Goal: Task Accomplishment & Management: Manage account settings

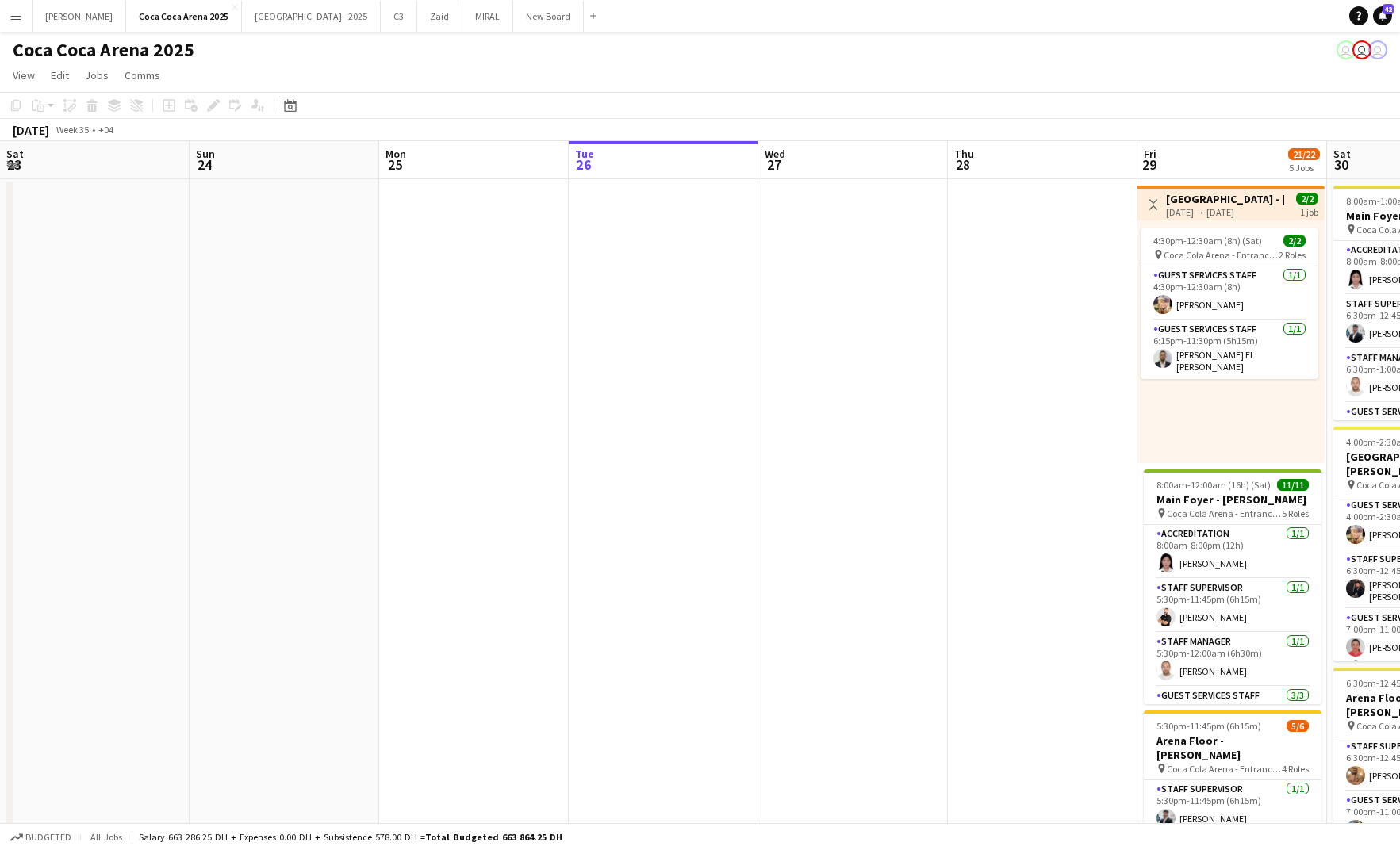
scroll to position [0, 490]
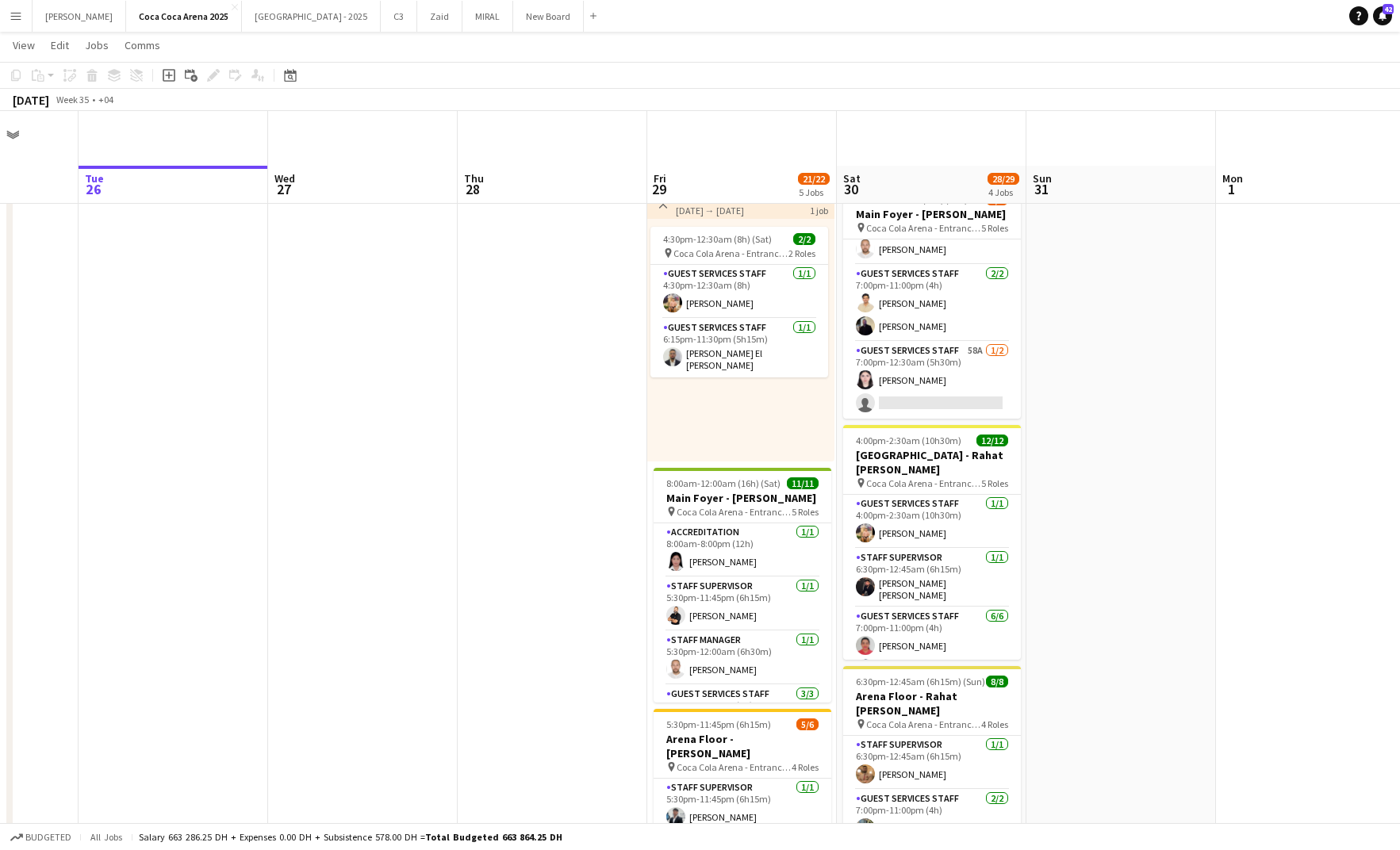
scroll to position [102, 0]
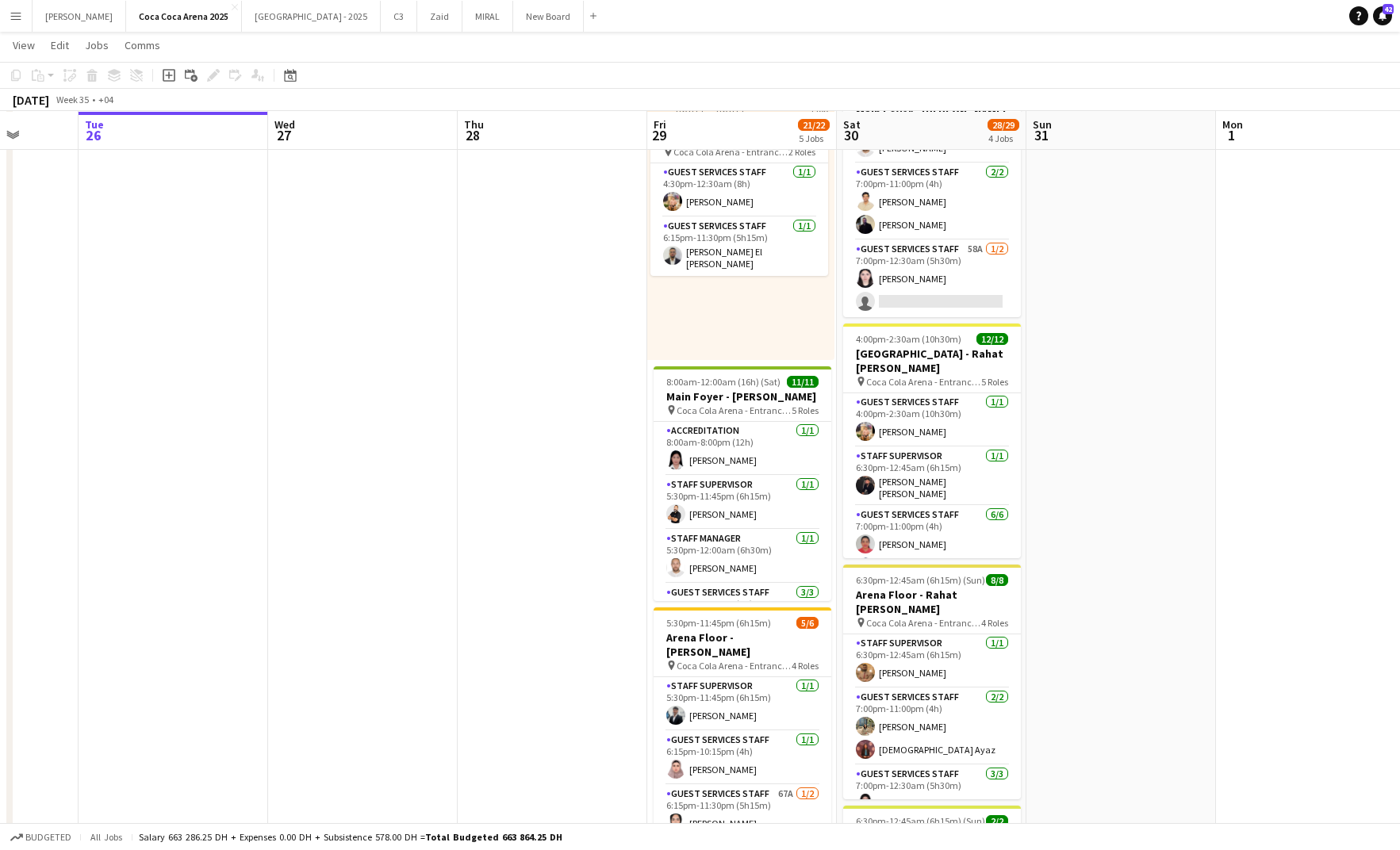
click at [890, 666] on app-card-role "Staff Supervisor 1/1 6:30pm-12:45am (6h15m) Mohamed Zogbour" at bounding box center [932, 662] width 178 height 54
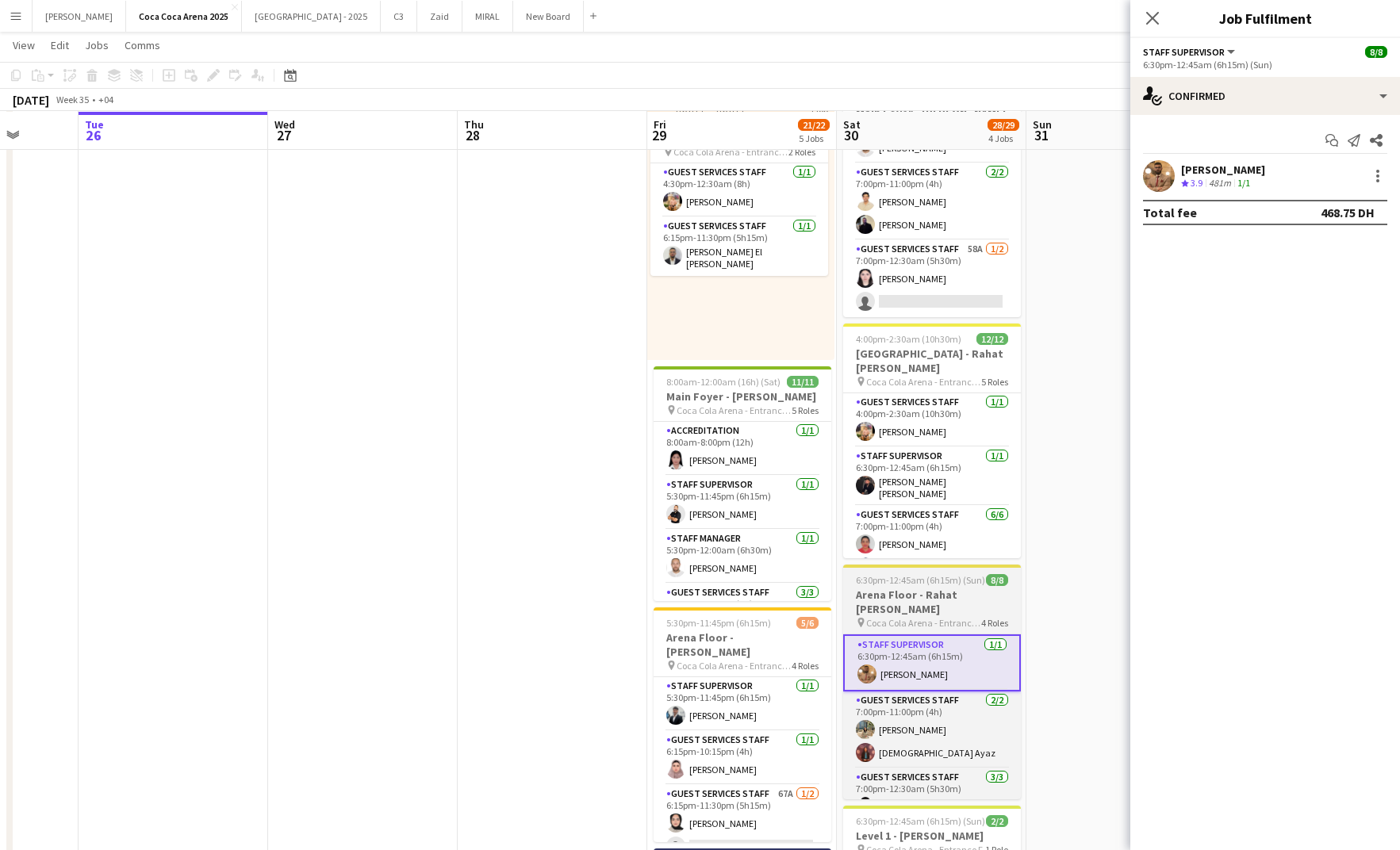
click at [897, 596] on h3 "Arena Floor - Rahat Fateh Ali Khan" at bounding box center [932, 602] width 178 height 29
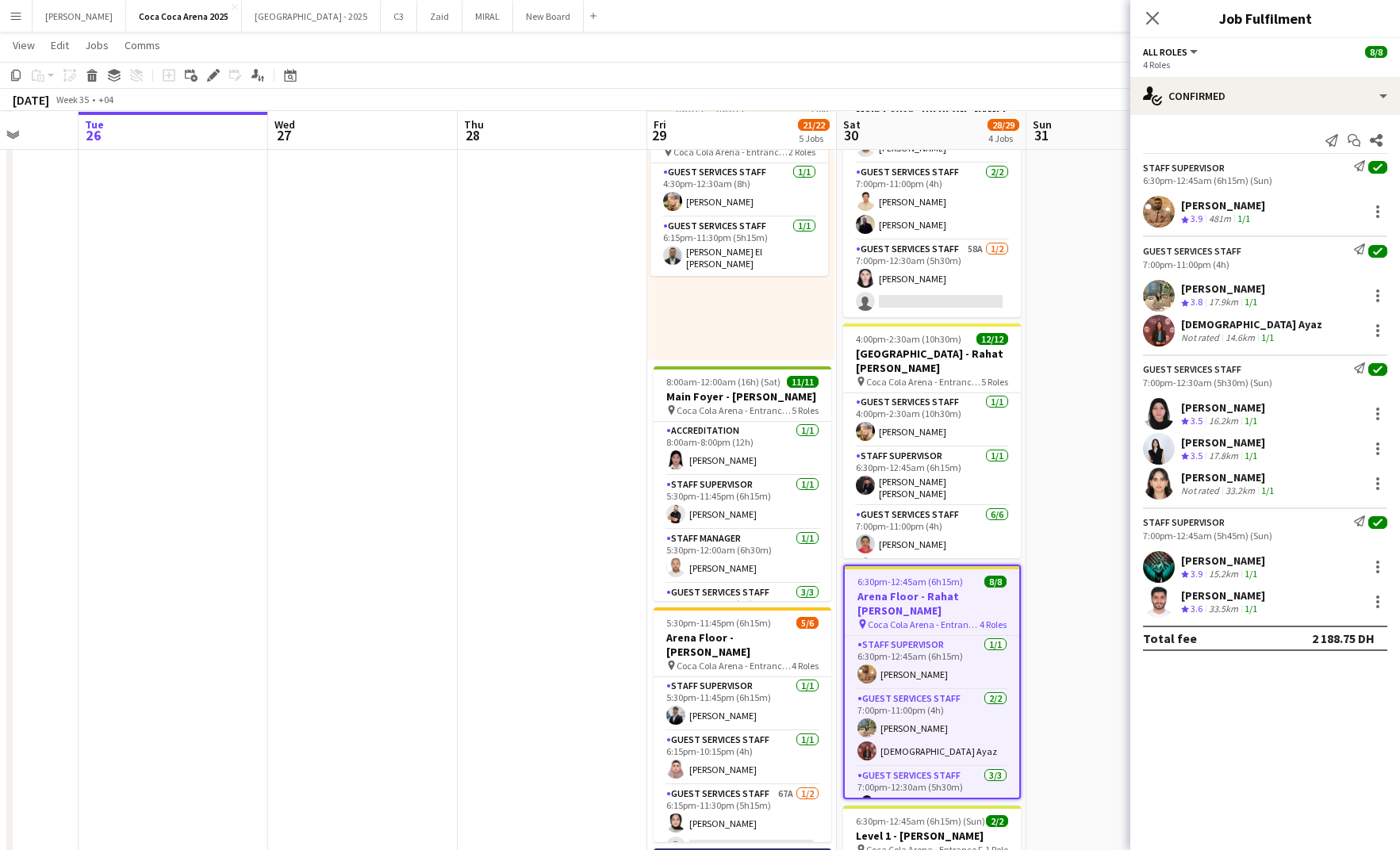
click at [1245, 593] on div "Mohammed Balfaqih" at bounding box center [1222, 595] width 84 height 14
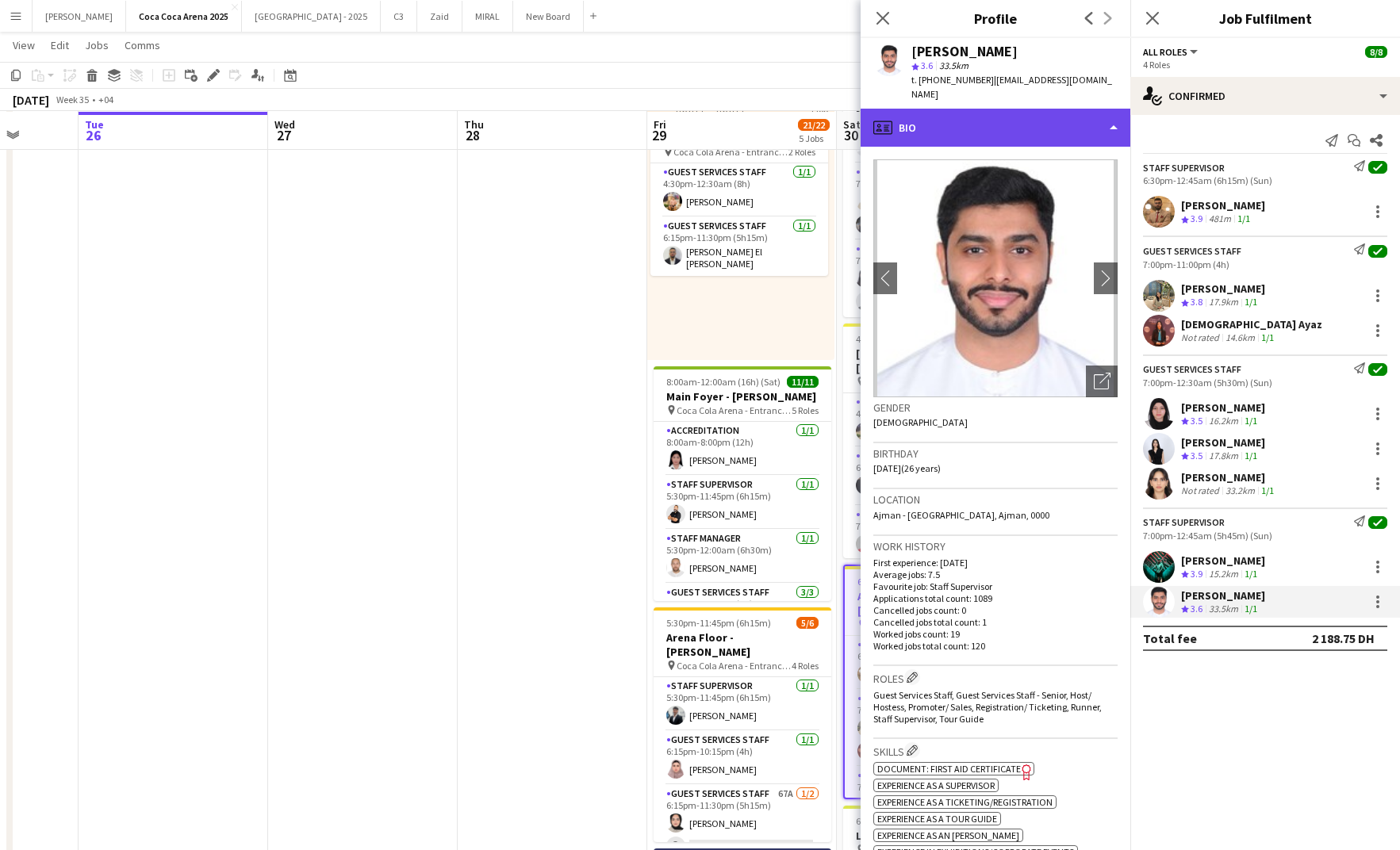
click at [1015, 116] on div "profile Bio" at bounding box center [995, 127] width 270 height 38
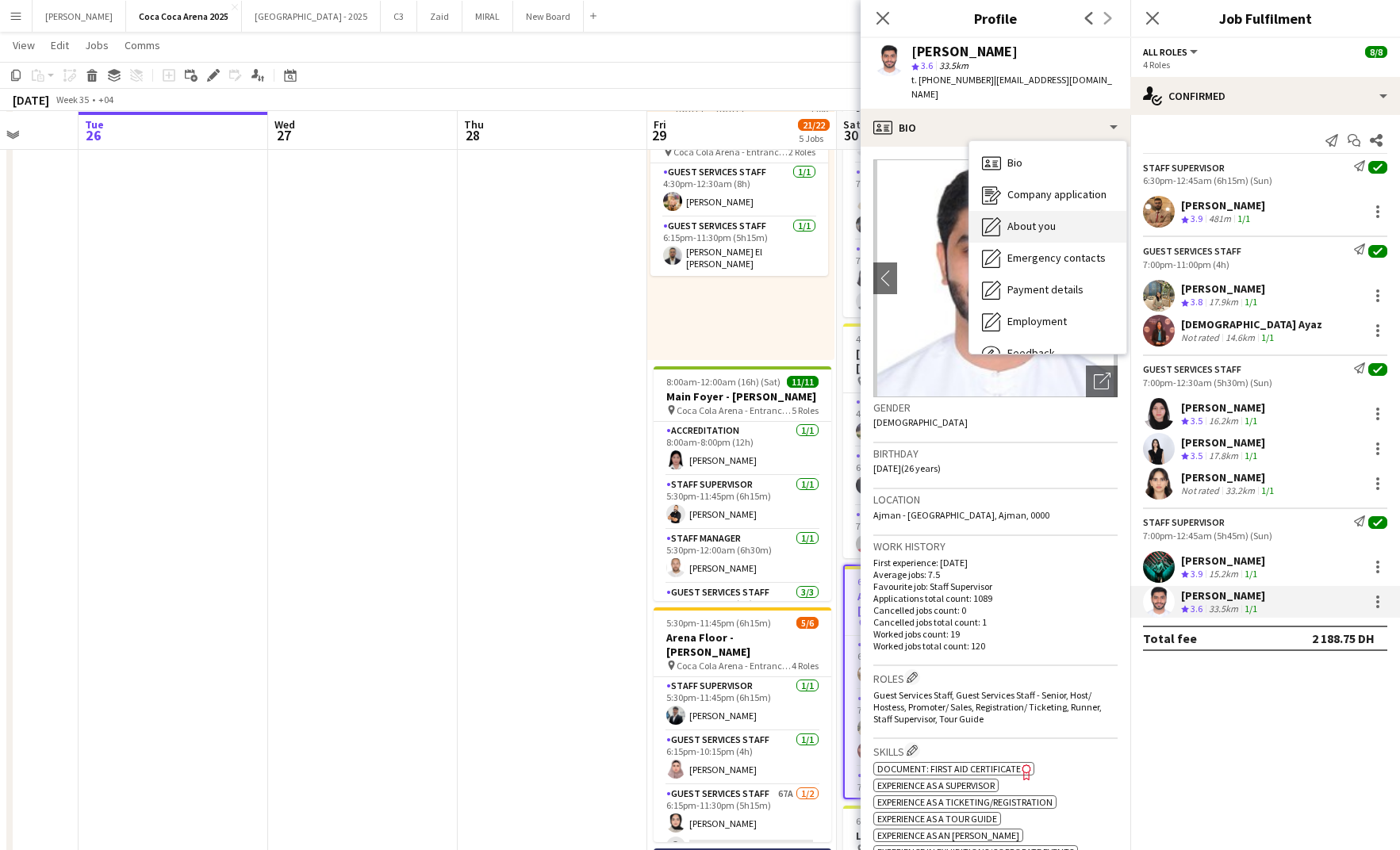
click at [1049, 219] on span "About you" at bounding box center [1031, 226] width 48 height 14
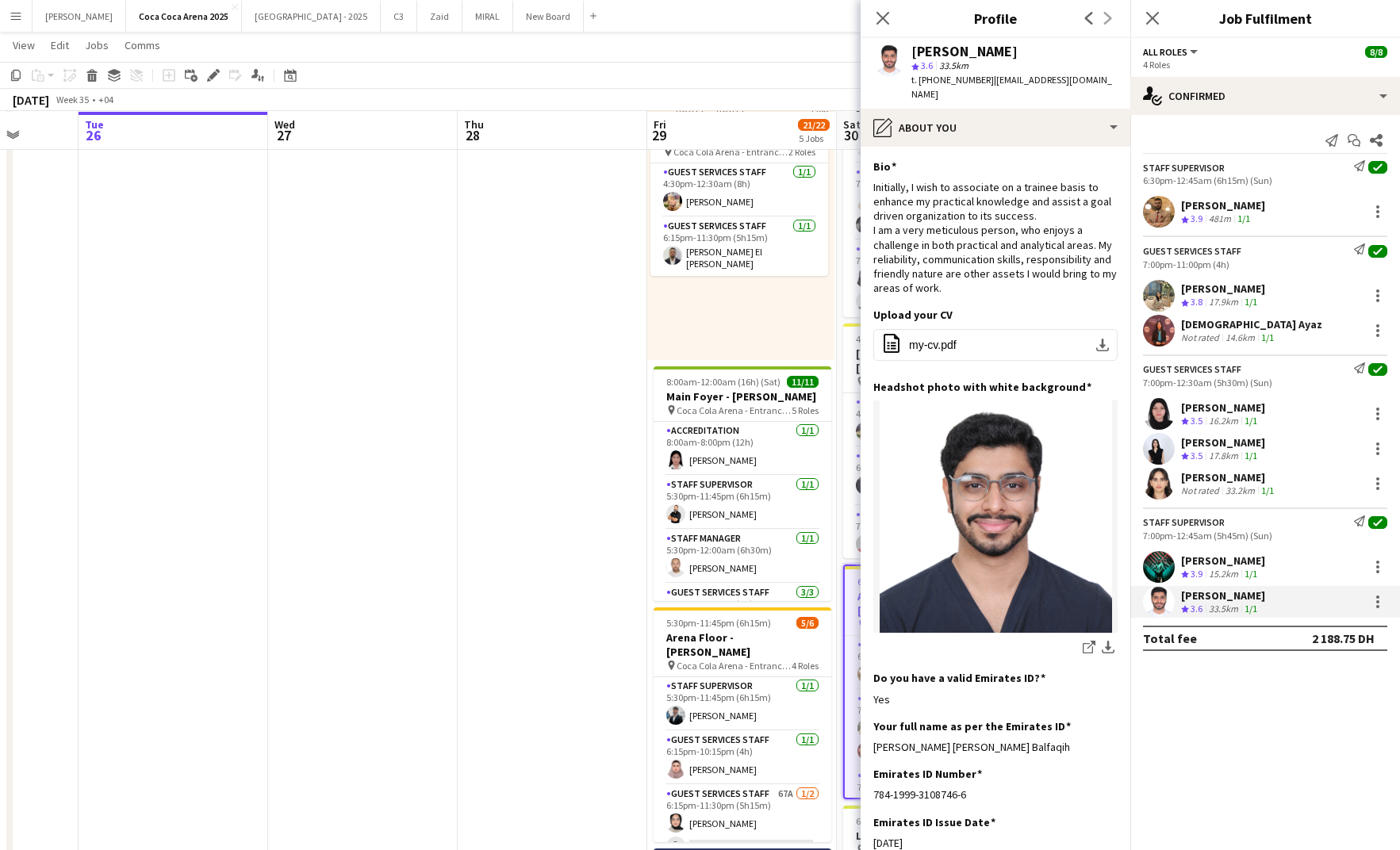
click at [1223, 205] on div "Mohamed Zogbour" at bounding box center [1222, 205] width 84 height 14
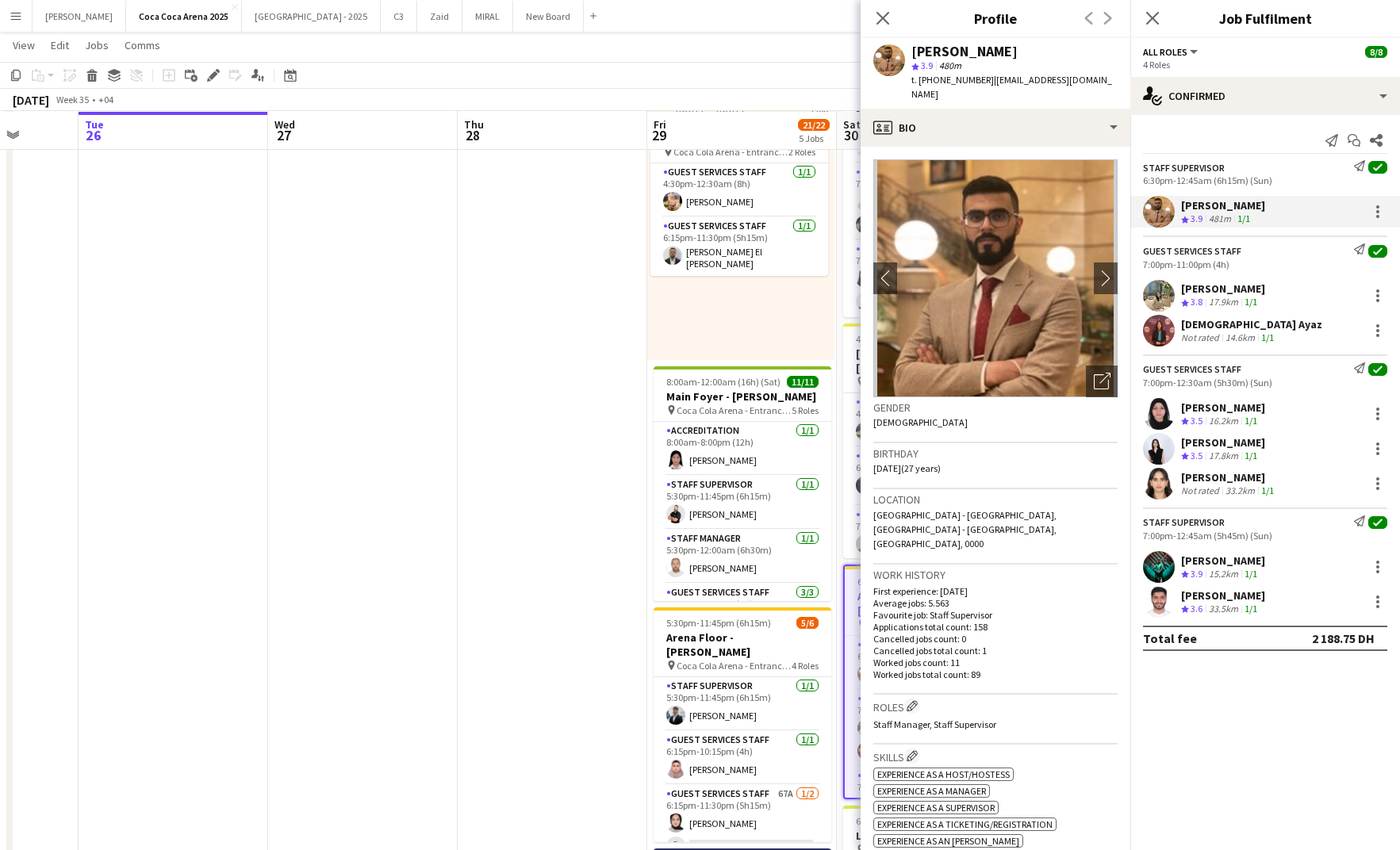
click at [1247, 559] on div "Jomari Monteverde" at bounding box center [1222, 560] width 84 height 14
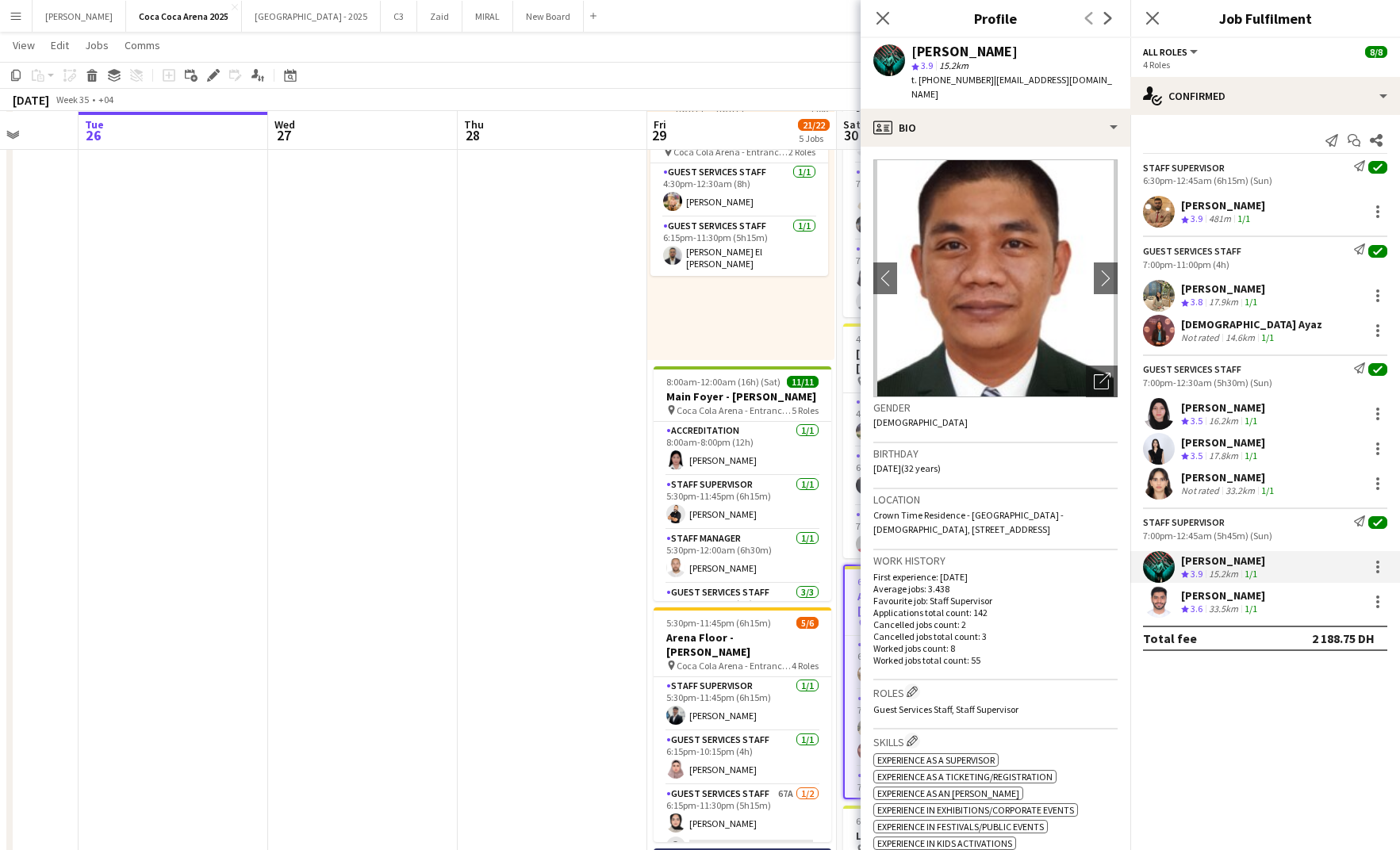
click at [1235, 588] on div "Mohammed Balfaqih" at bounding box center [1222, 595] width 84 height 14
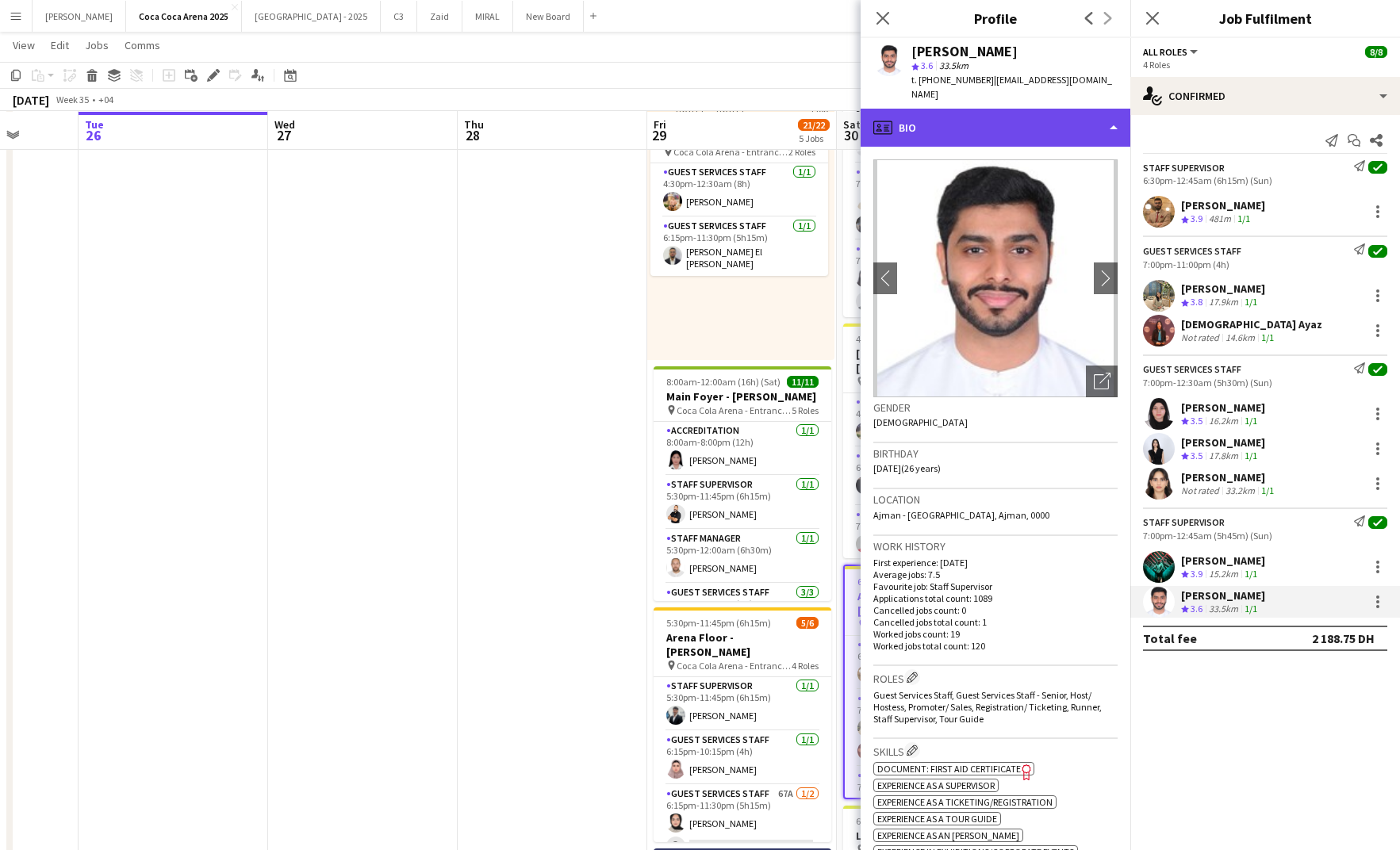
click at [996, 110] on div "profile Bio" at bounding box center [995, 127] width 270 height 38
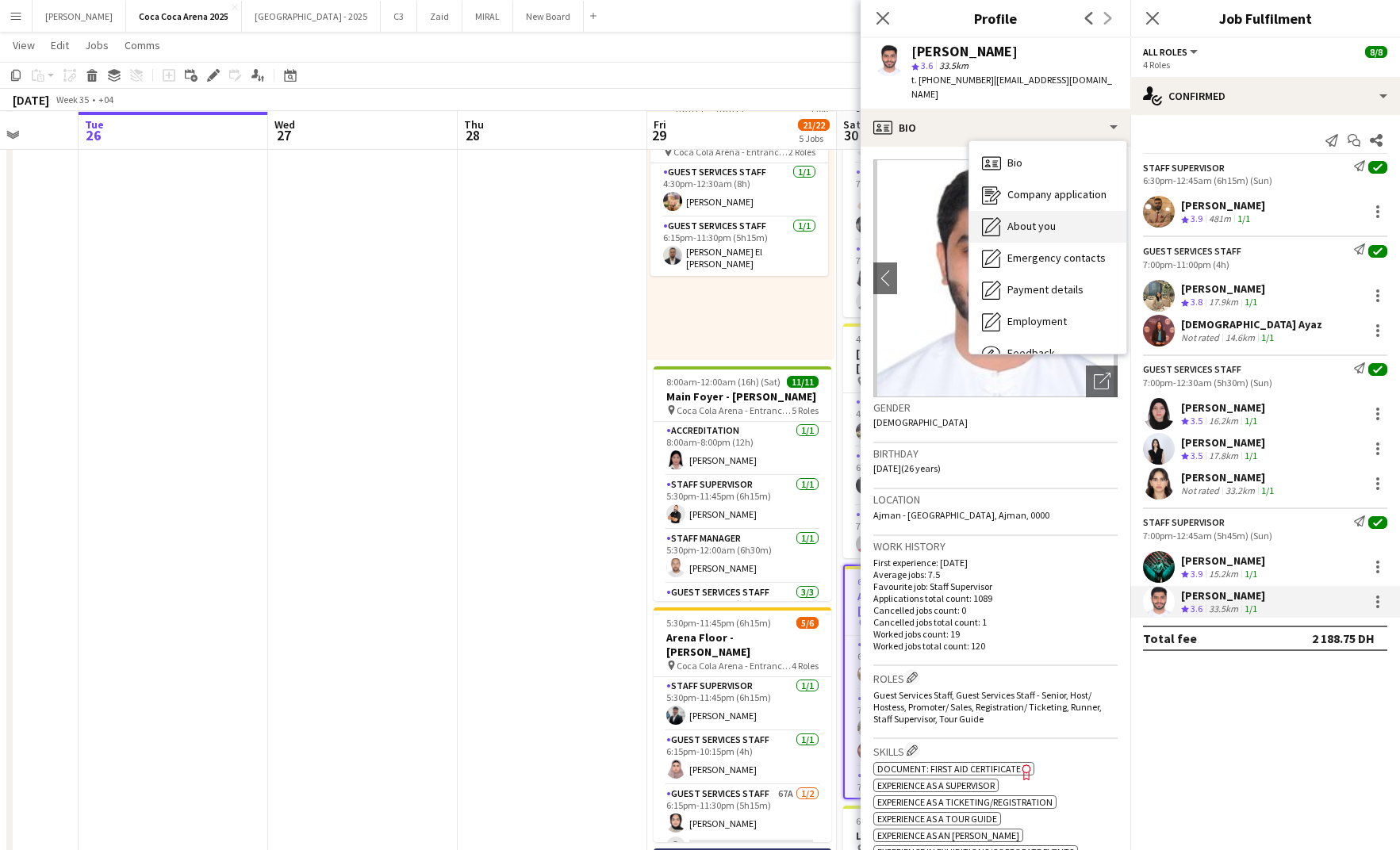
click at [1034, 219] on div "About you About you" at bounding box center [1048, 226] width 157 height 31
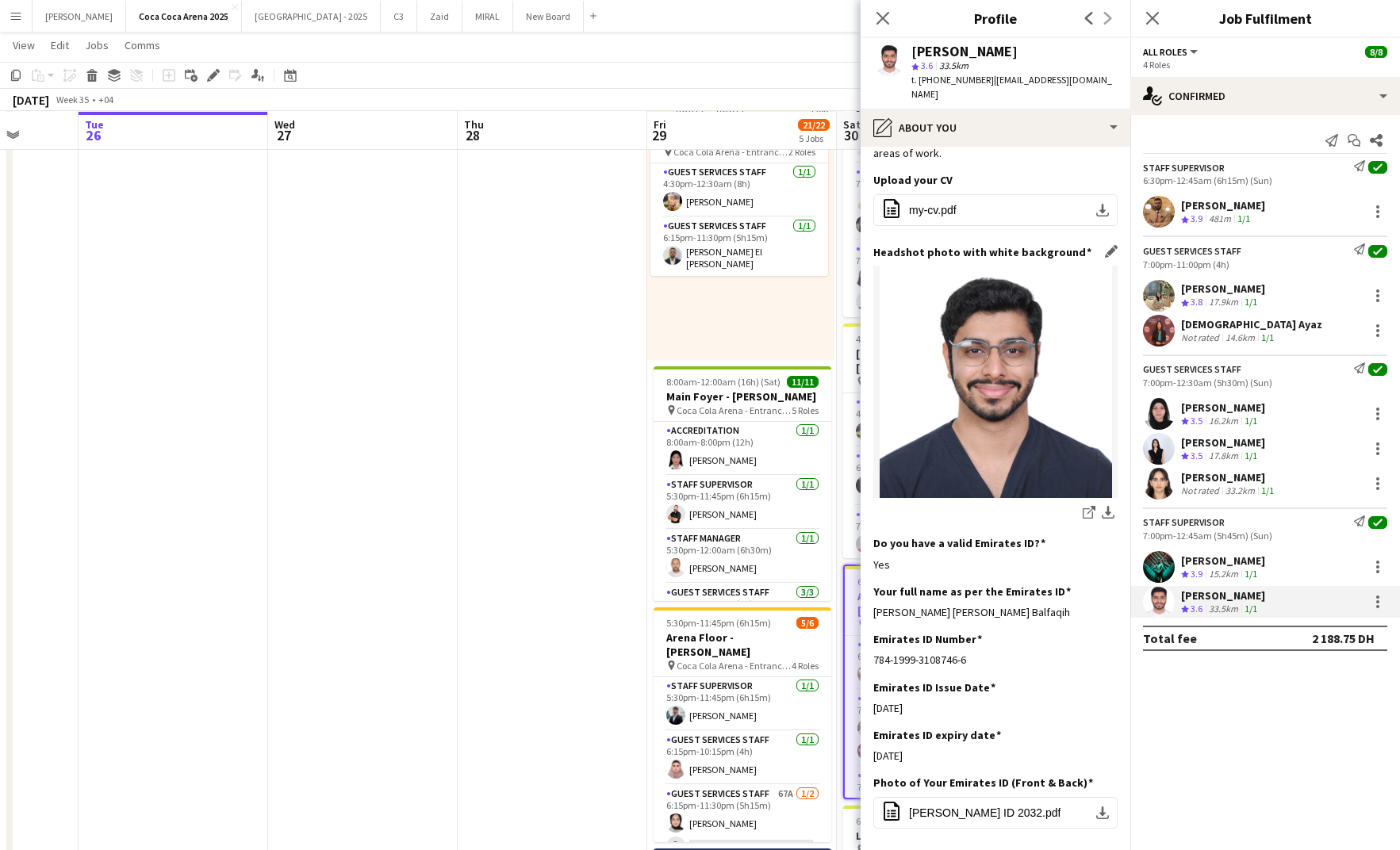
scroll to position [164, 0]
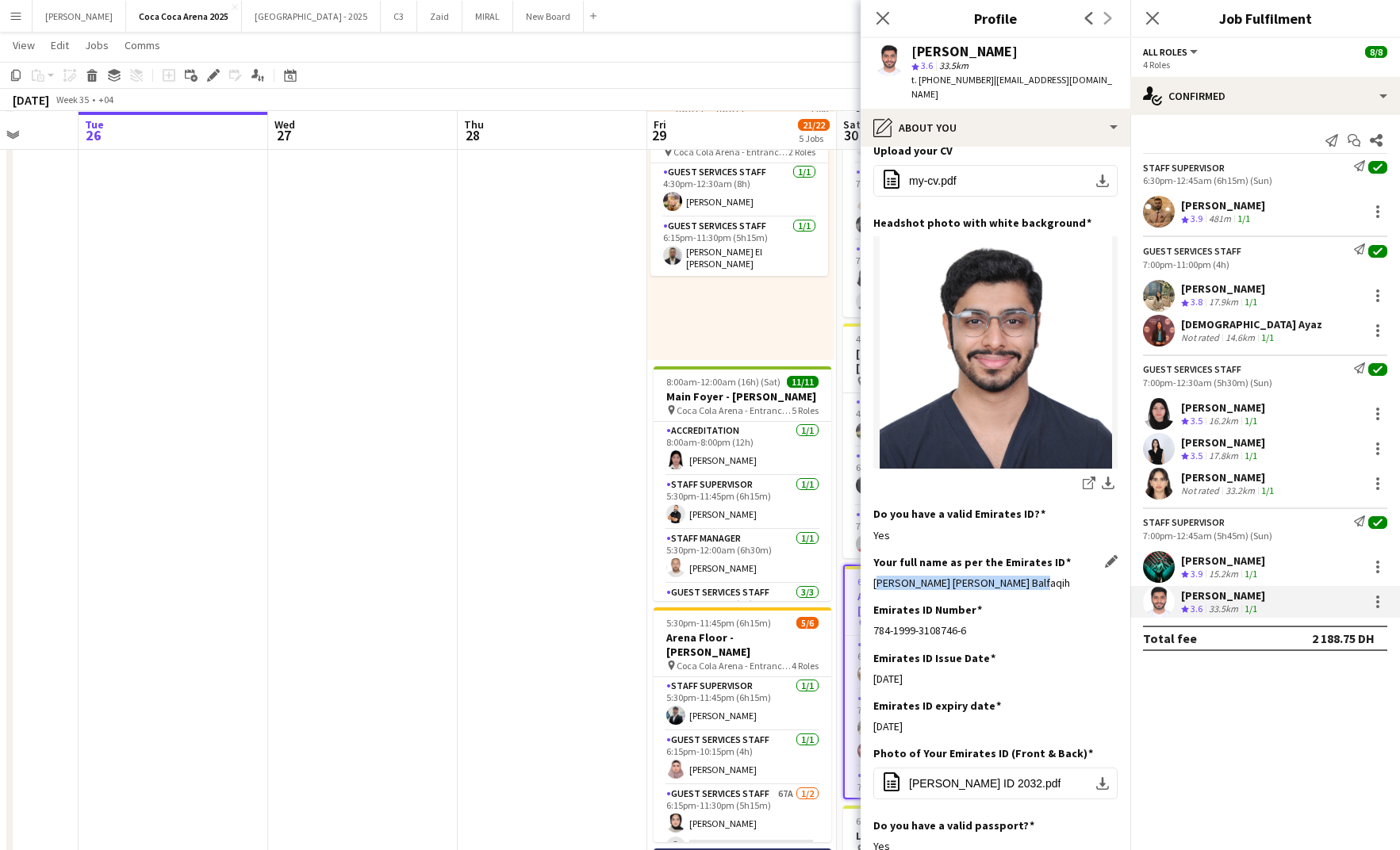
drag, startPoint x: 1046, startPoint y: 571, endPoint x: 874, endPoint y: 564, distance: 172.1
click at [874, 576] on div "Mohammed Omar Abdullah Balfaqih" at bounding box center [995, 582] width 245 height 14
copy div "Mohammed Omar Abdullah Balfaqih"
click at [742, 312] on div "4:30pm-12:30am (8h) (Sat) 2/2 pin Coca Cola Arena - Entrance F 2 Roles Guest Se…" at bounding box center [741, 239] width 187 height 243
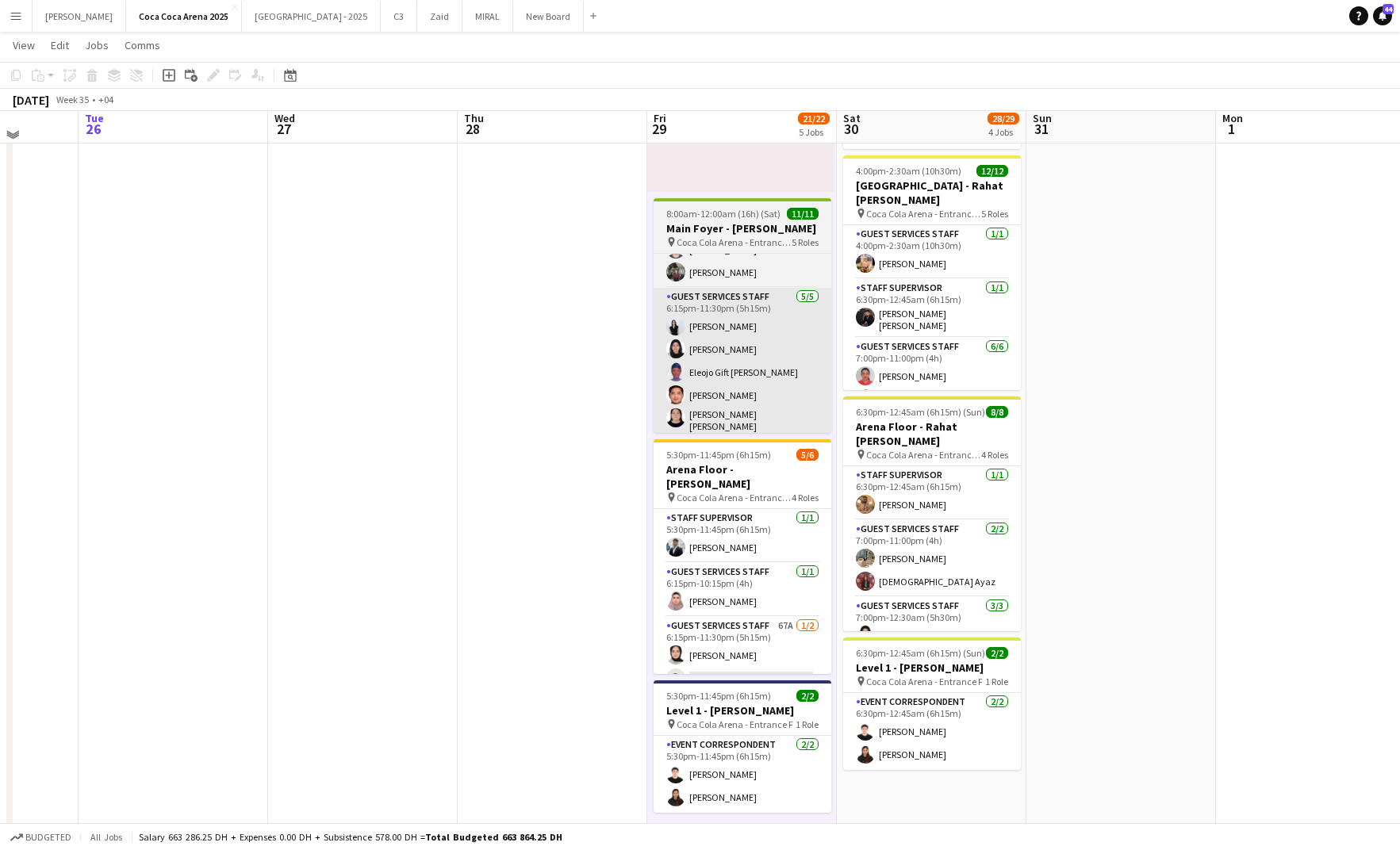
scroll to position [294, 0]
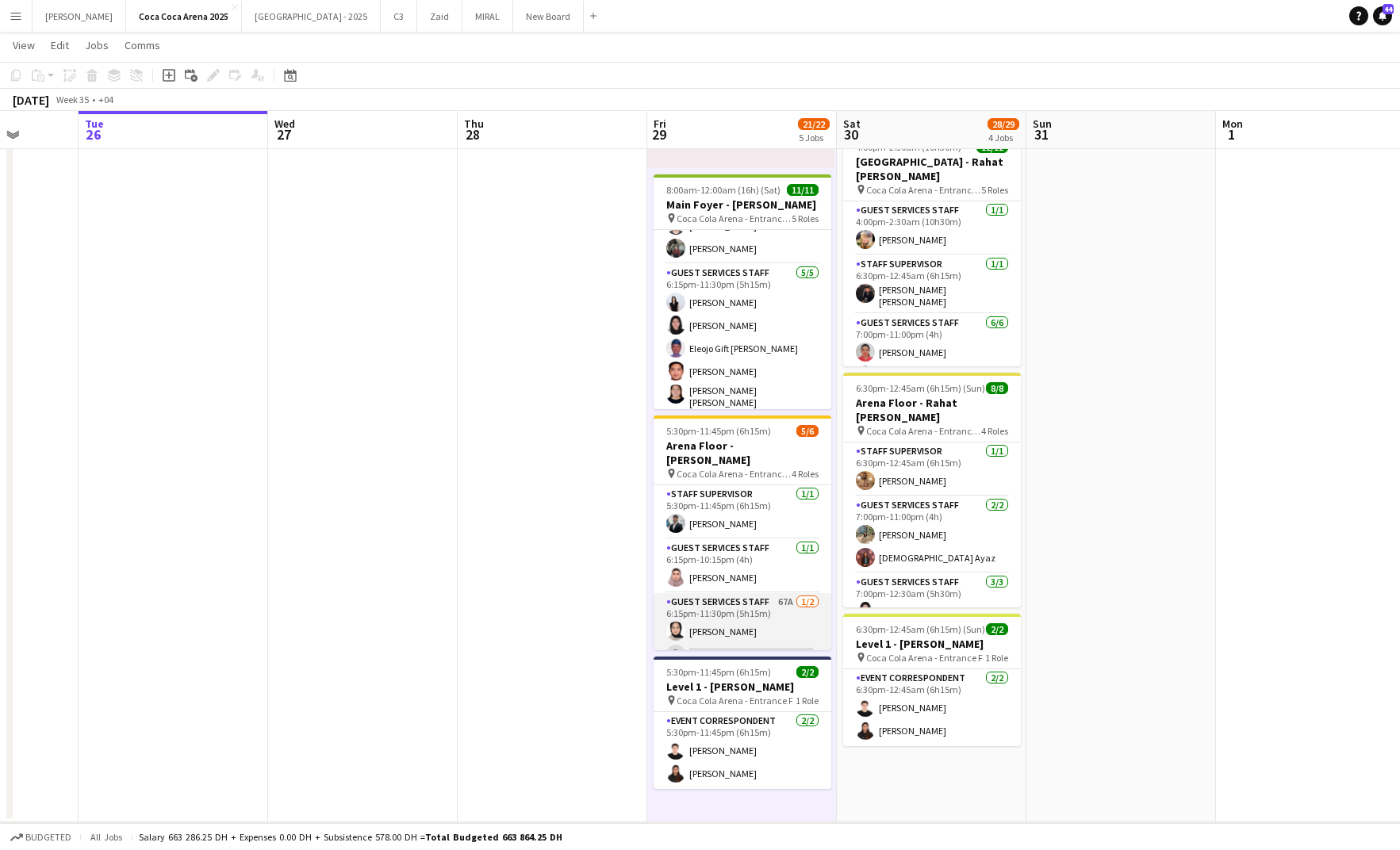
click at [718, 639] on app-card-role "Guest Services Staff 67A 1/2 6:15pm-11:30pm (5h15m) Zeen Shehab single-neutral-…" at bounding box center [742, 632] width 178 height 77
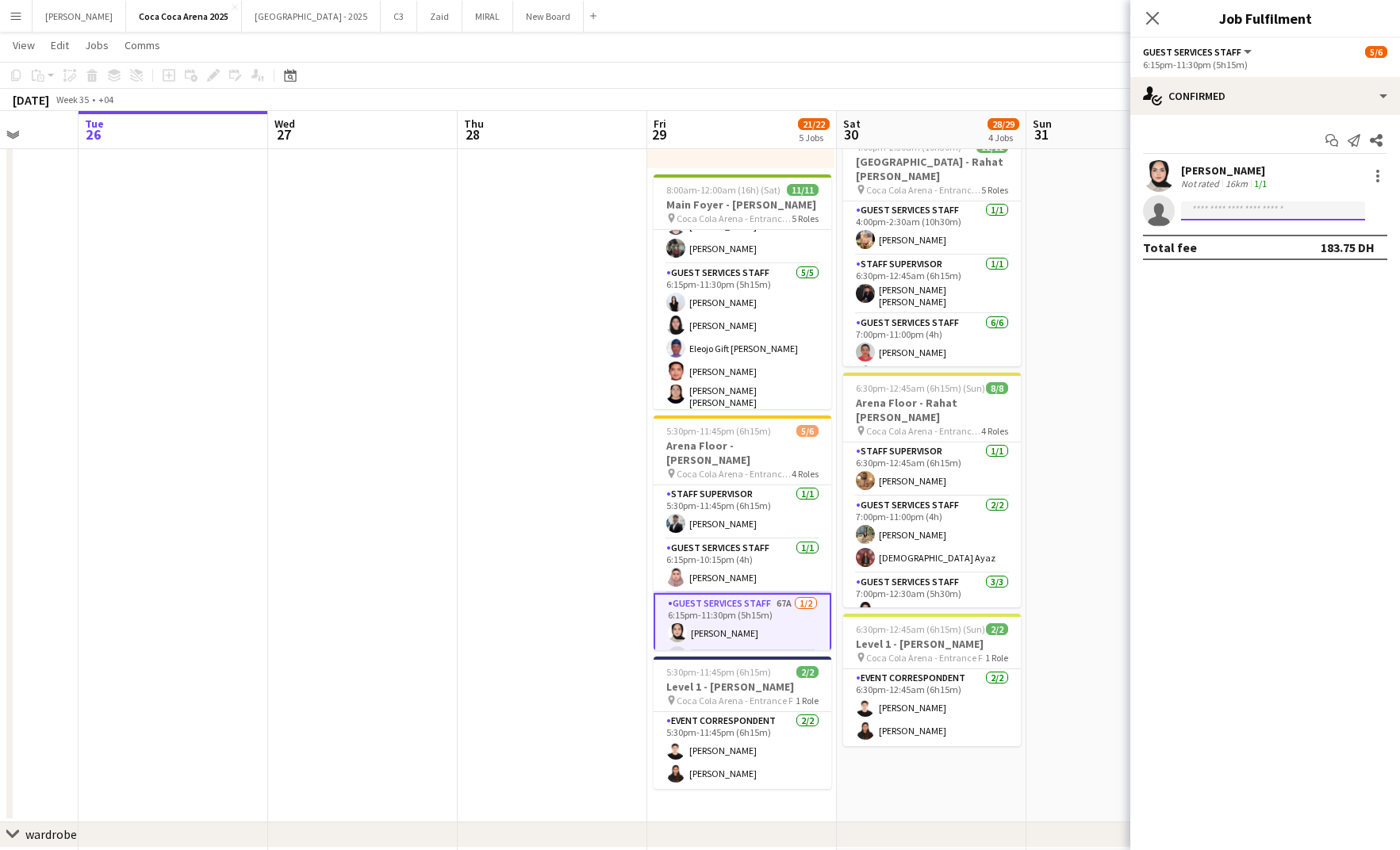
click at [1216, 209] on input at bounding box center [1272, 211] width 184 height 19
paste input "**********"
type input "**********"
click at [1272, 242] on span "[EMAIL_ADDRESS][DOMAIN_NAME]" at bounding box center [1272, 246] width 158 height 13
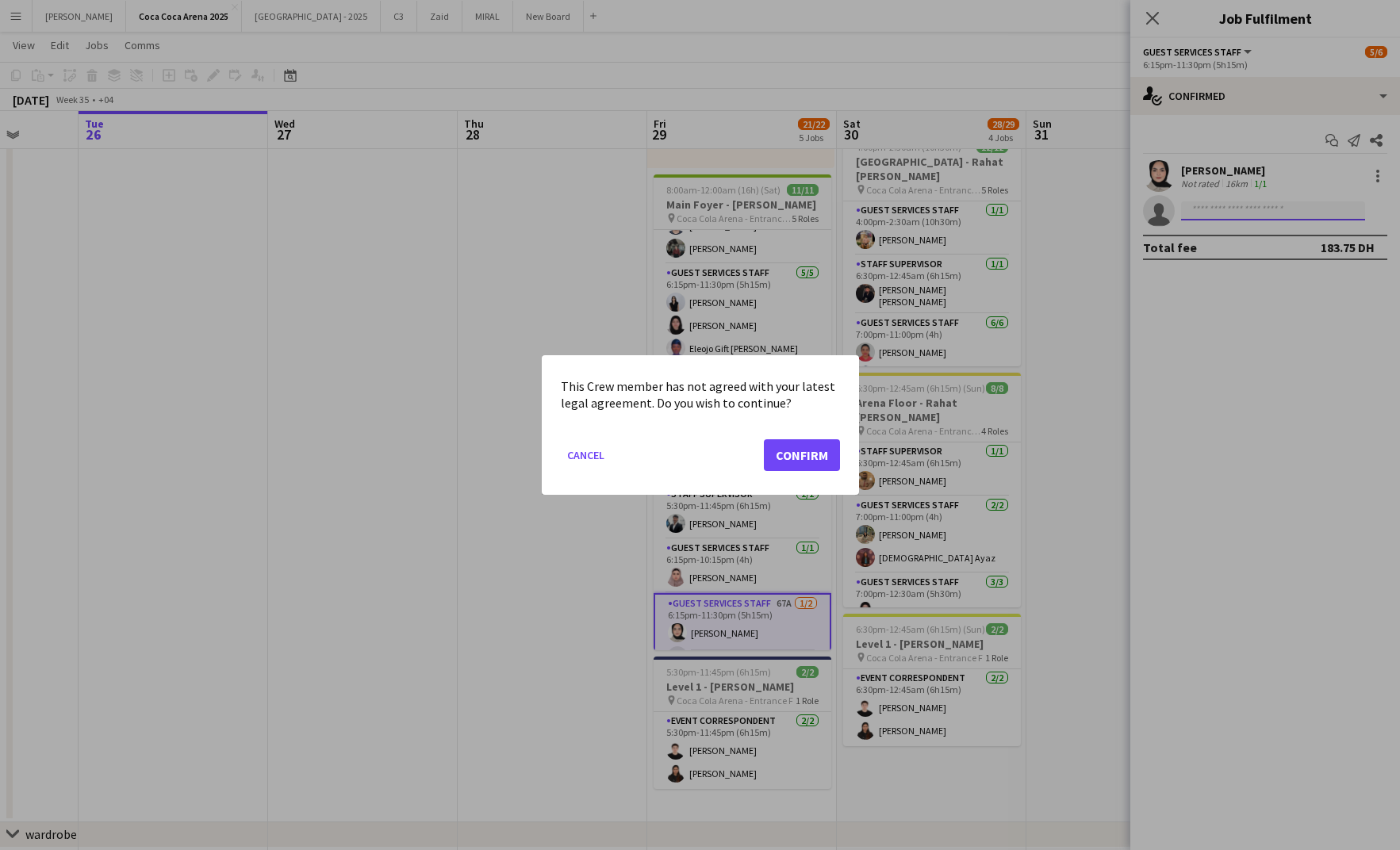
scroll to position [0, 0]
click at [792, 461] on button "Confirm" at bounding box center [802, 455] width 76 height 31
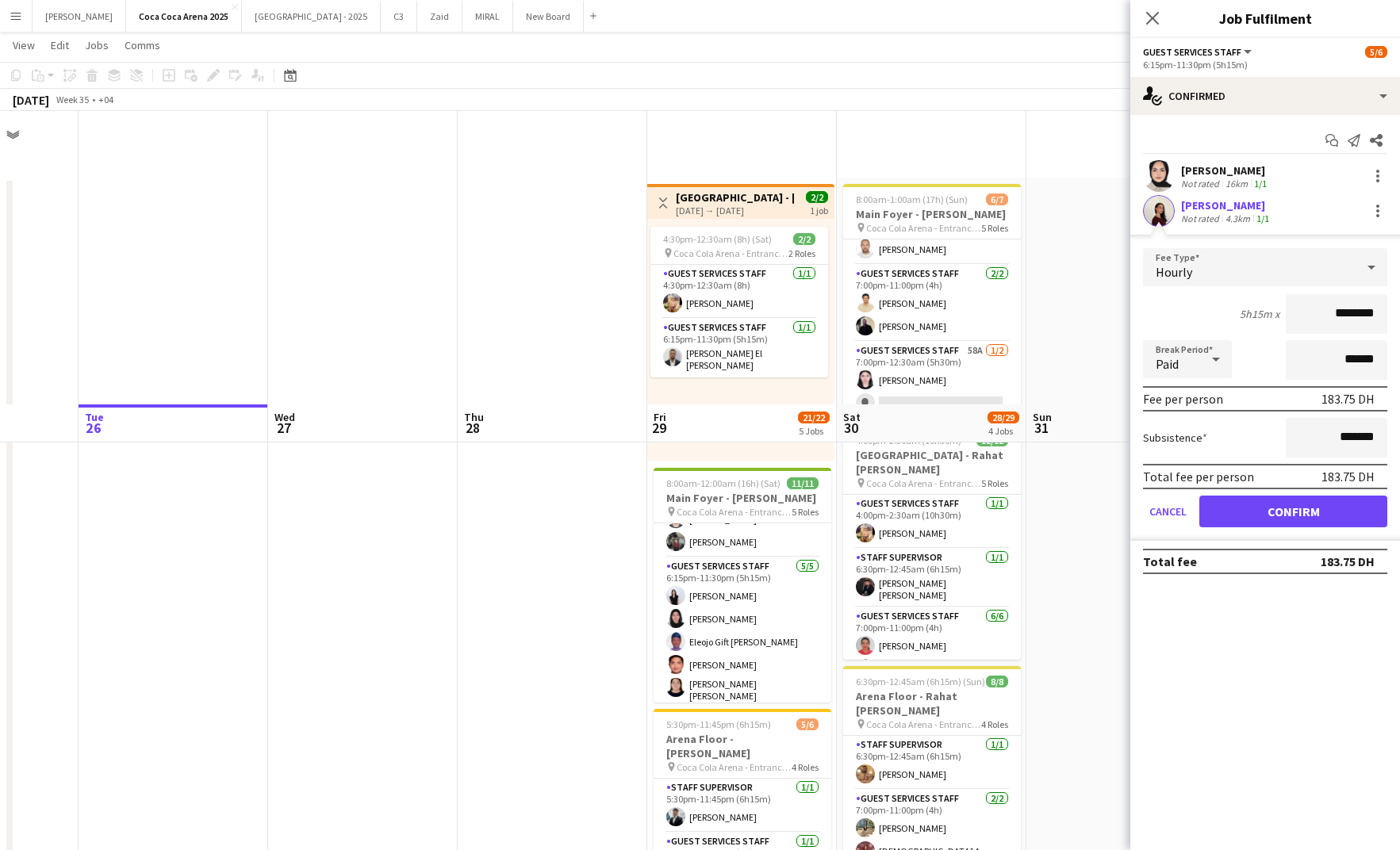
scroll to position [294, 0]
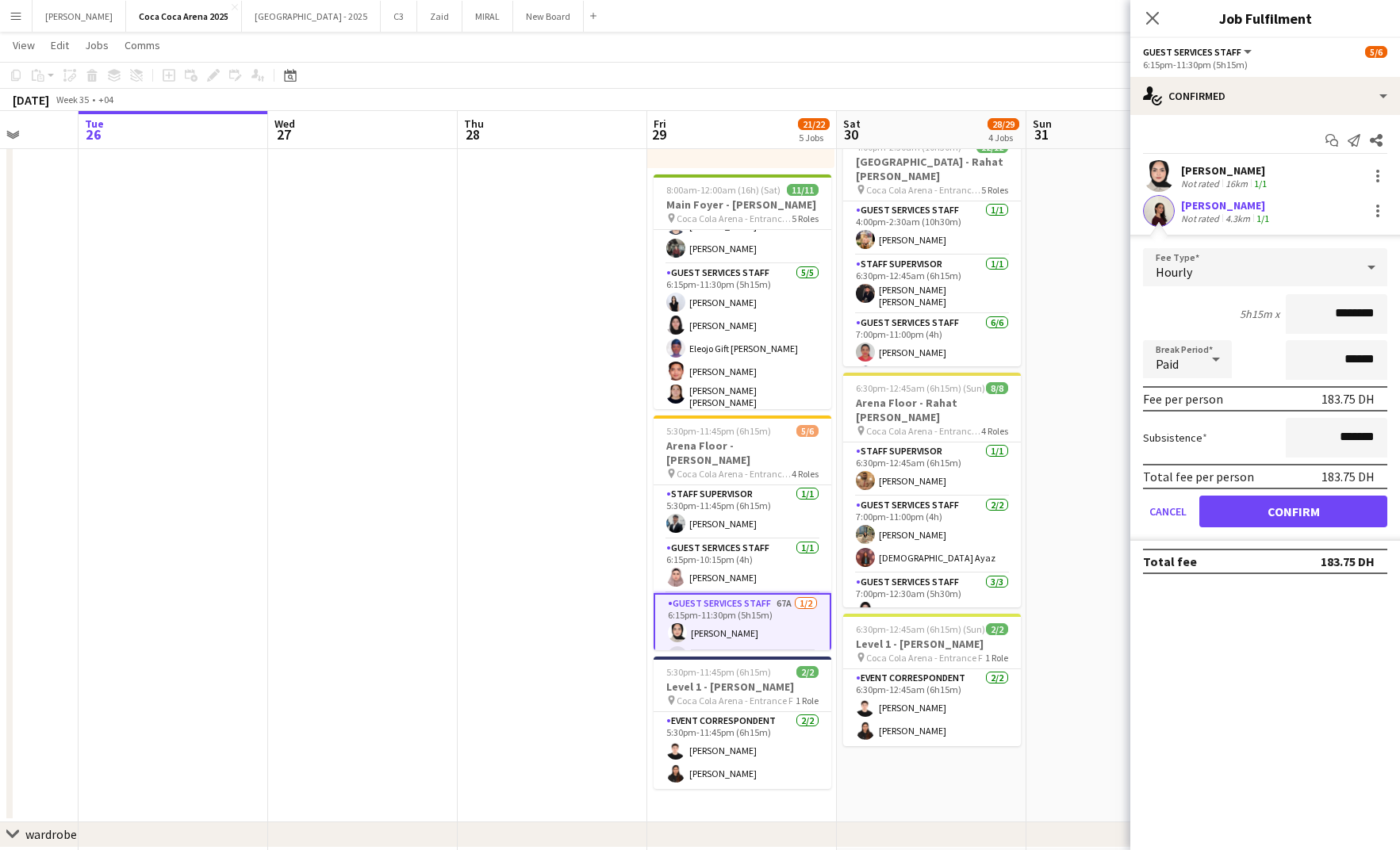
click at [1341, 315] on input "********" at bounding box center [1337, 314] width 102 height 40
click at [1313, 511] on button "Confirm" at bounding box center [1293, 511] width 188 height 31
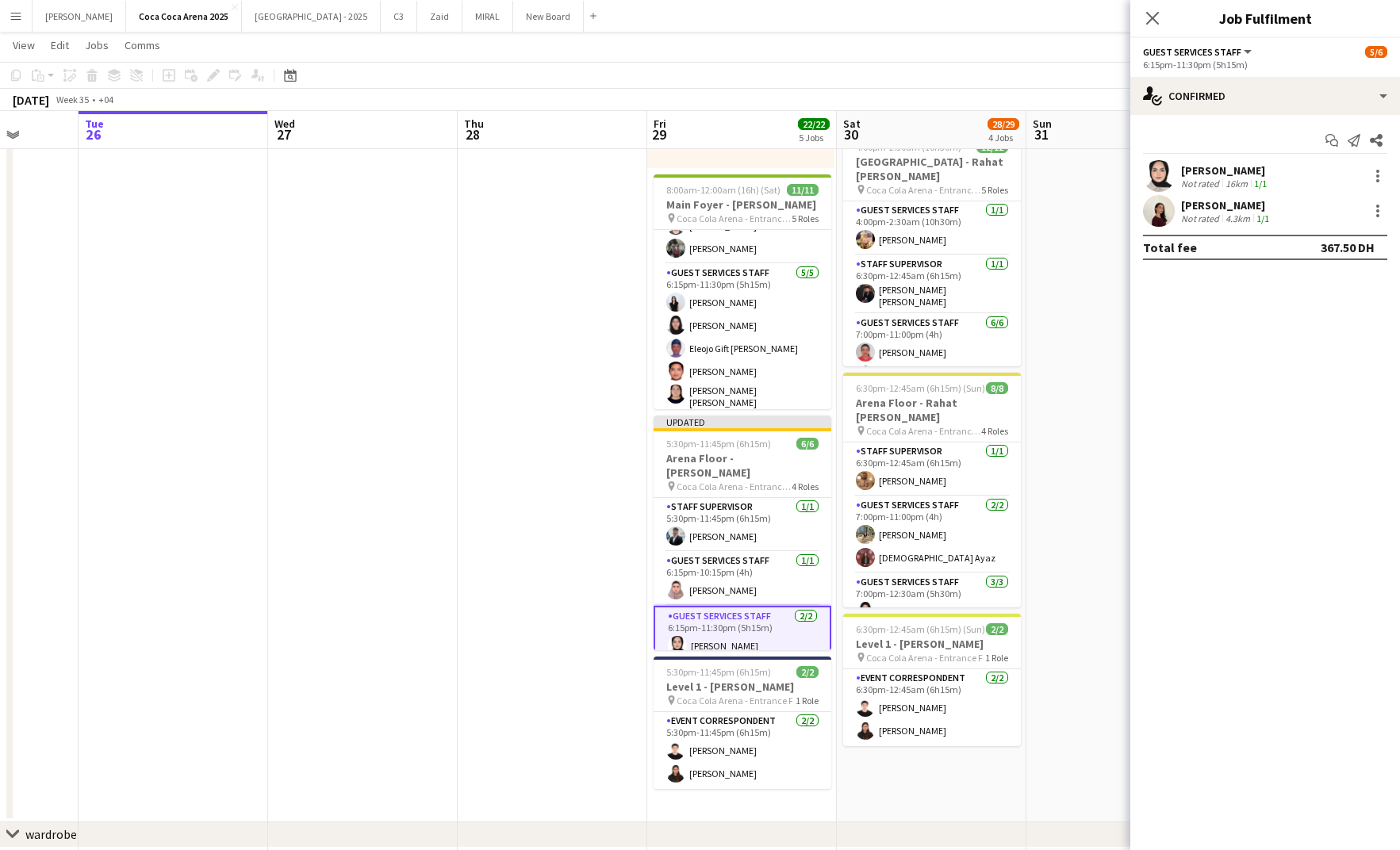
click at [1106, 455] on app-date-cell at bounding box center [1121, 353] width 190 height 938
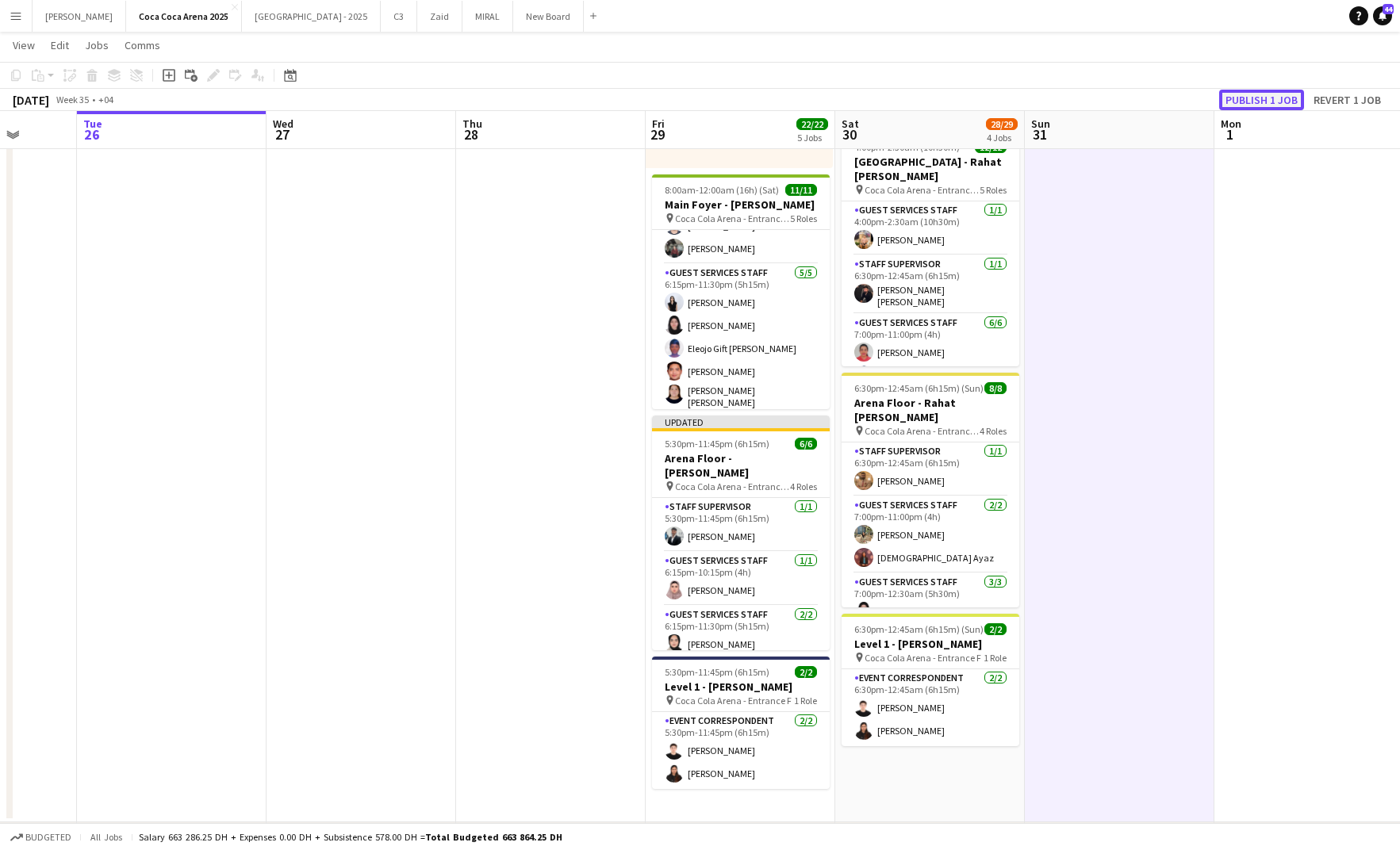
click at [1262, 98] on button "Publish 1 job" at bounding box center [1261, 100] width 85 height 20
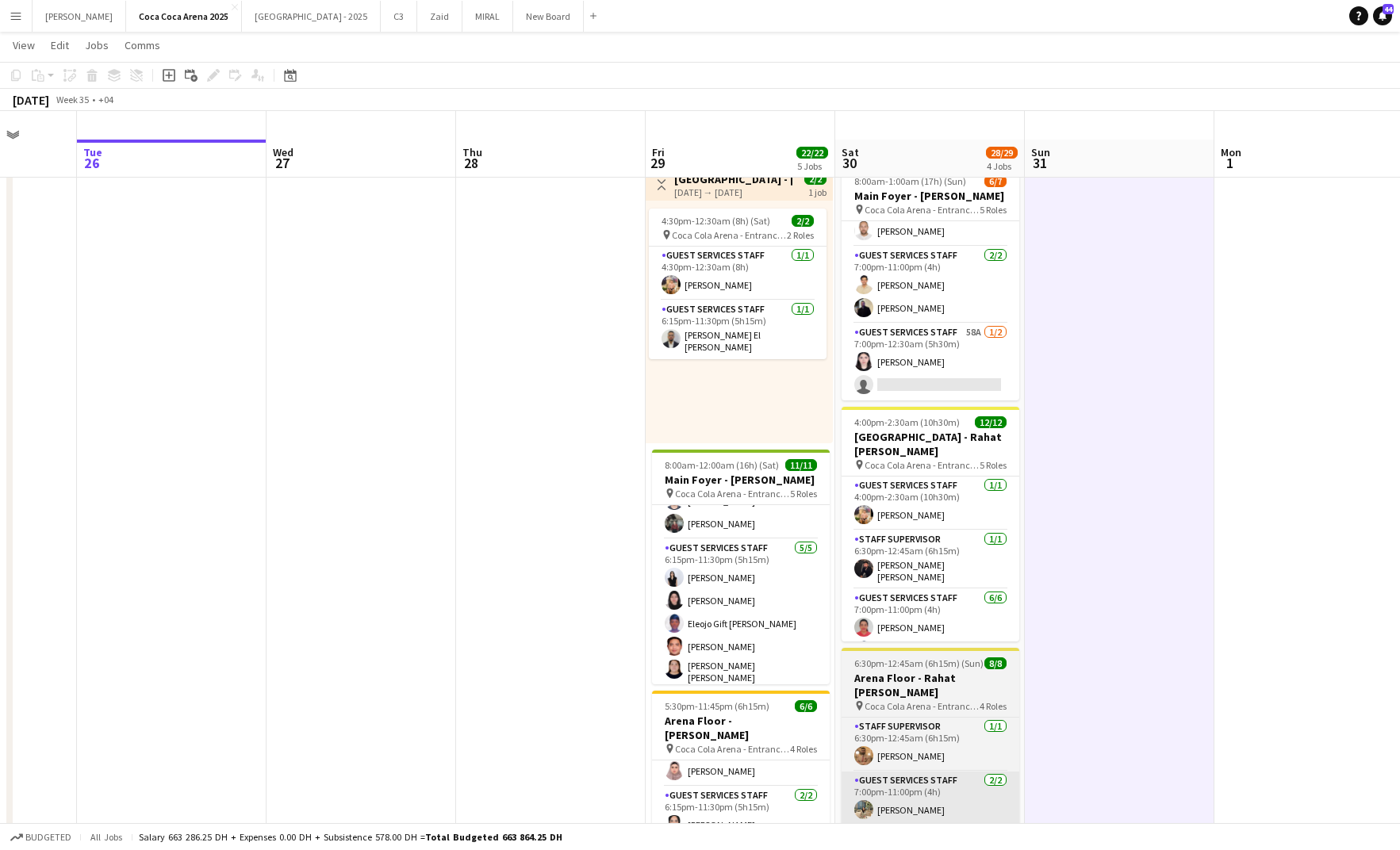
scroll to position [0, 0]
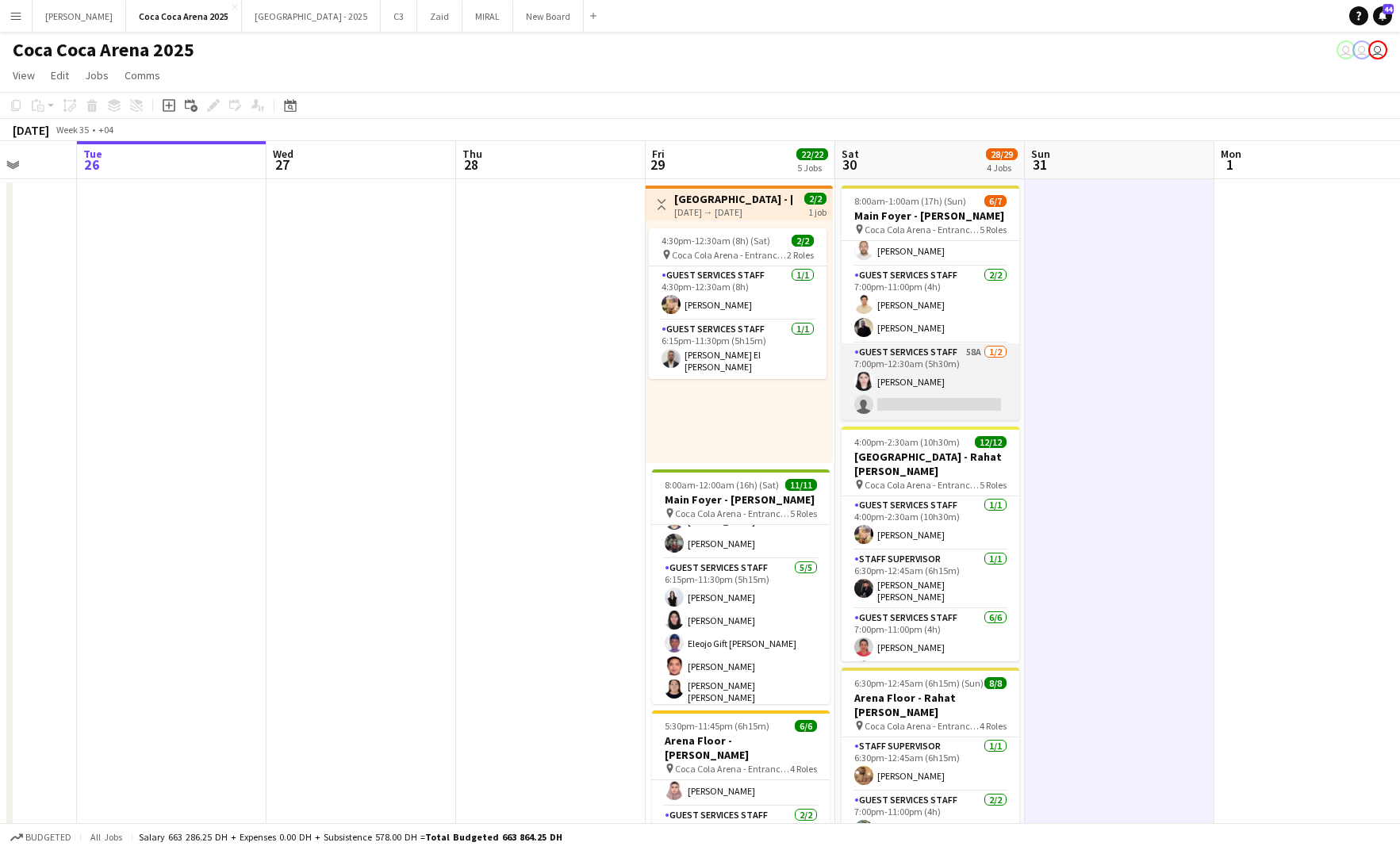
click at [899, 407] on app-card-role "Guest Services Staff 58A 1/2 7:00pm-12:30am (5h30m) Lynne Elmawed single-neutra…" at bounding box center [930, 382] width 178 height 77
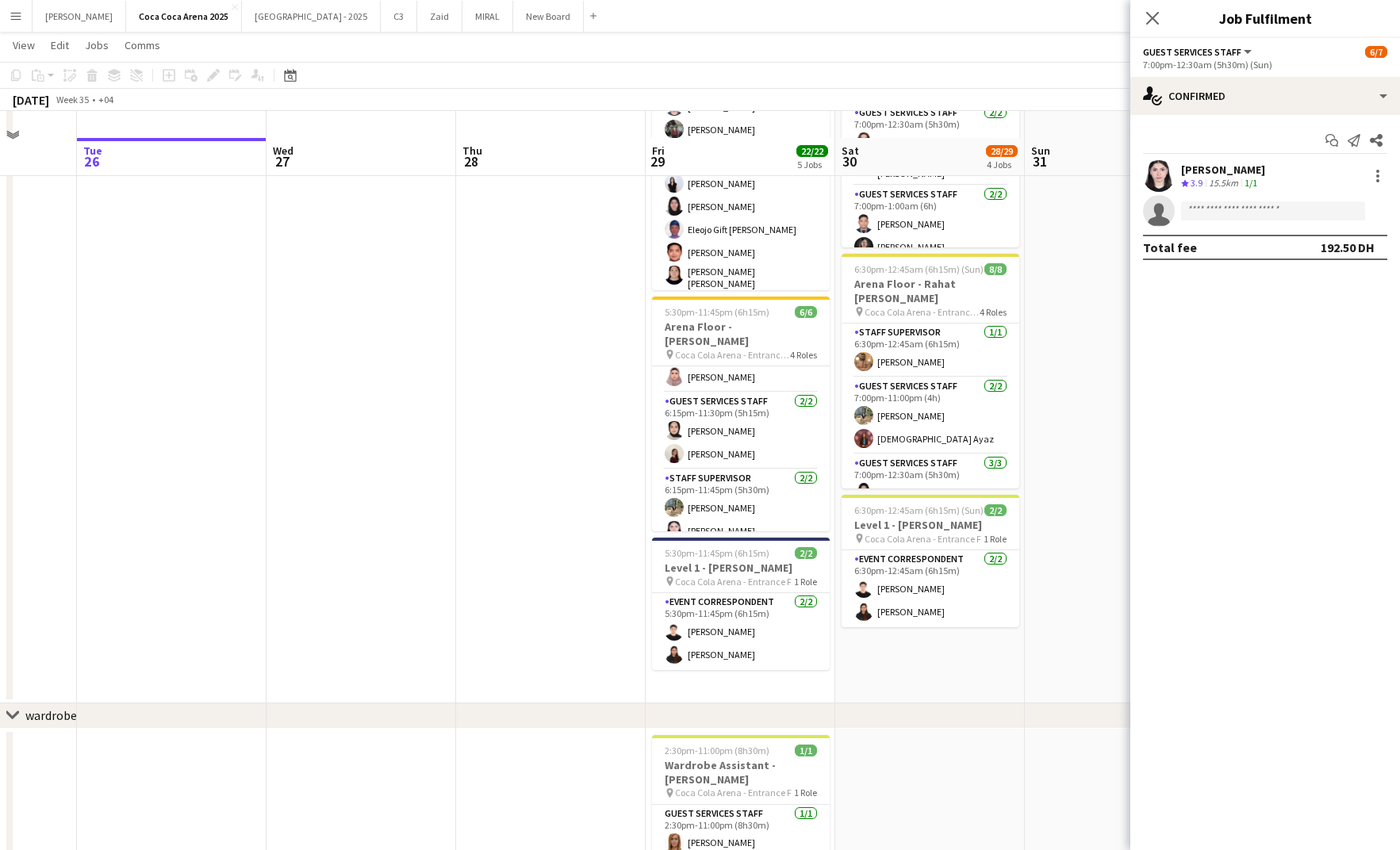
scroll to position [439, 0]
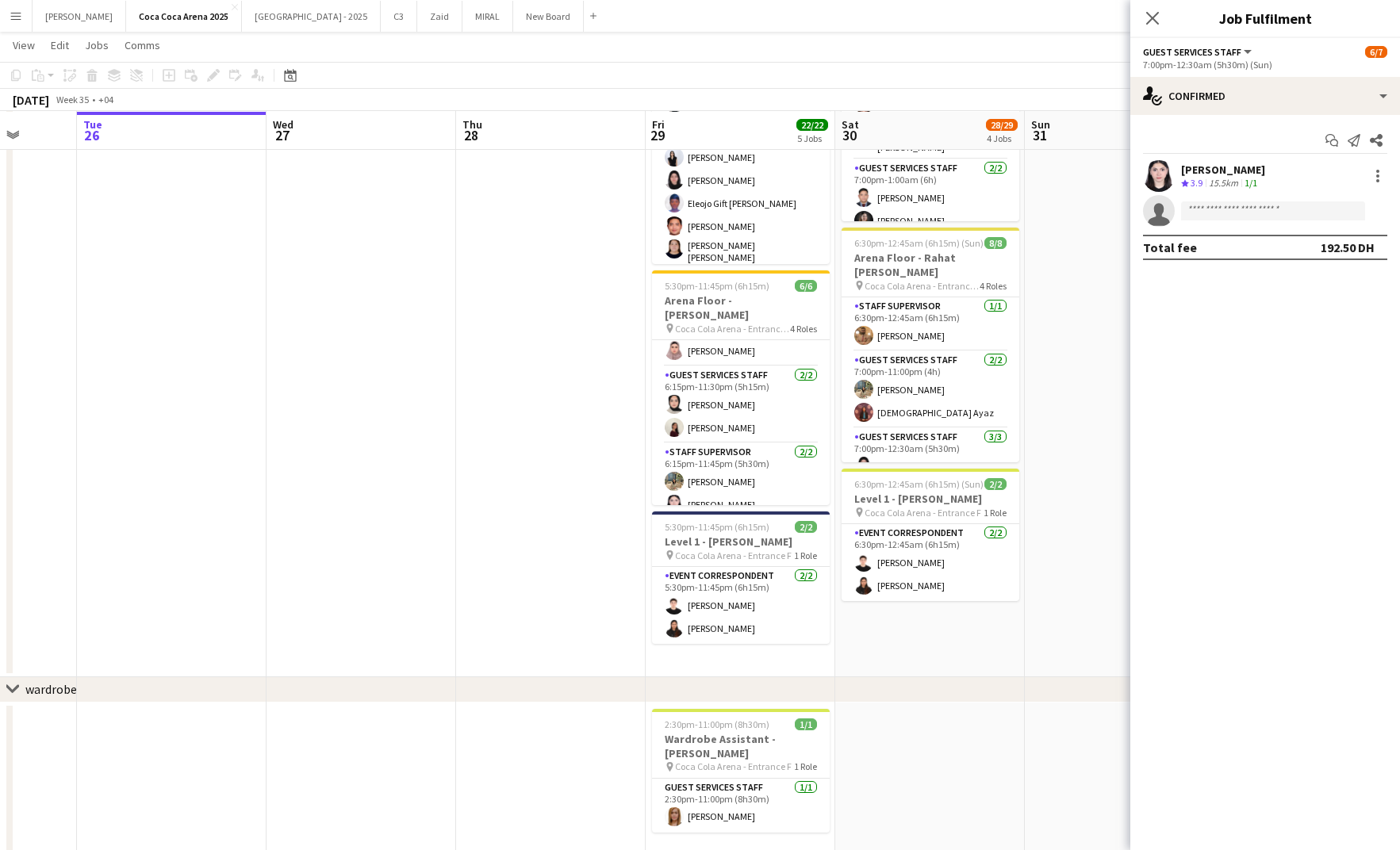
click at [1054, 252] on app-date-cell at bounding box center [1119, 208] width 190 height 938
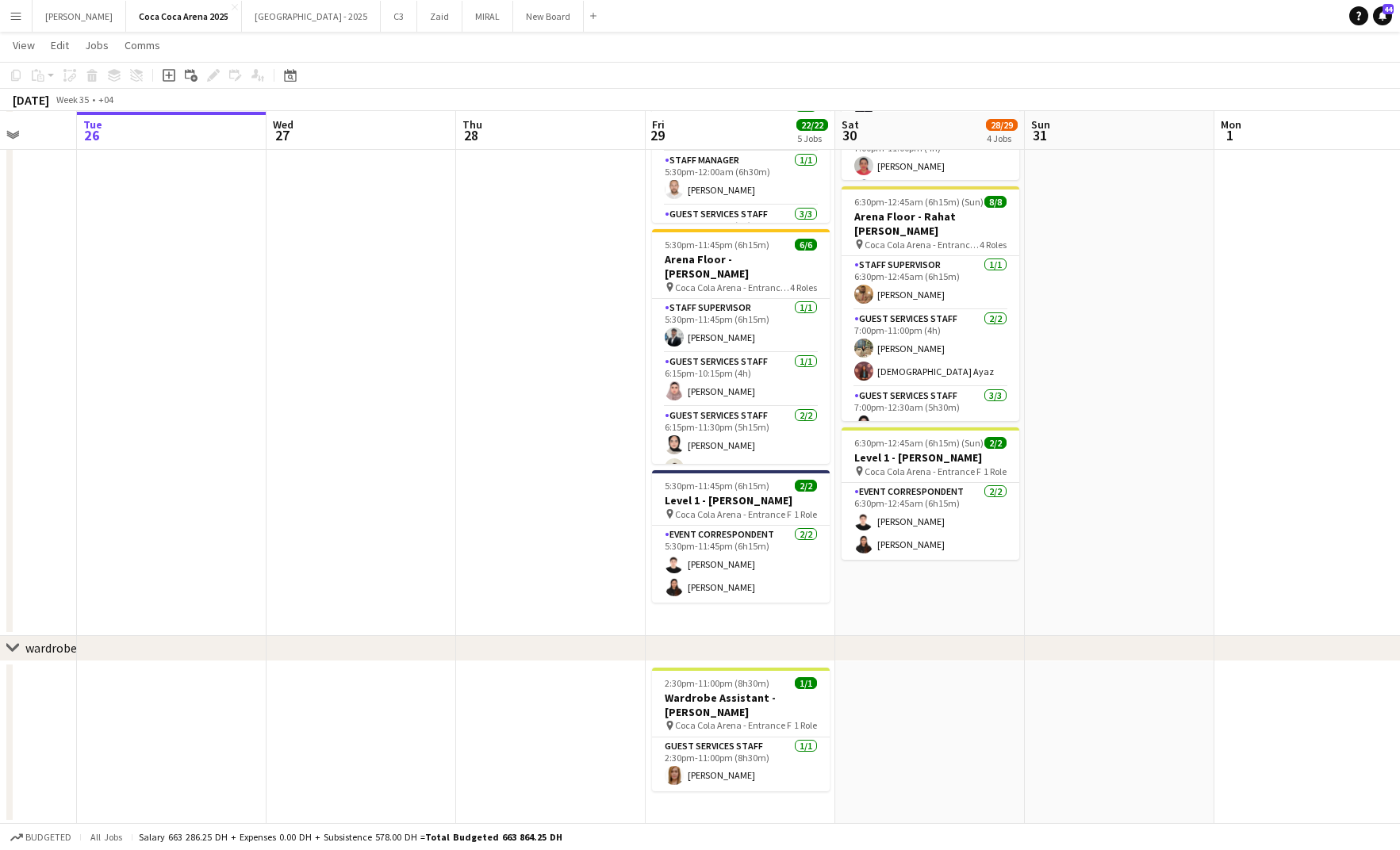
scroll to position [0, 0]
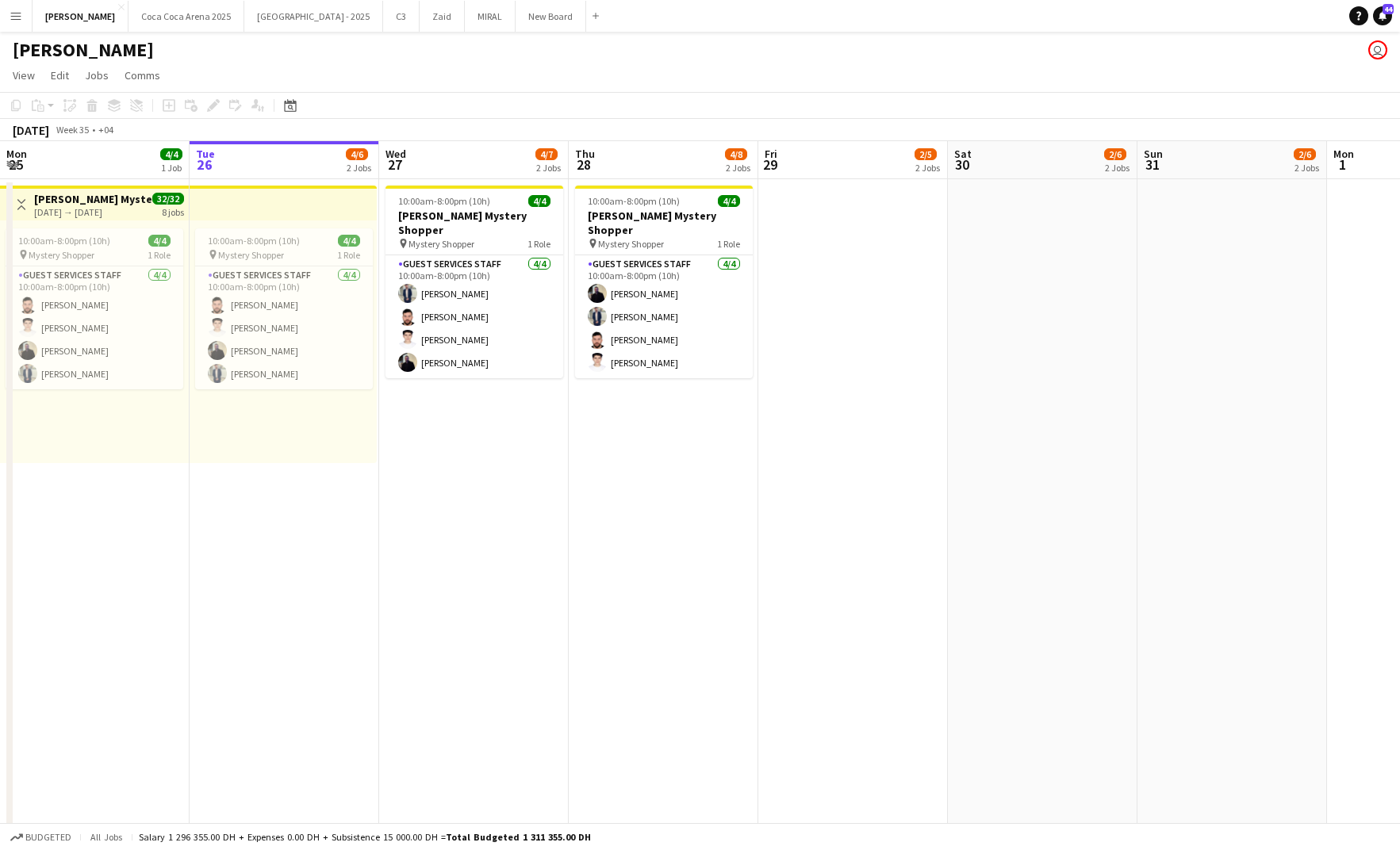
click at [14, 16] on app-icon "Menu" at bounding box center [15, 15] width 13 height 13
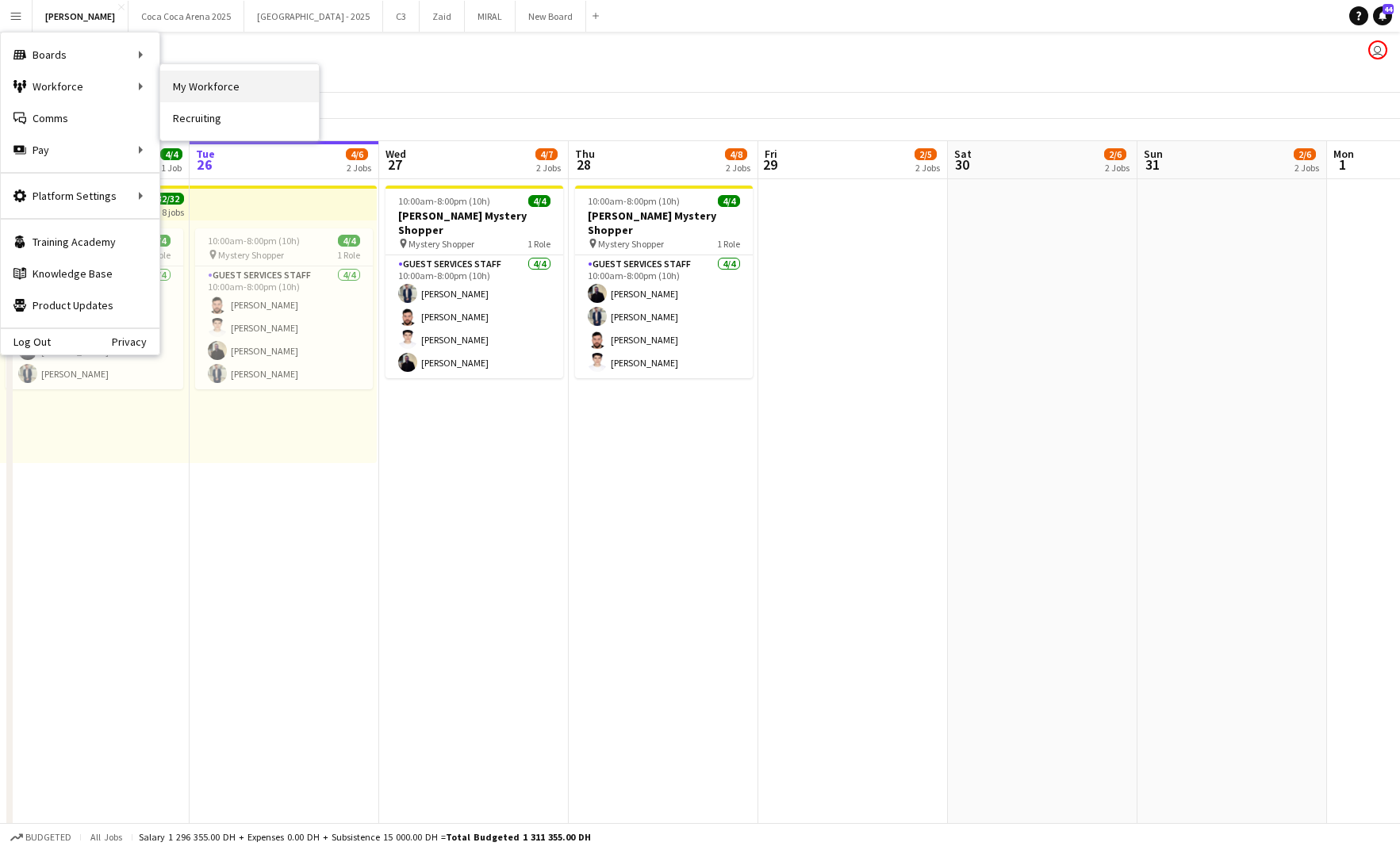
click at [255, 79] on link "My Workforce" at bounding box center [239, 86] width 158 height 31
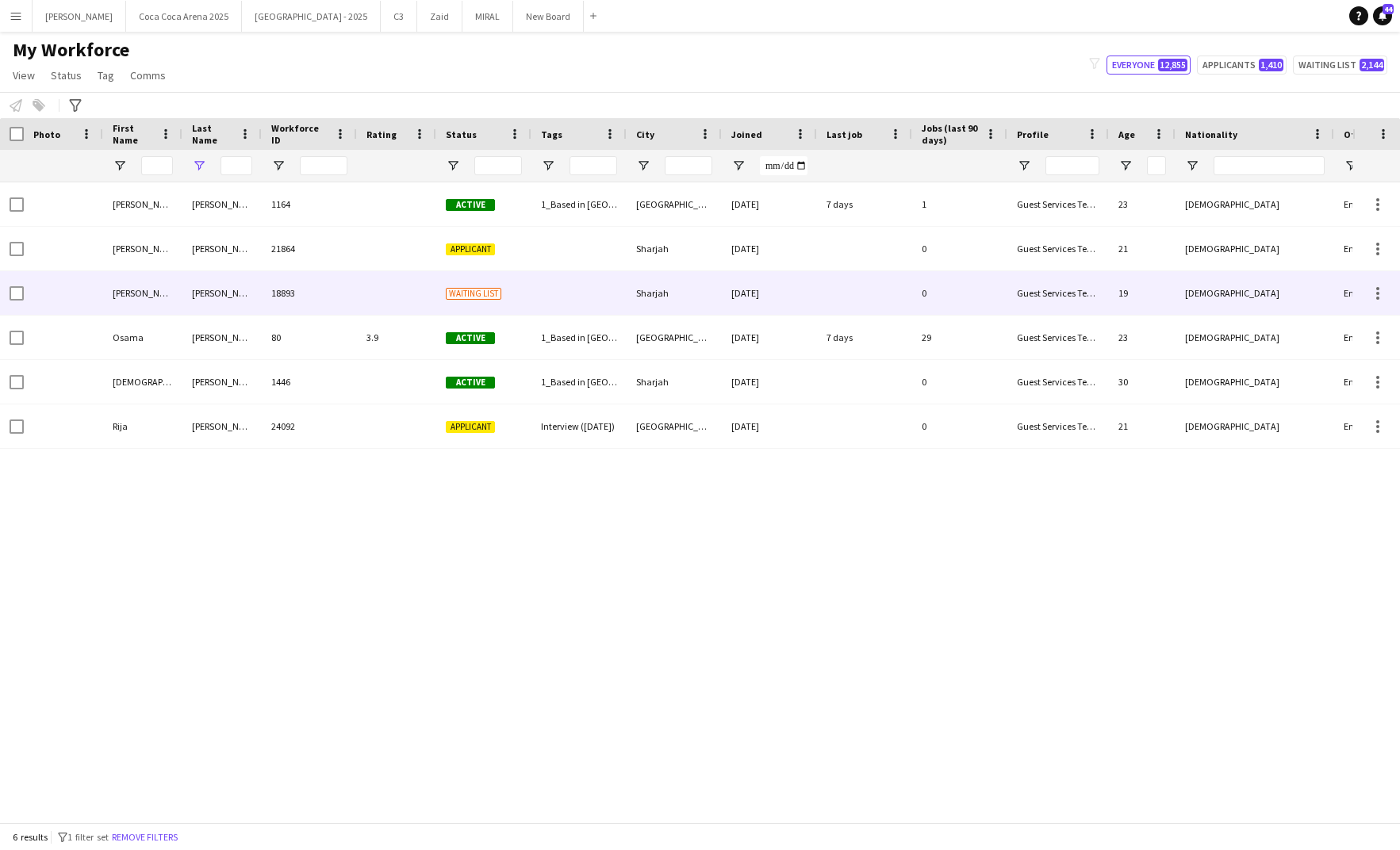
type input "****"
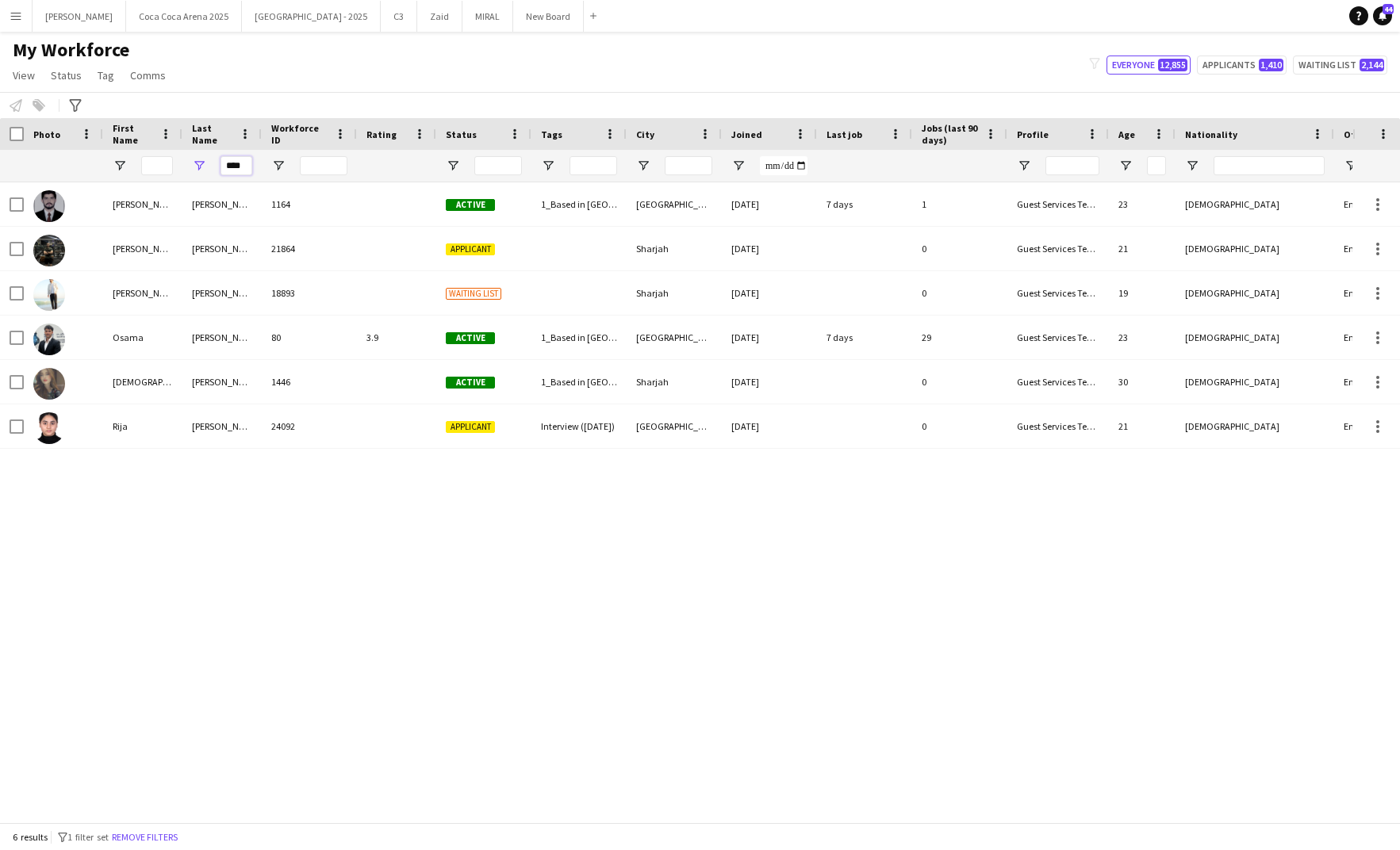
click at [240, 169] on input "****" at bounding box center [235, 166] width 31 height 19
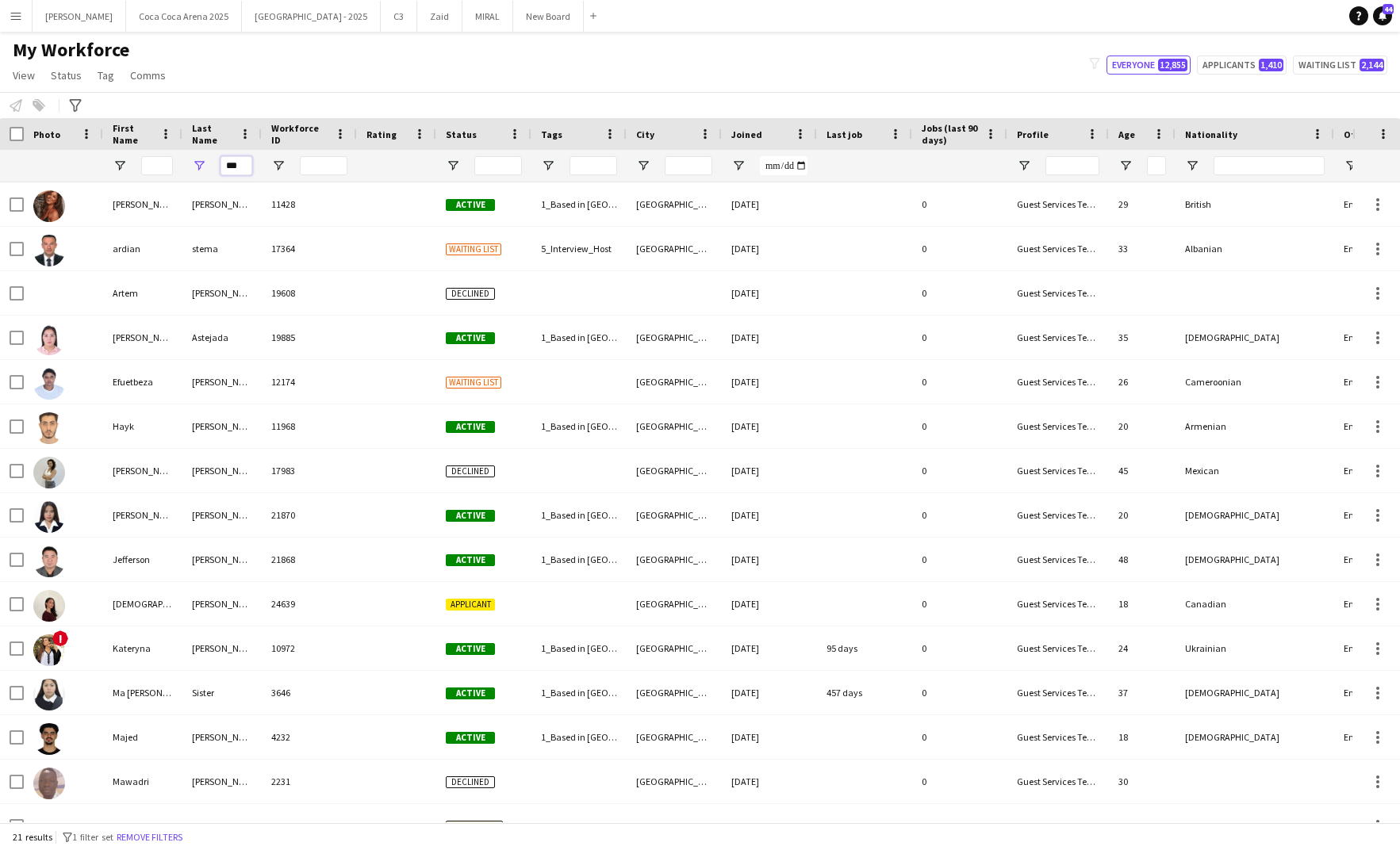
type input "***"
click at [168, 160] on input "First Name Filter Input" at bounding box center [157, 166] width 31 height 19
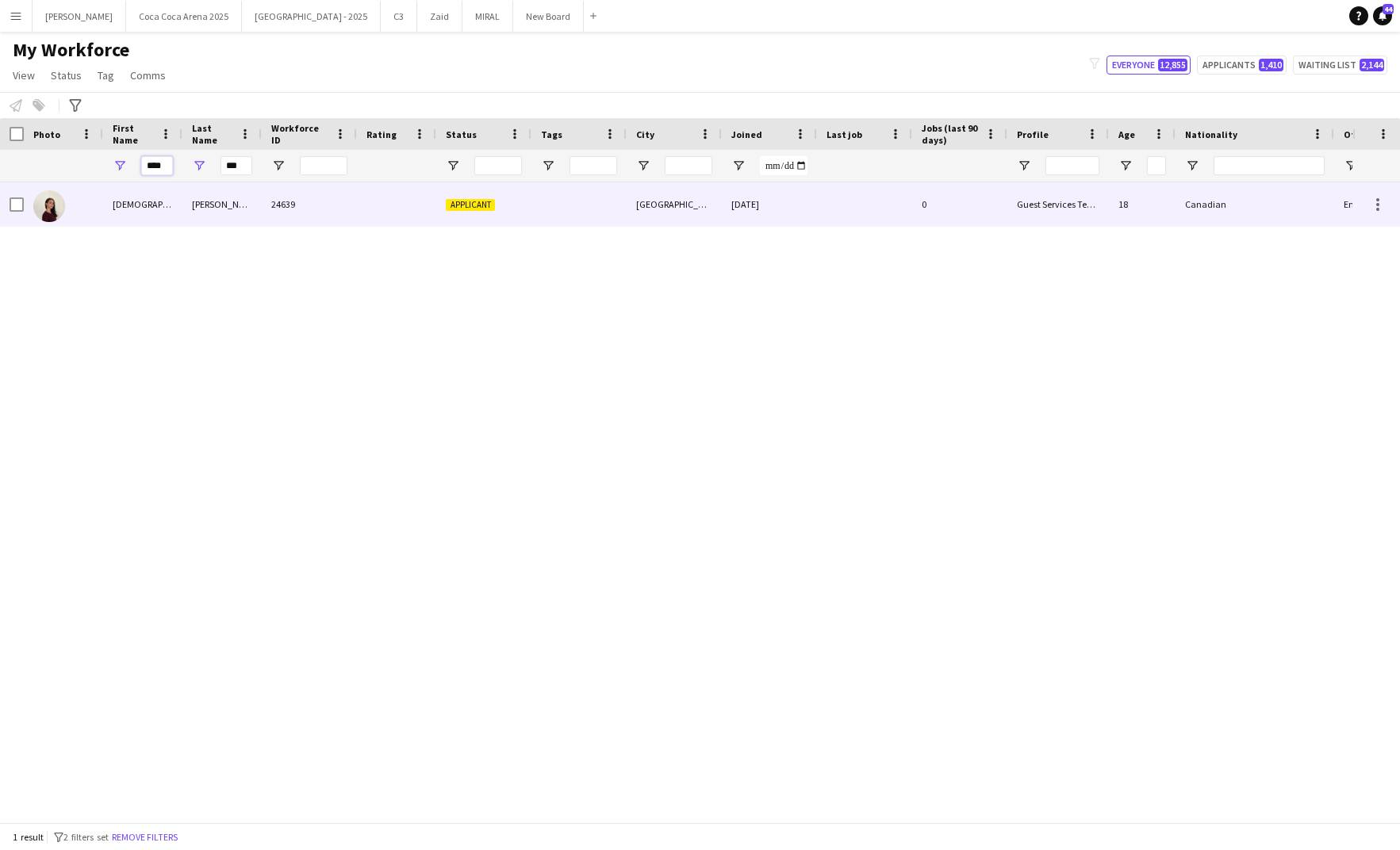
type input "****"
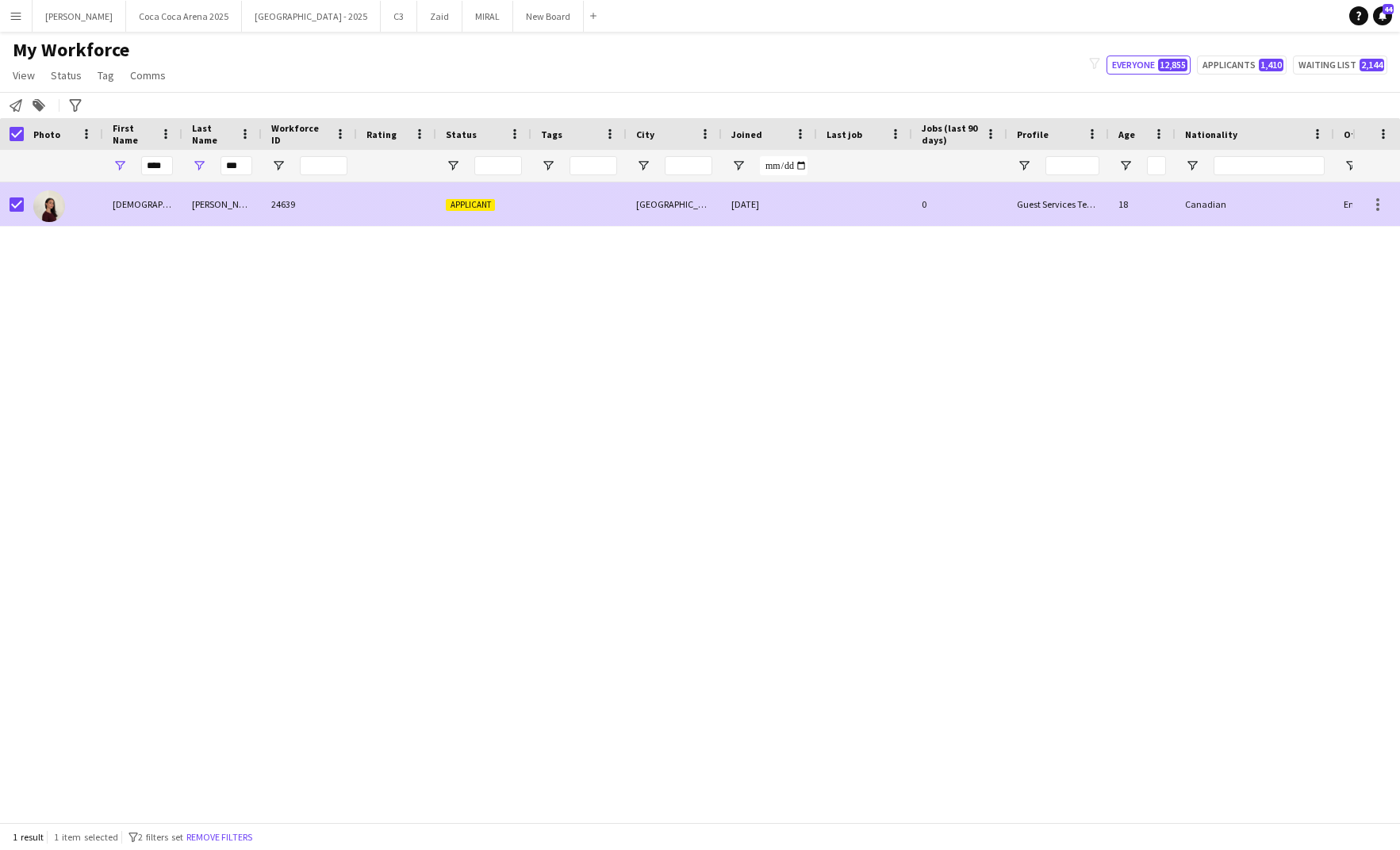
click at [132, 201] on div "[DEMOGRAPHIC_DATA]" at bounding box center [143, 204] width 80 height 44
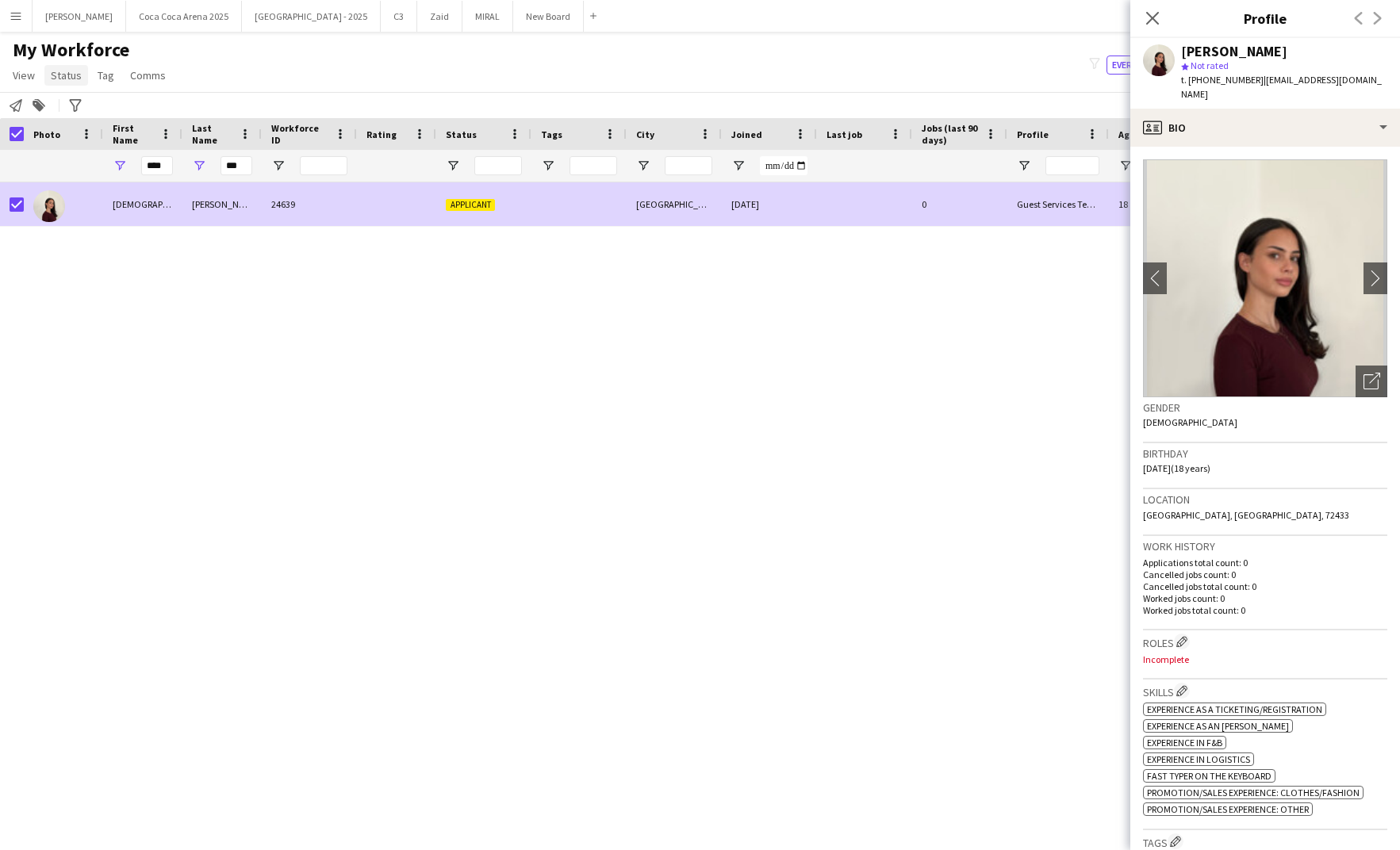
click at [74, 78] on span "Status" at bounding box center [66, 75] width 31 height 14
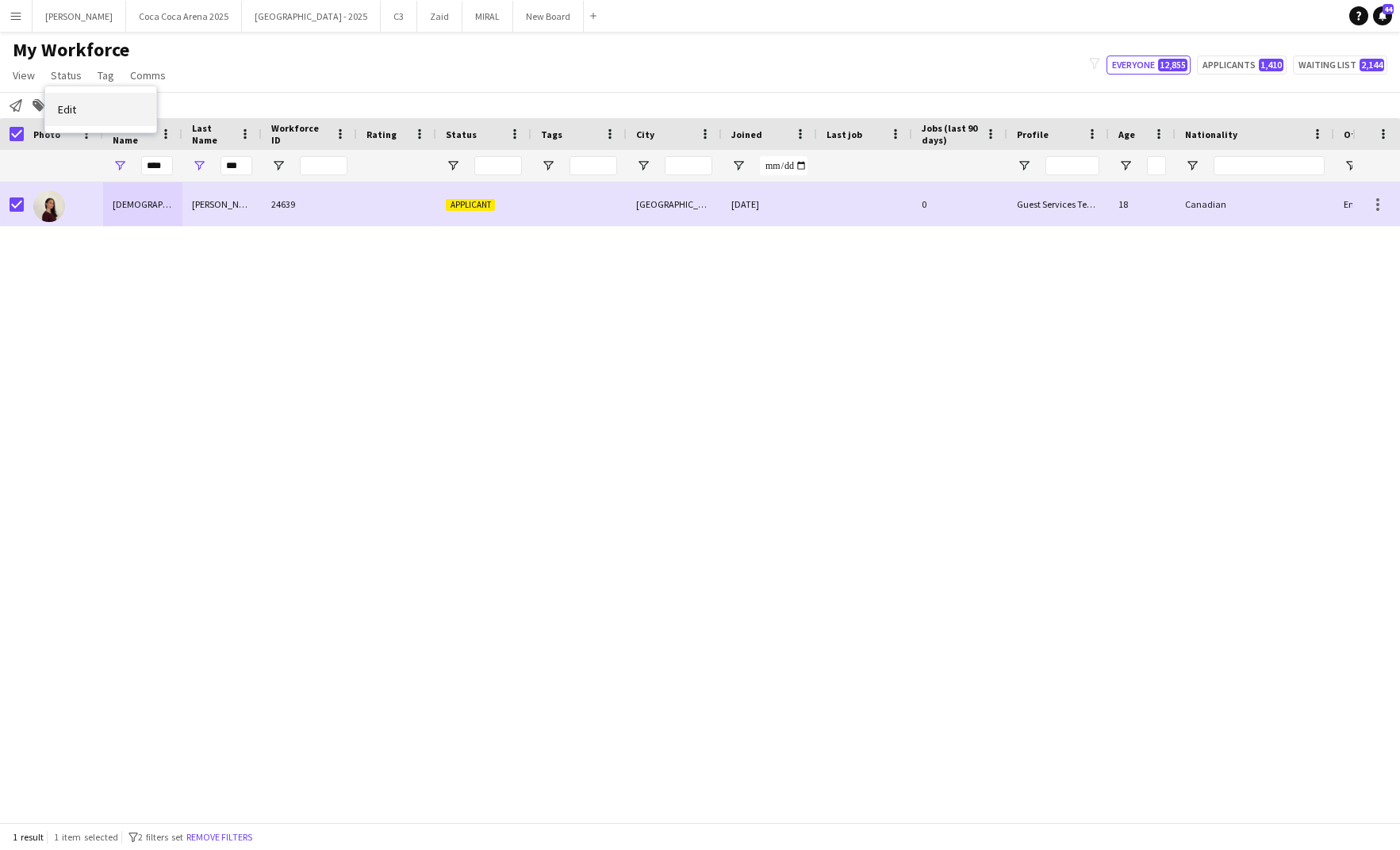
click at [65, 103] on span "Edit" at bounding box center [67, 109] width 19 height 14
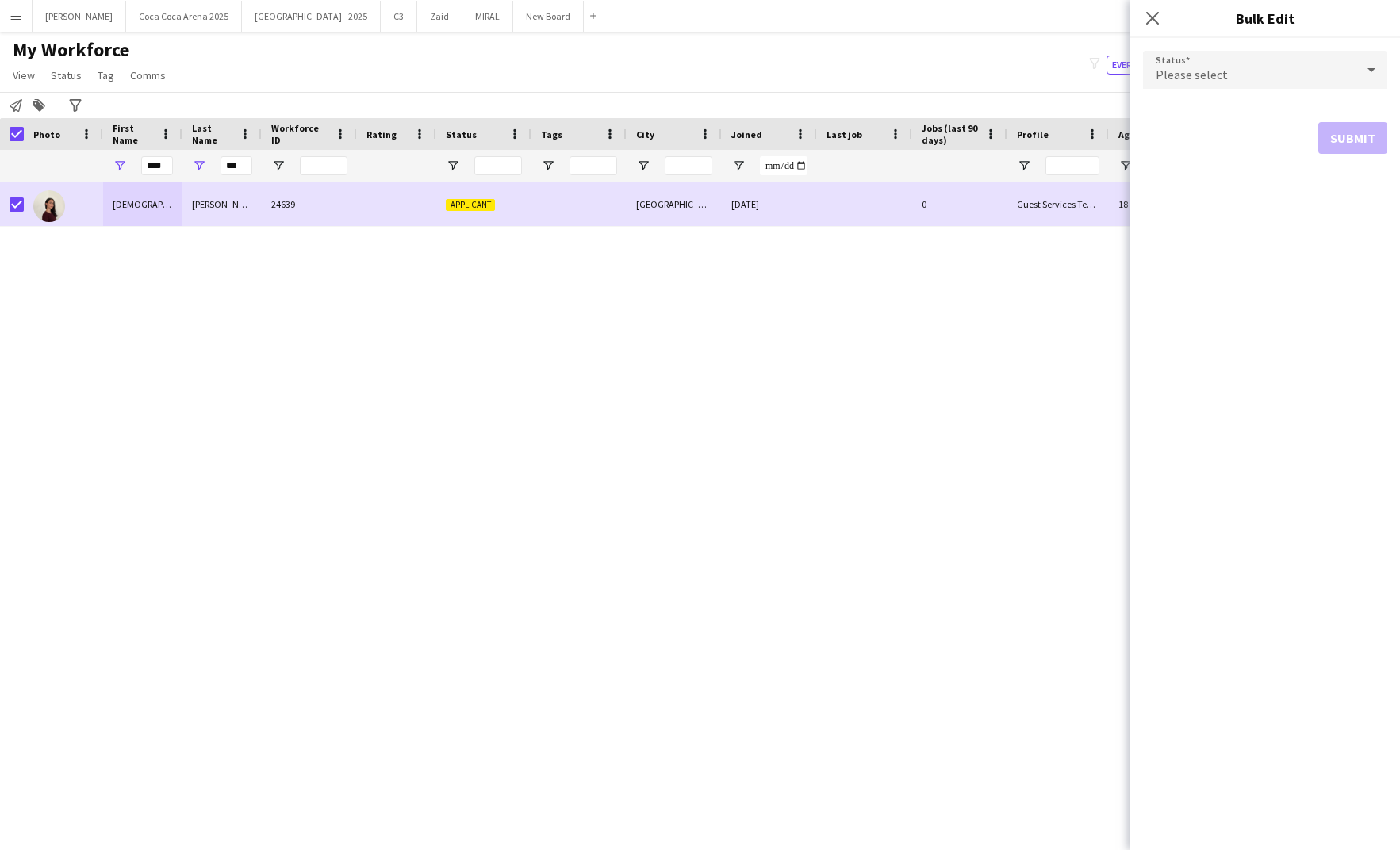
click at [1291, 74] on div "Please select" at bounding box center [1248, 69] width 212 height 38
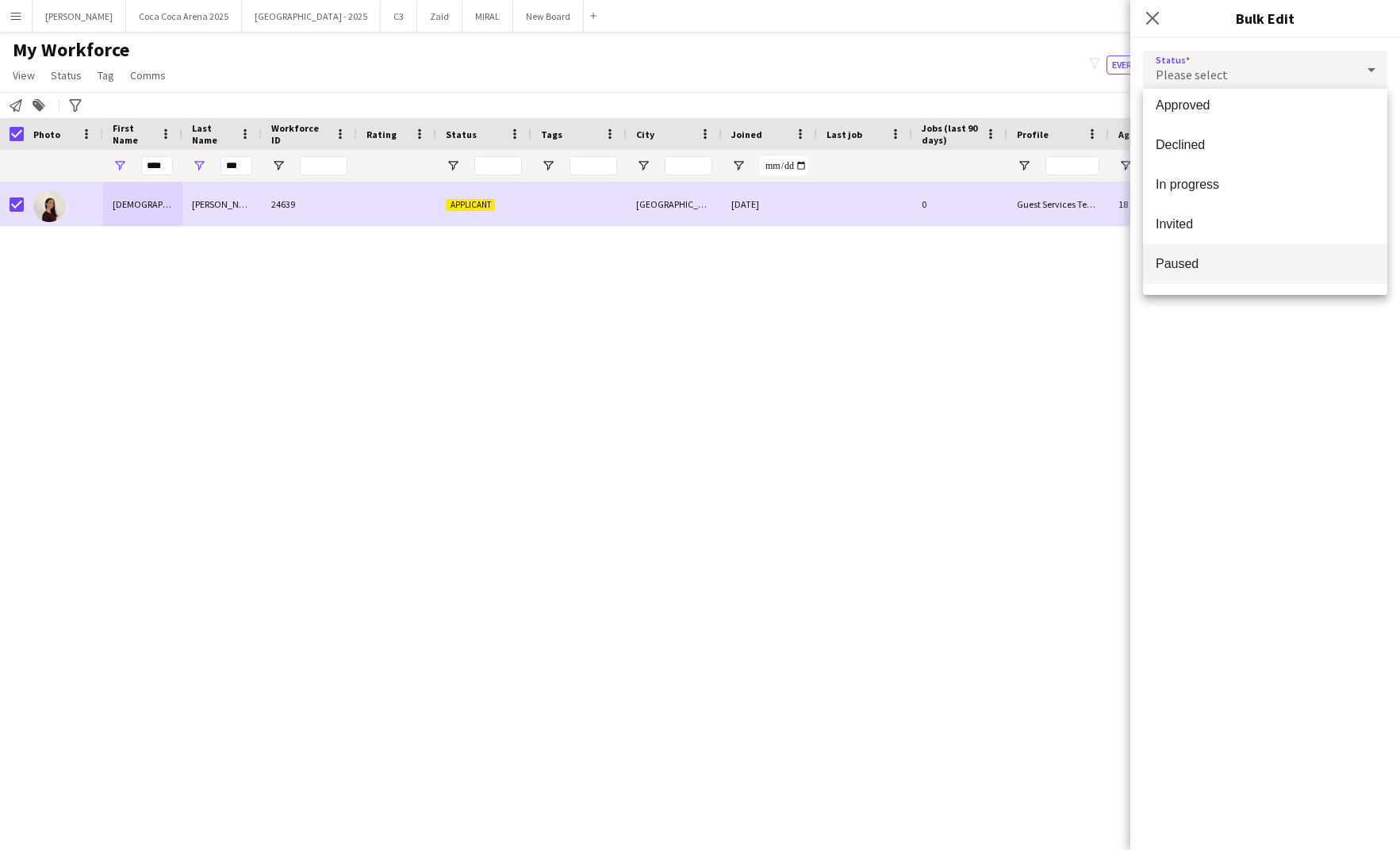
scroll to position [52, 0]
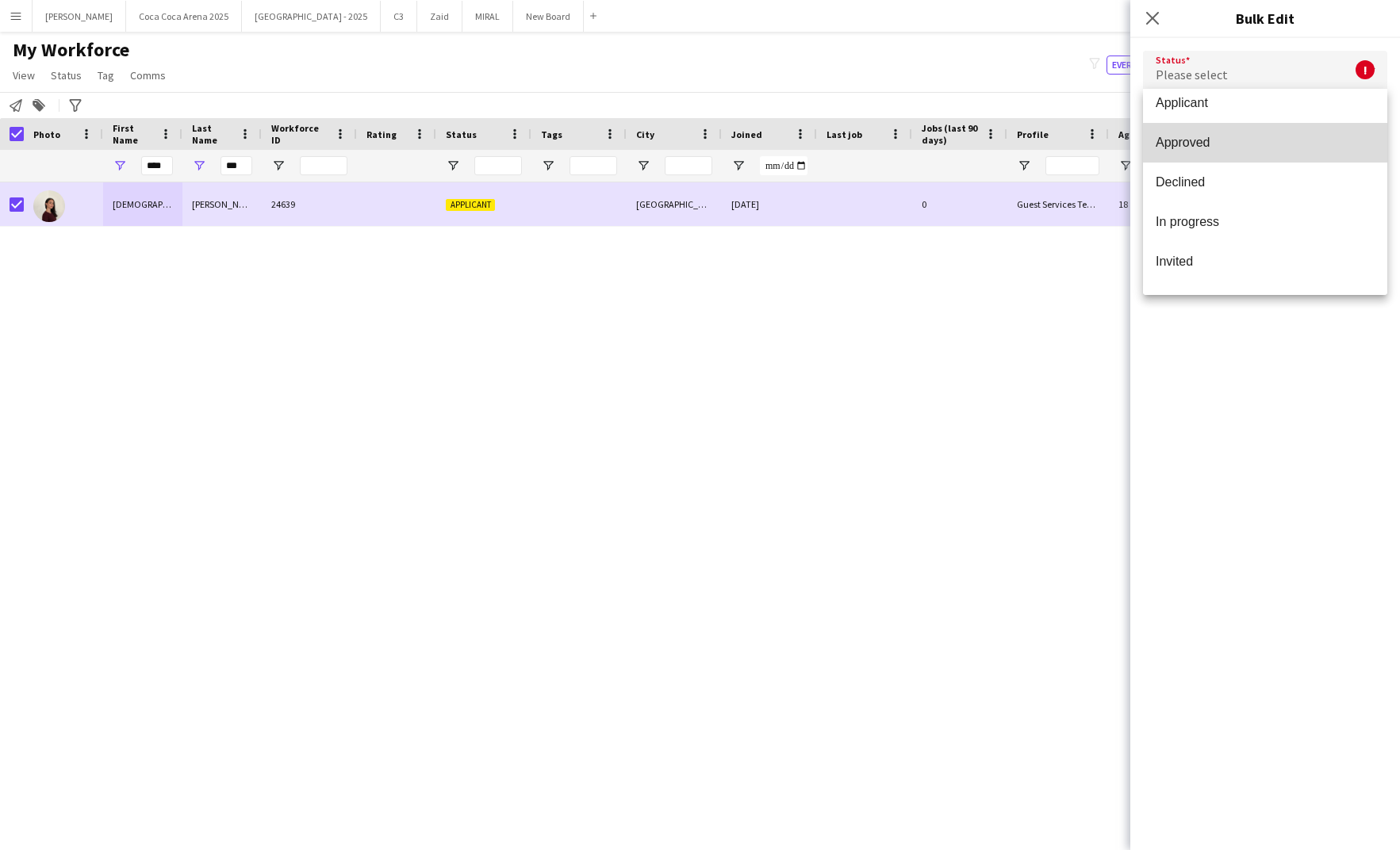
click at [1204, 151] on mat-option "Approved" at bounding box center [1265, 142] width 245 height 40
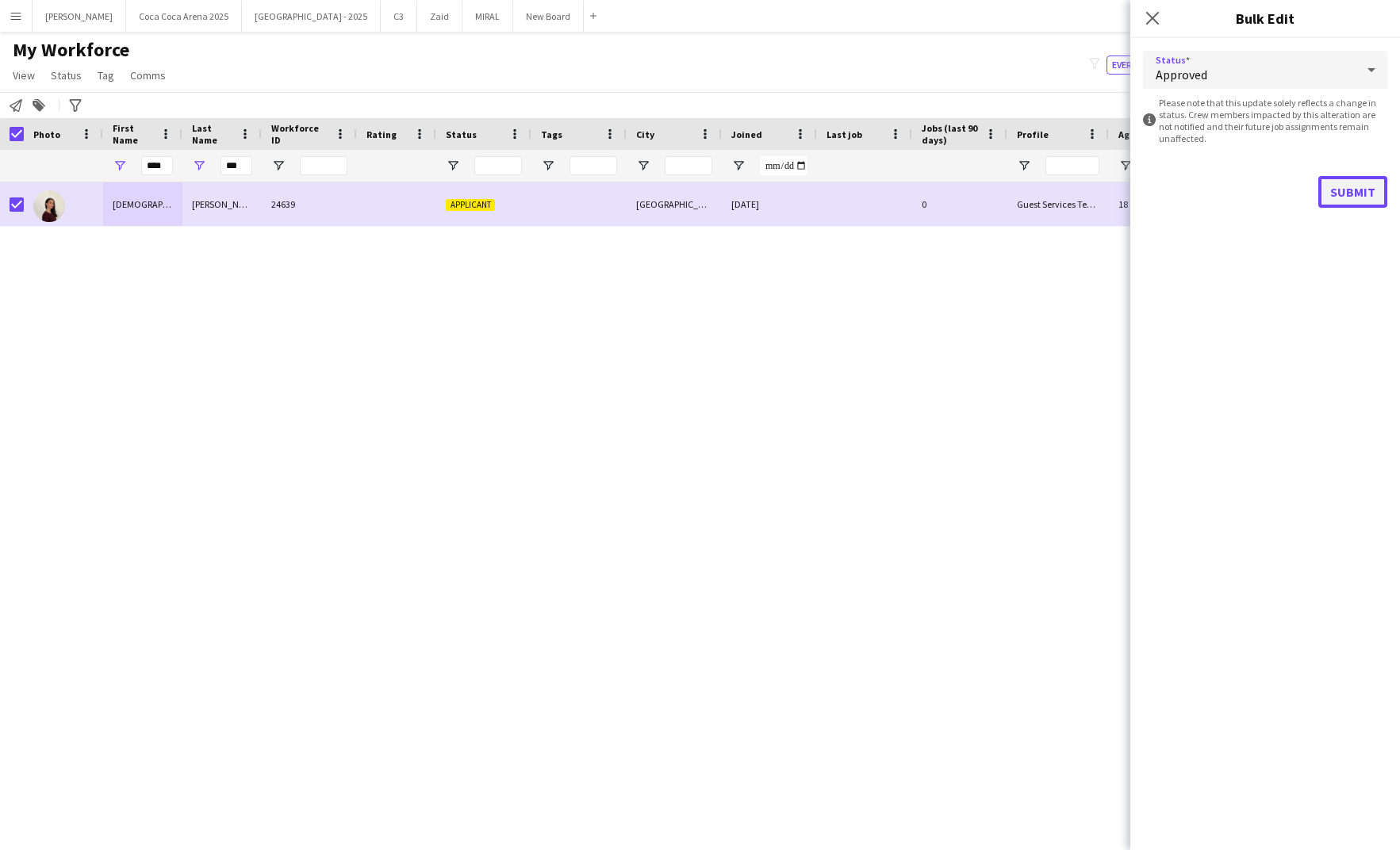
click at [1332, 188] on button "Submit" at bounding box center [1353, 191] width 69 height 31
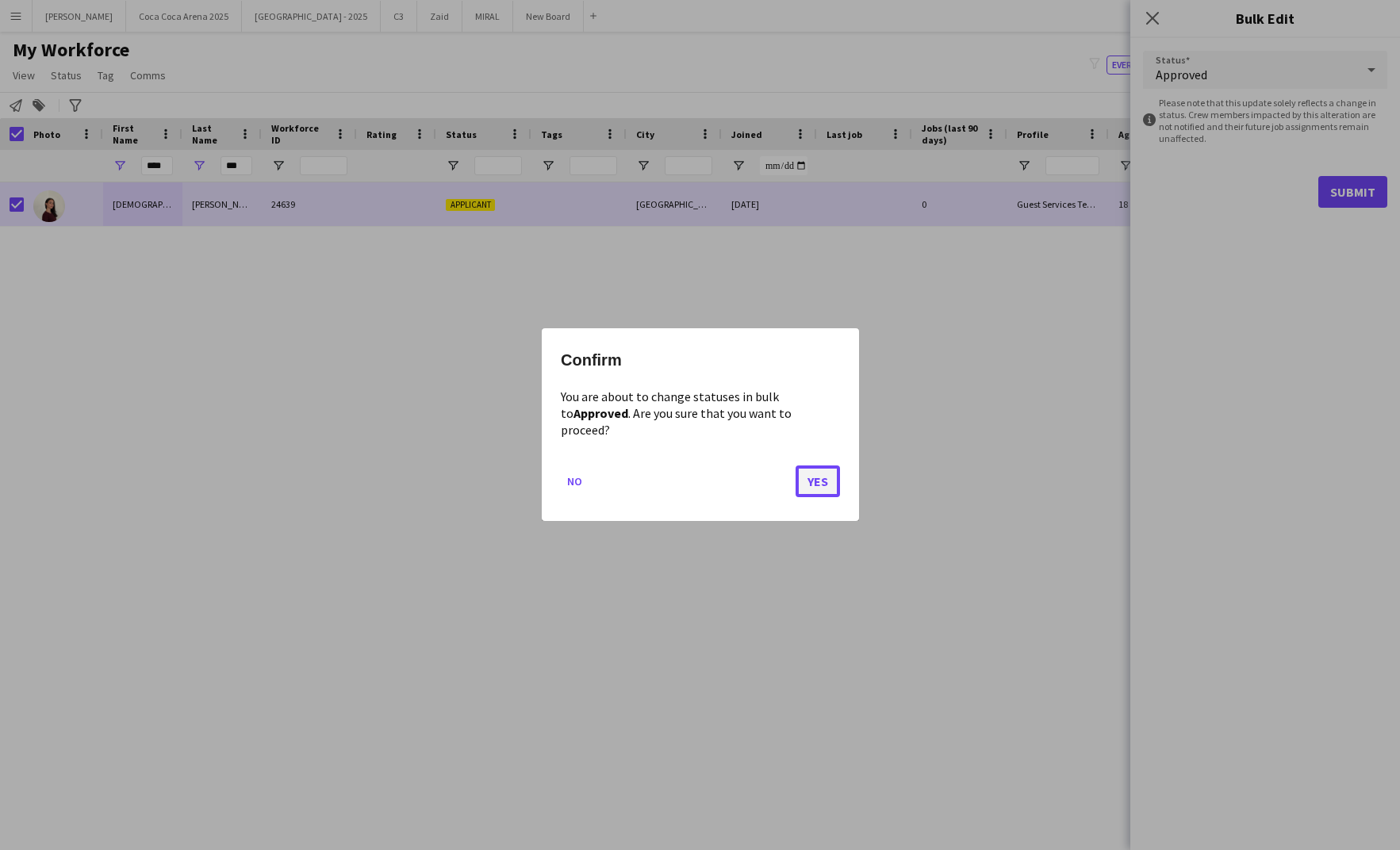
click at [810, 472] on button "Yes" at bounding box center [818, 482] width 44 height 31
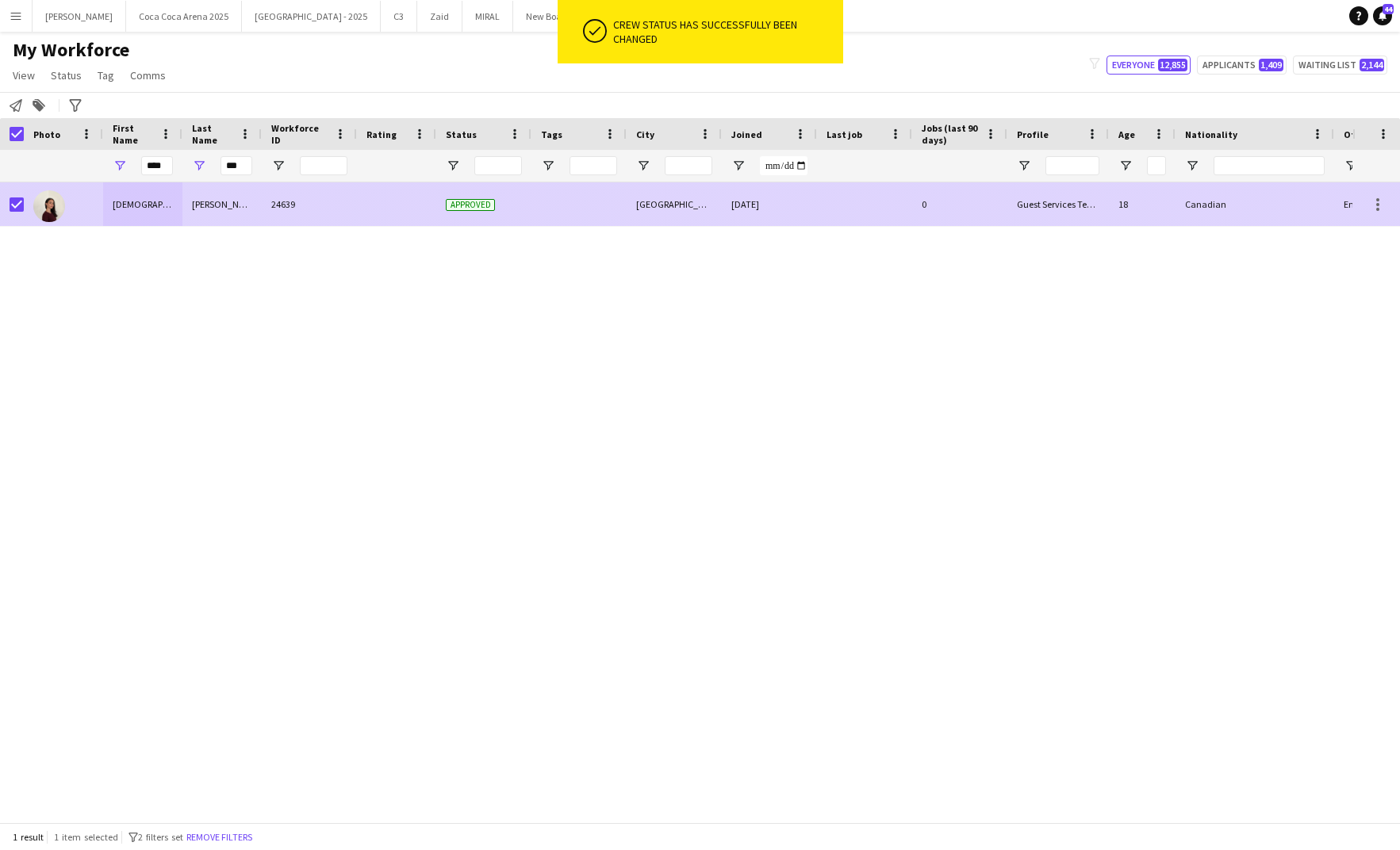
click at [126, 207] on div "[DEMOGRAPHIC_DATA]" at bounding box center [143, 204] width 80 height 44
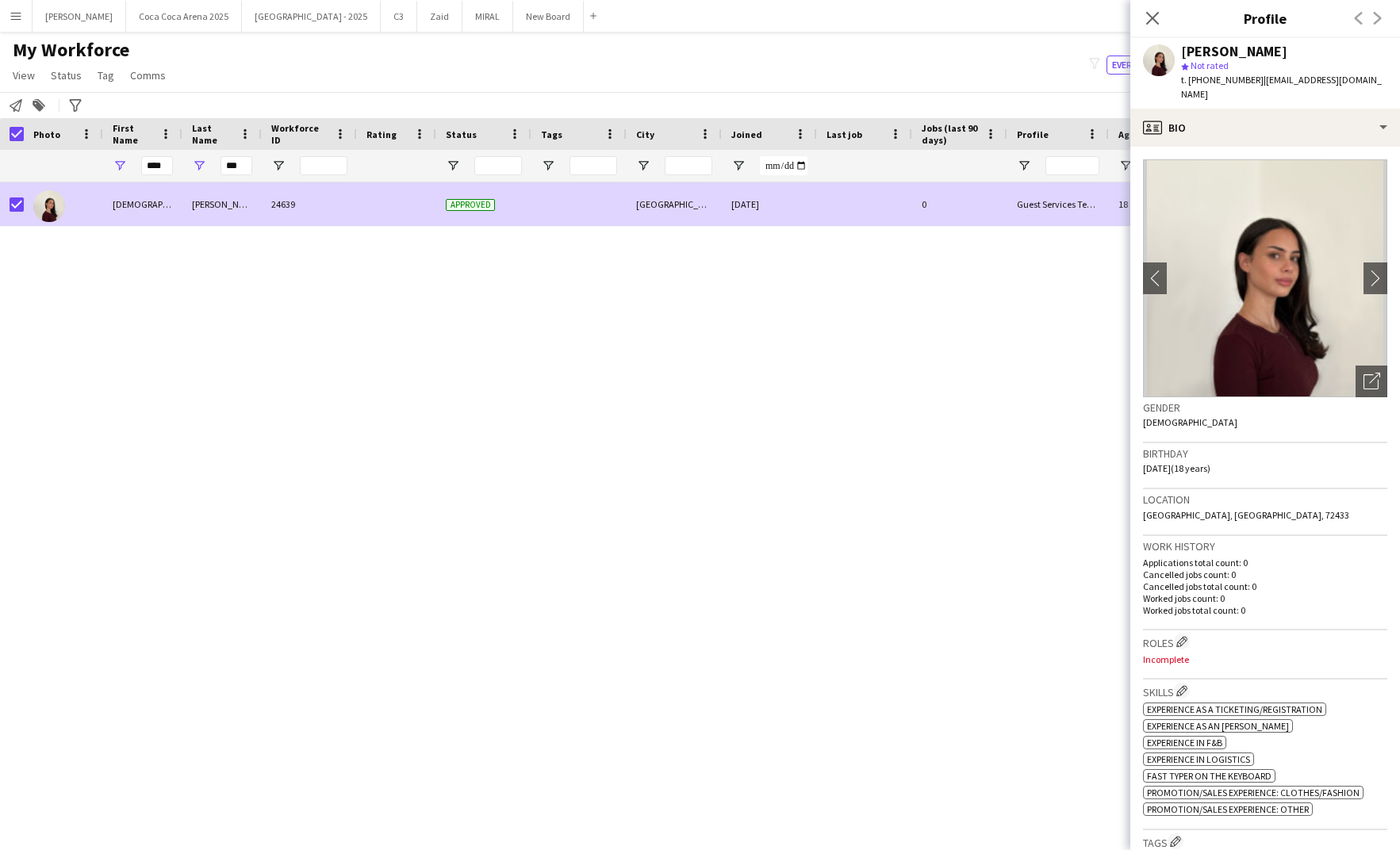
scroll to position [61, 0]
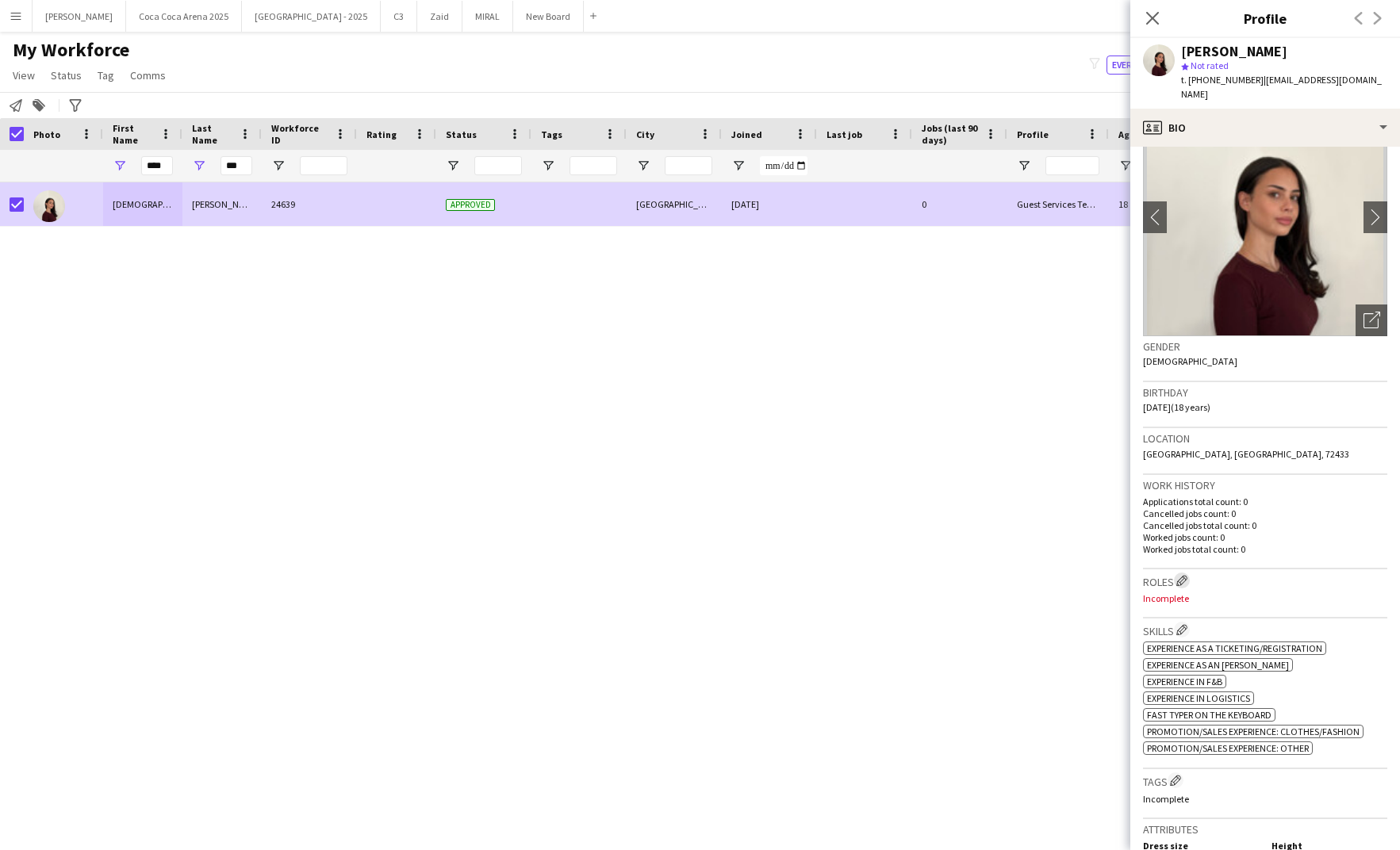
click at [1178, 575] on app-icon "Edit crew company roles" at bounding box center [1181, 580] width 11 height 11
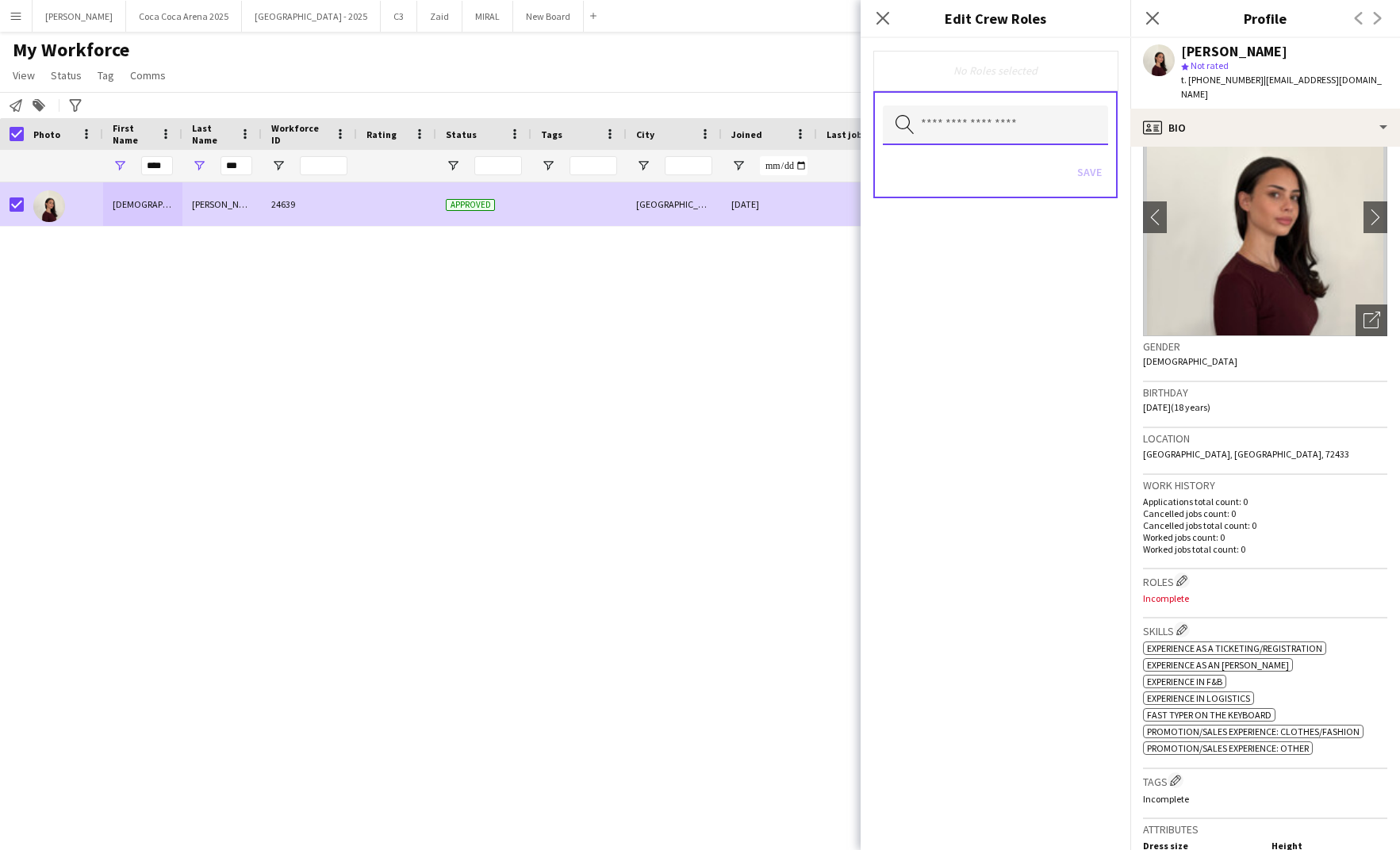
click at [995, 109] on input "text" at bounding box center [995, 125] width 225 height 40
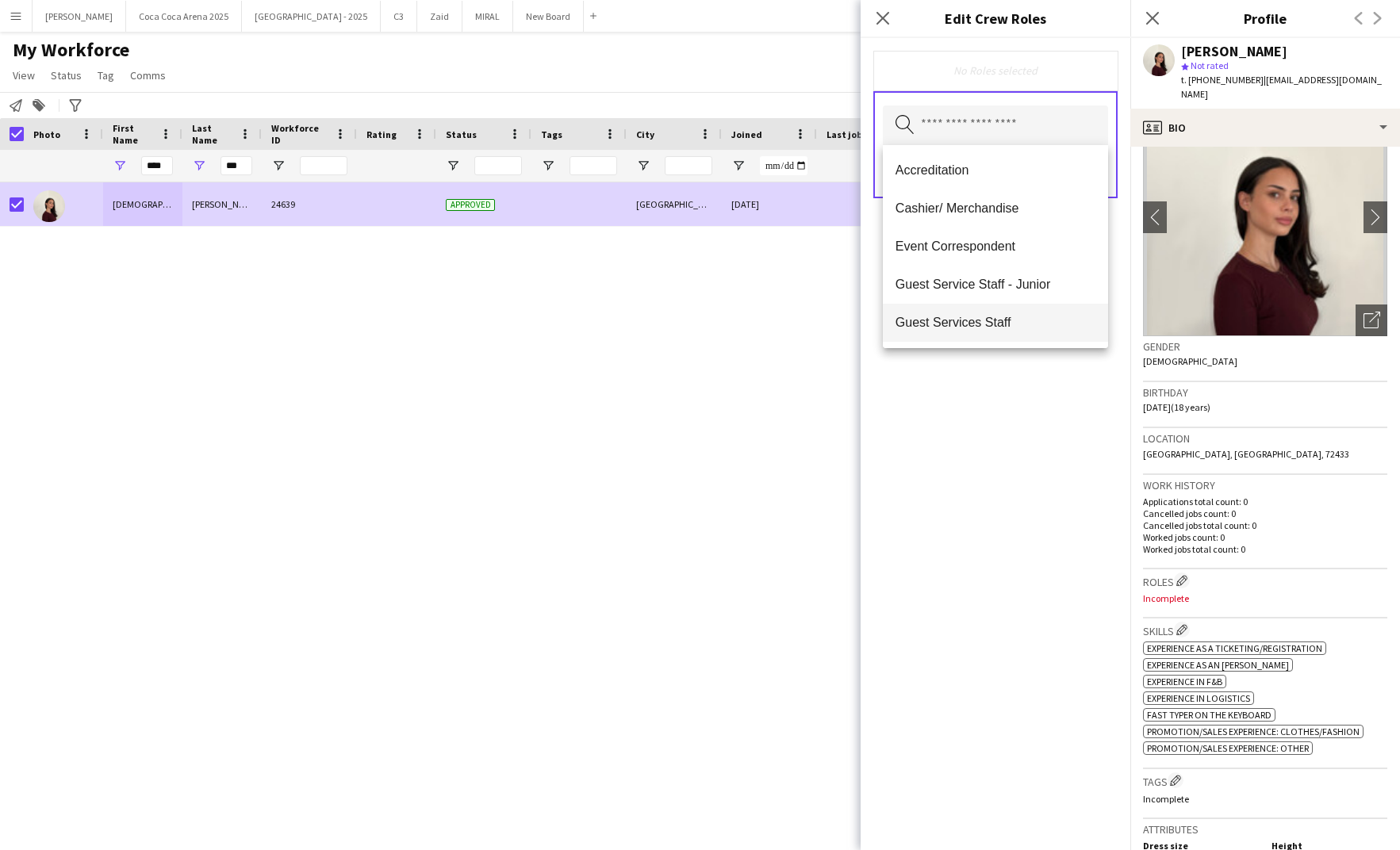
click at [949, 323] on span "Guest Services Staff" at bounding box center [995, 323] width 200 height 15
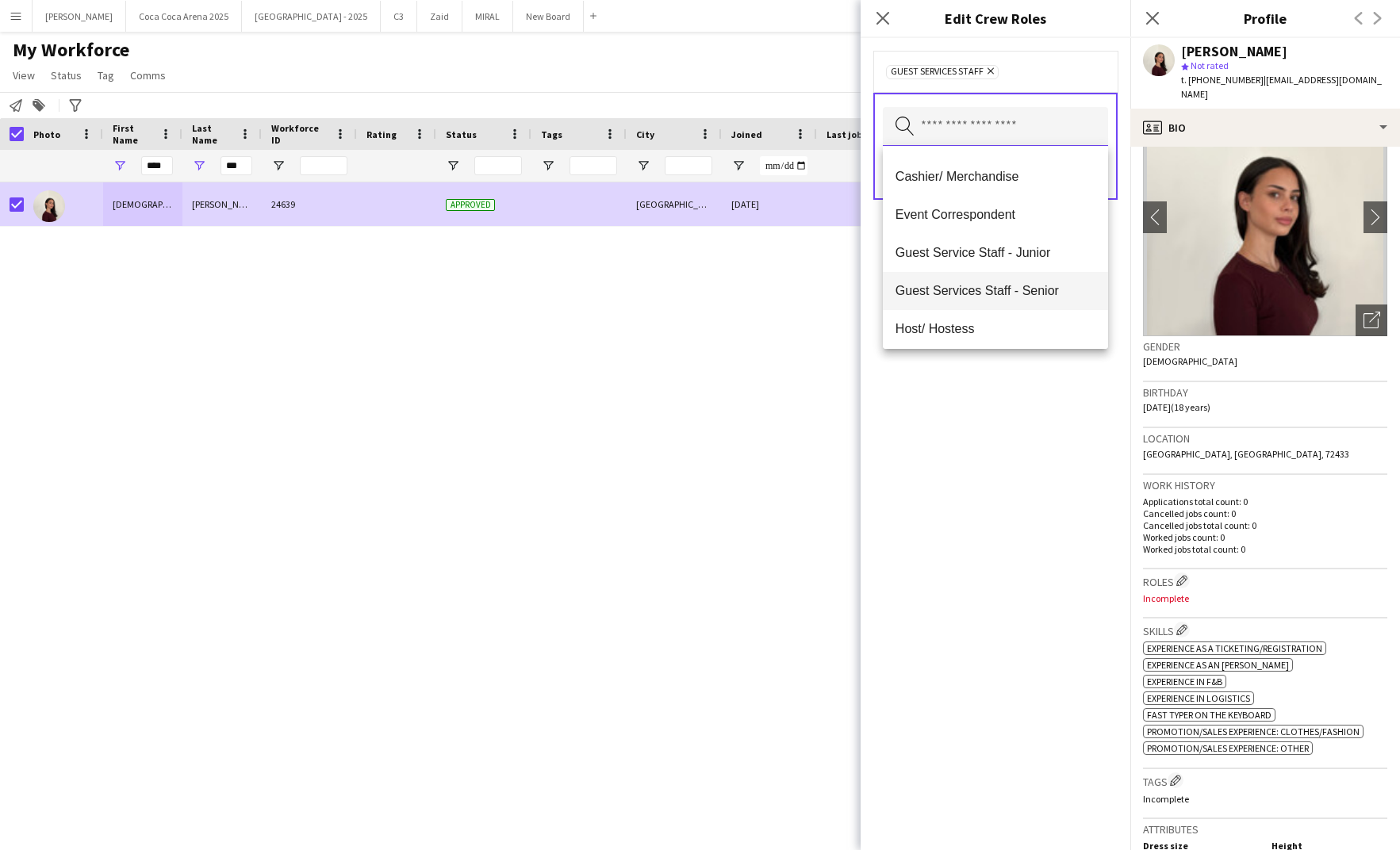
scroll to position [62, 0]
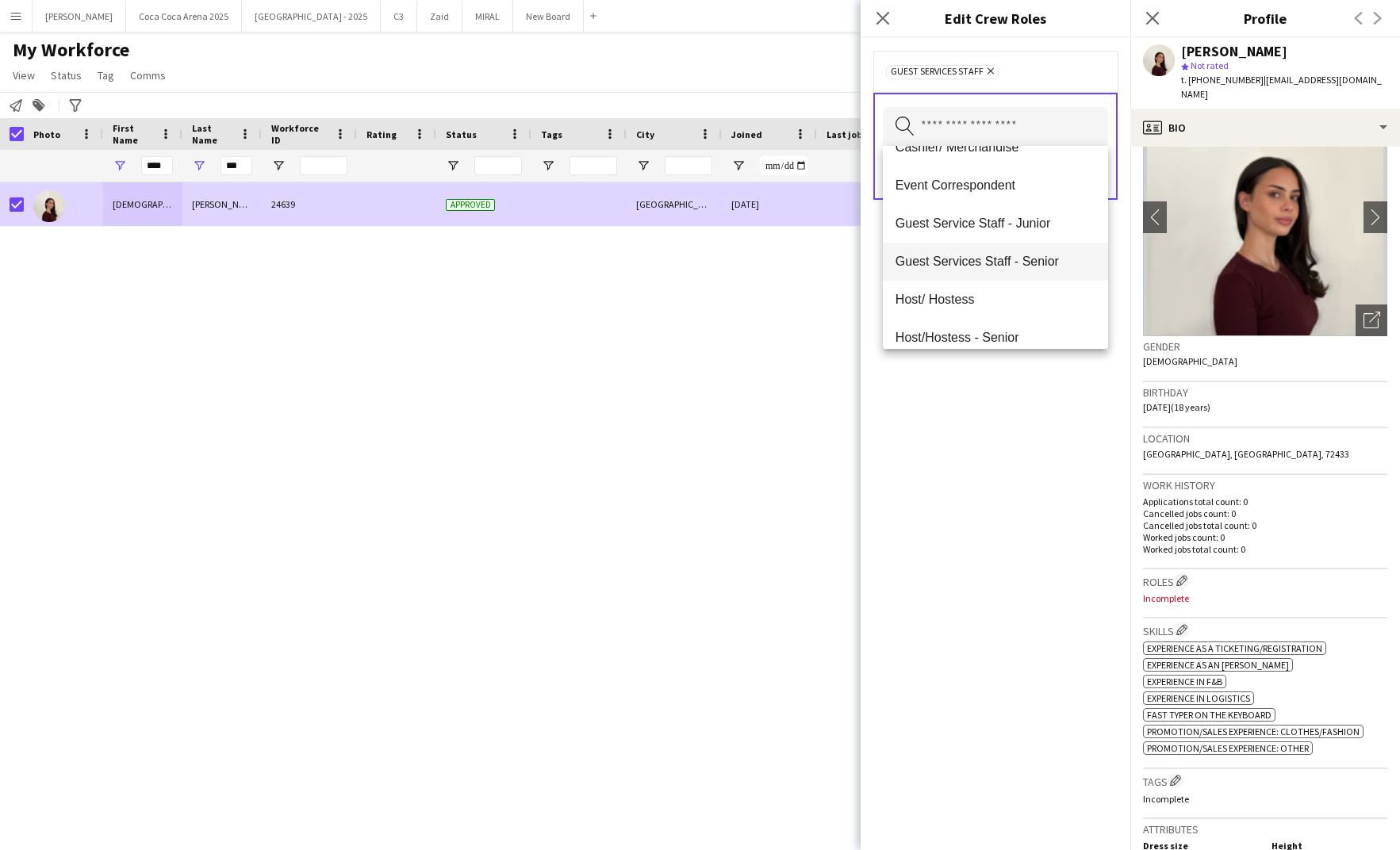
click at [960, 306] on mat-option "Host/ Hostess" at bounding box center [995, 300] width 225 height 38
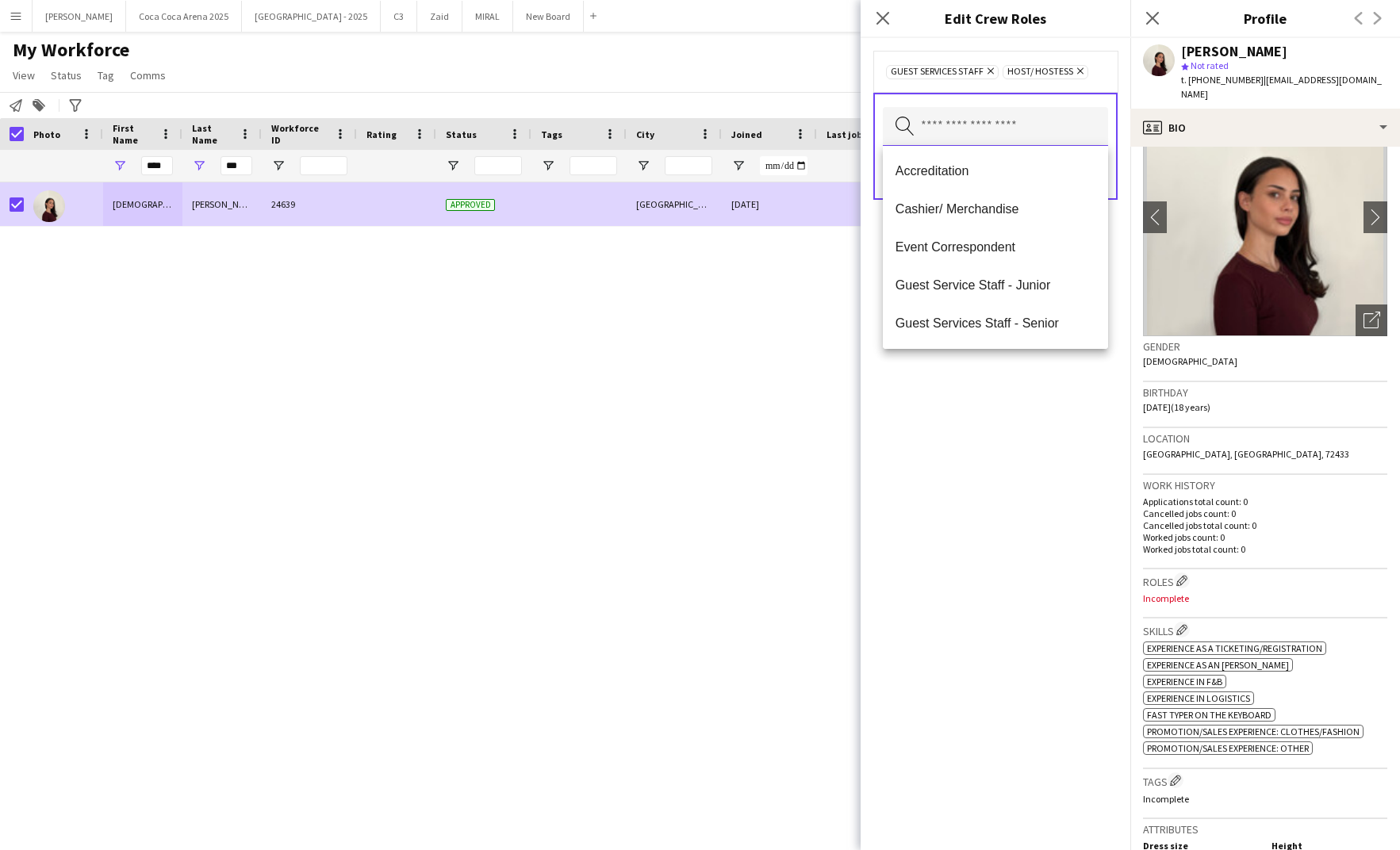
click at [948, 128] on input "text" at bounding box center [995, 126] width 225 height 40
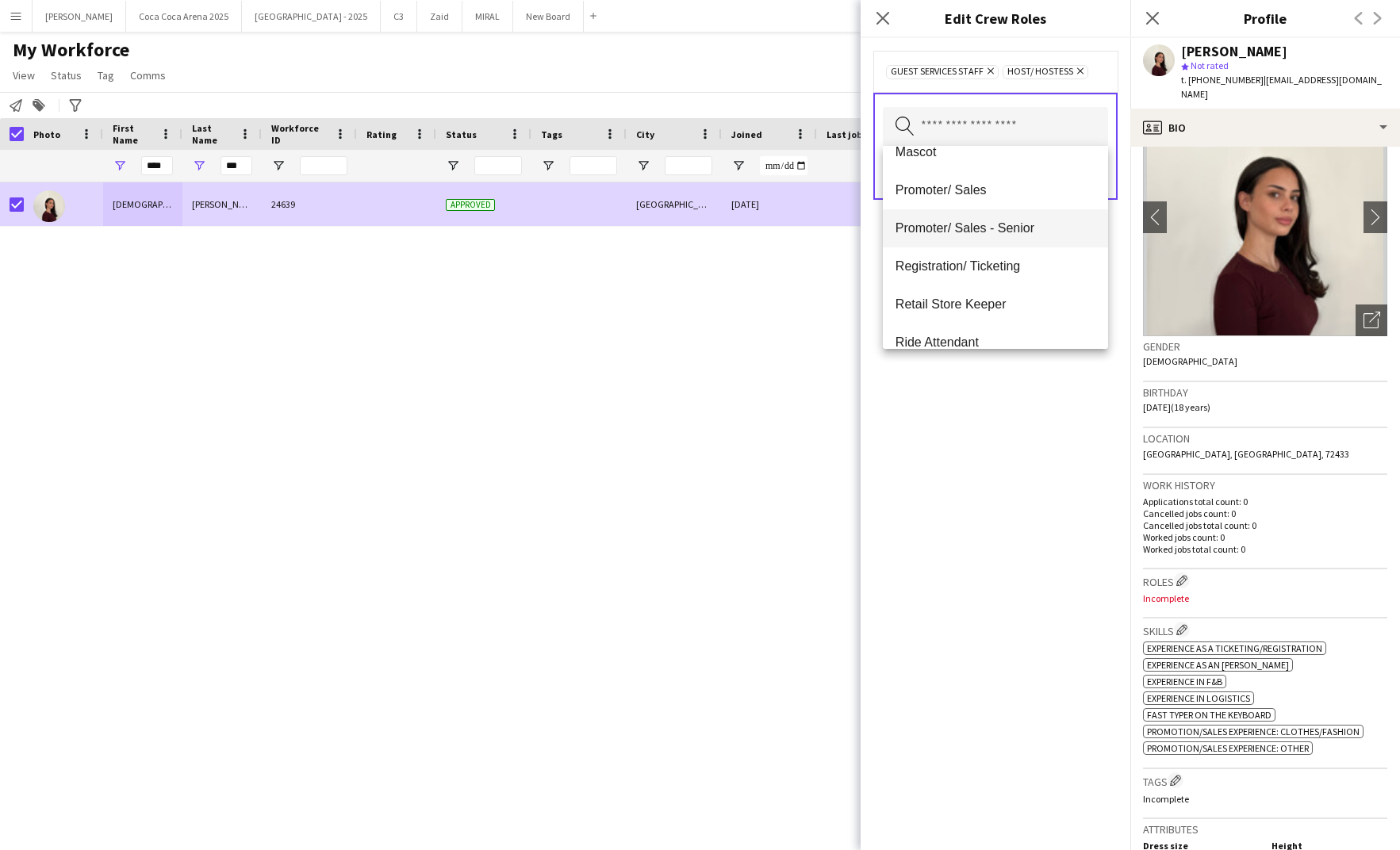
click at [949, 241] on mat-option "Promoter/ Sales - Senior" at bounding box center [995, 228] width 225 height 38
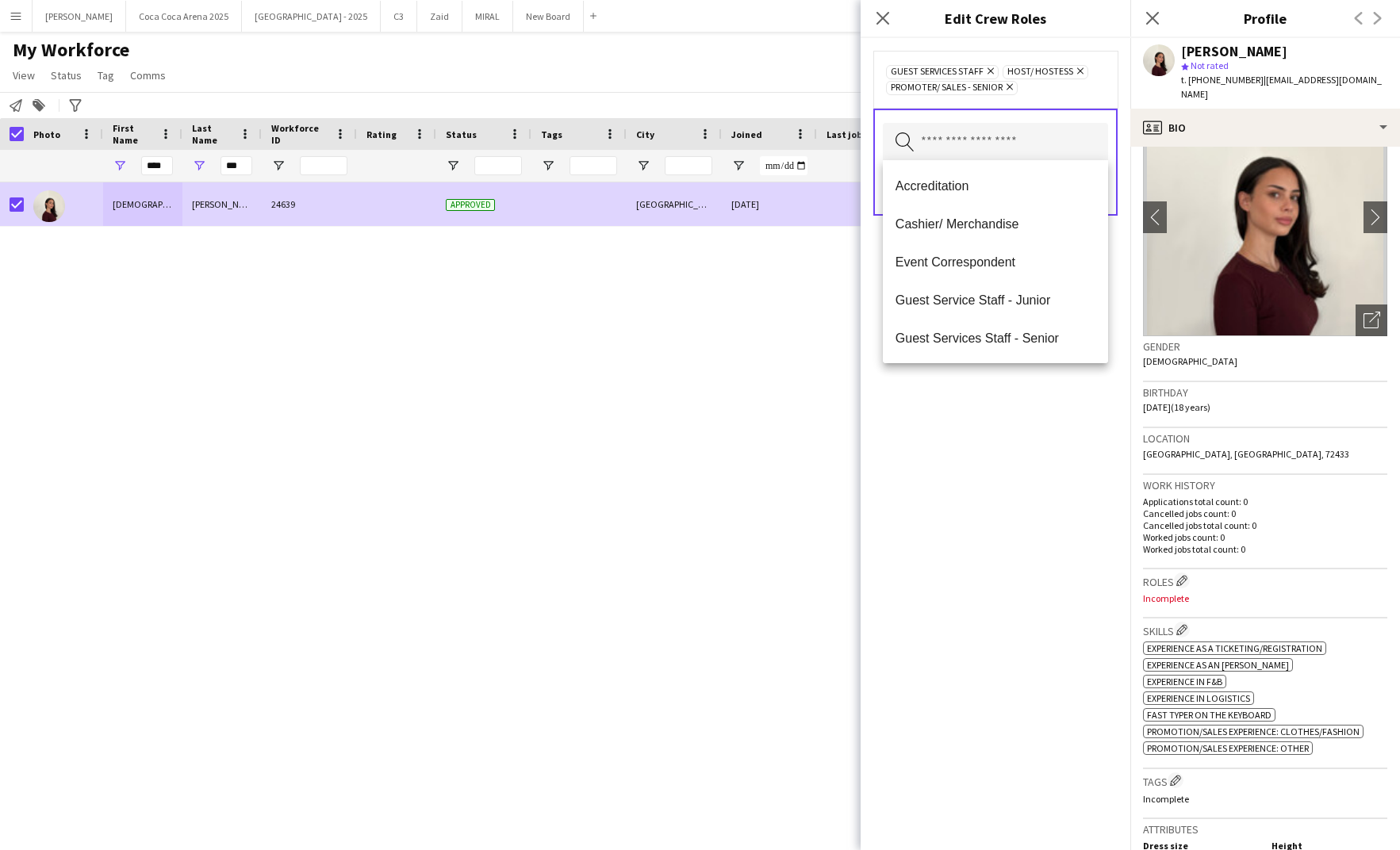
click at [941, 144] on input "text" at bounding box center [995, 142] width 225 height 40
click at [964, 428] on div "Guest Services Staff Remove Host/ Hostess Remove Promoter/ Sales - Senior Remov…" at bounding box center [995, 444] width 270 height 812
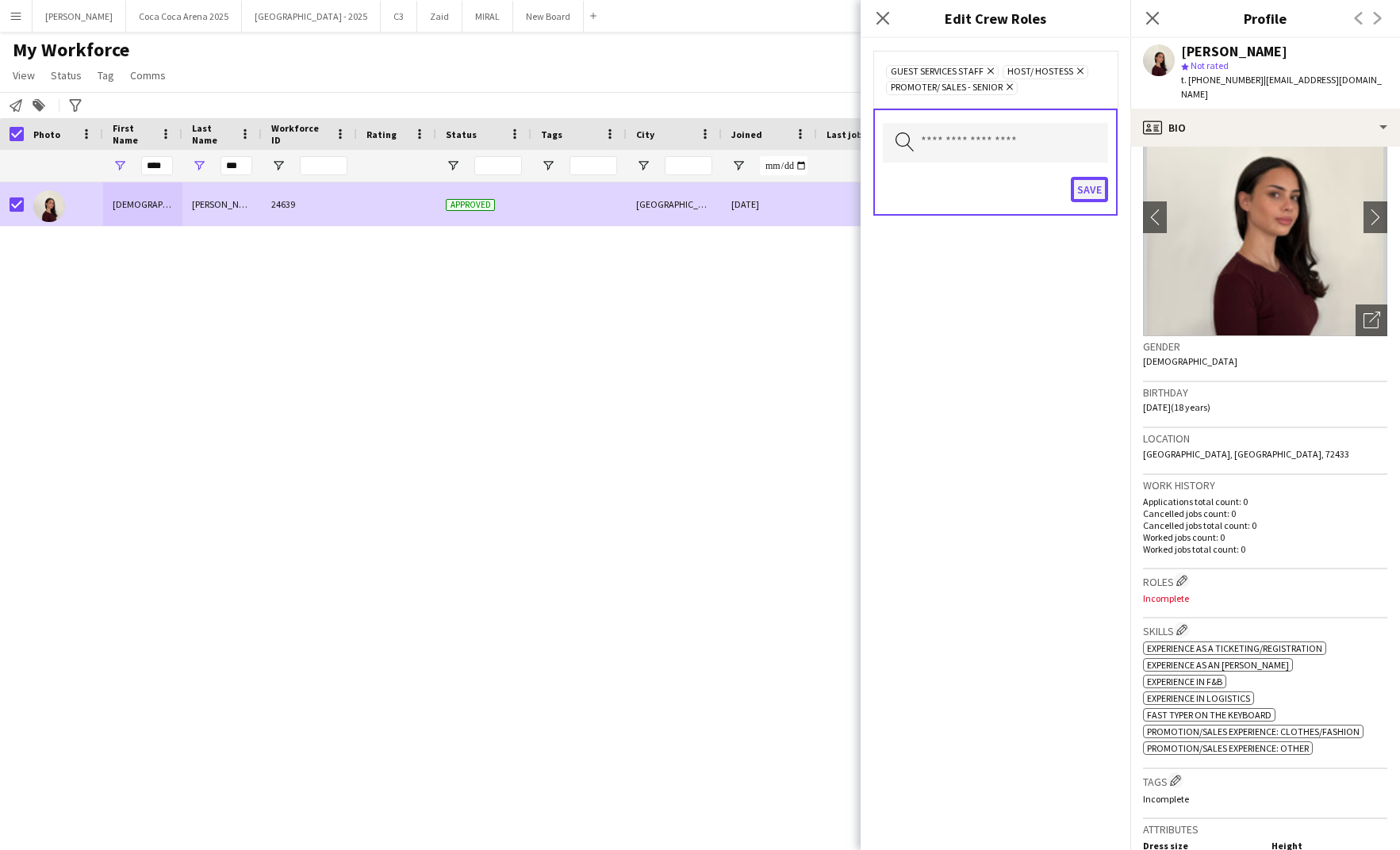
click at [1085, 186] on button "Save" at bounding box center [1089, 190] width 37 height 25
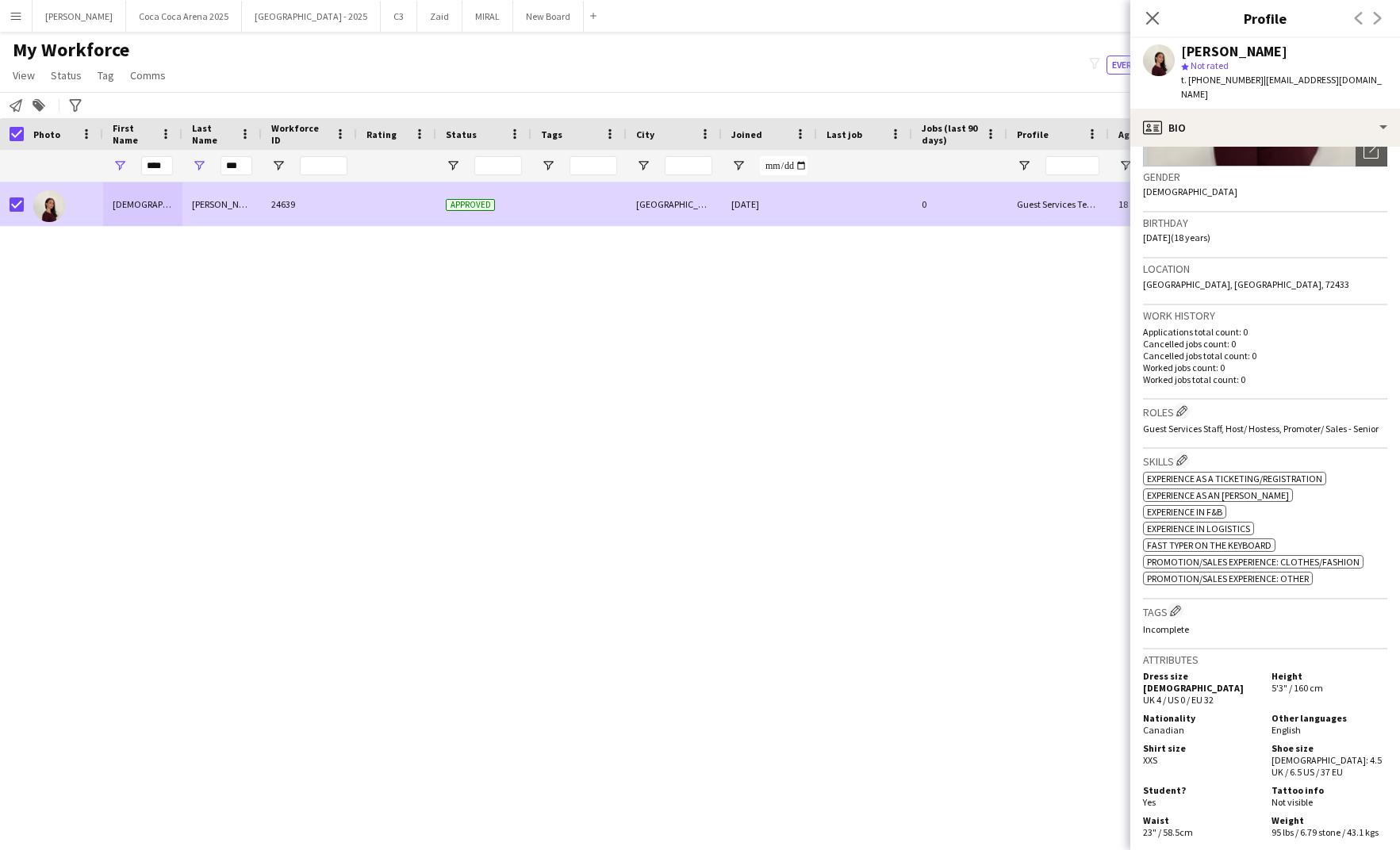
scroll to position [271, 0]
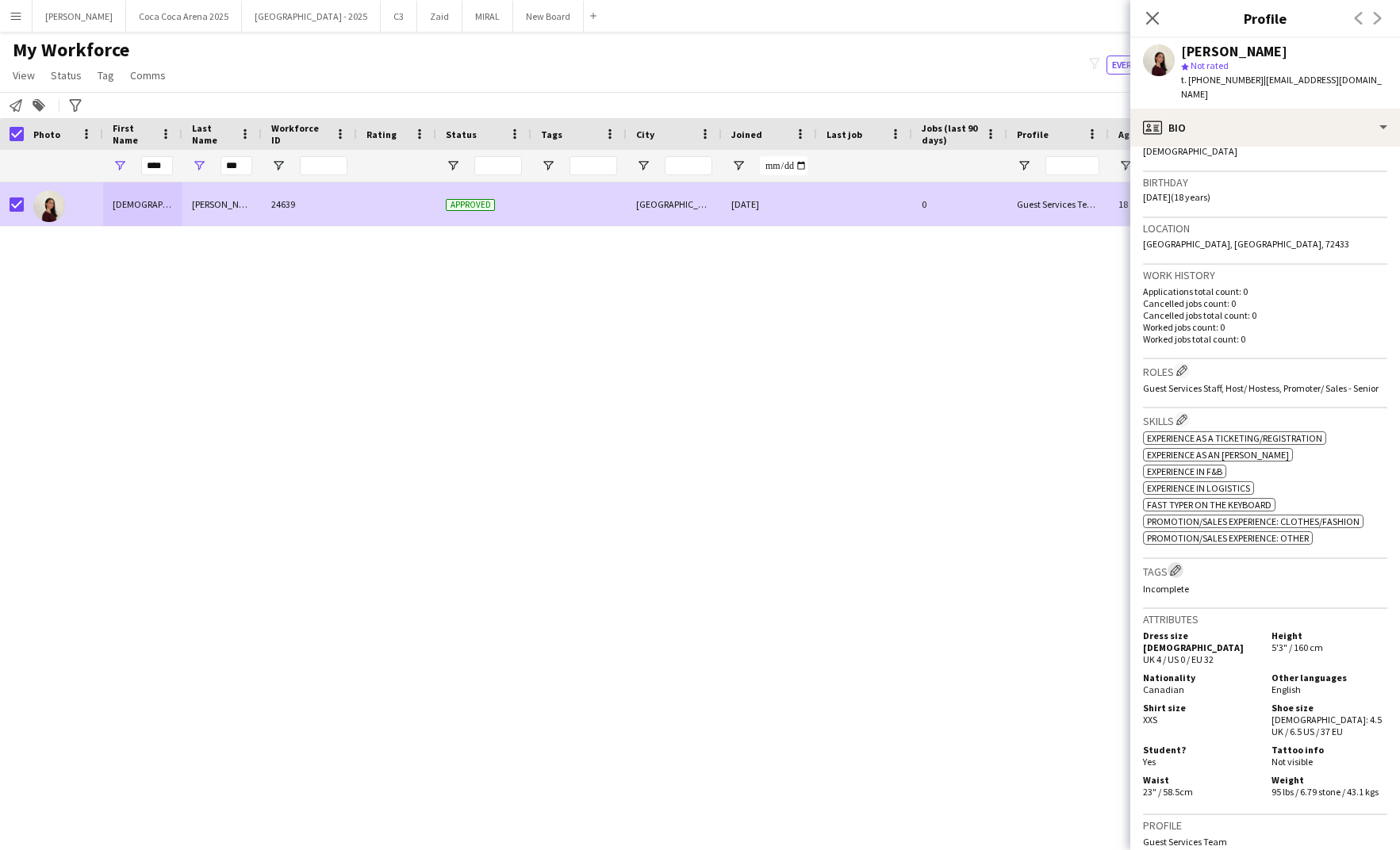
click at [1177, 565] on app-icon "Edit crew company tags" at bounding box center [1175, 570] width 11 height 11
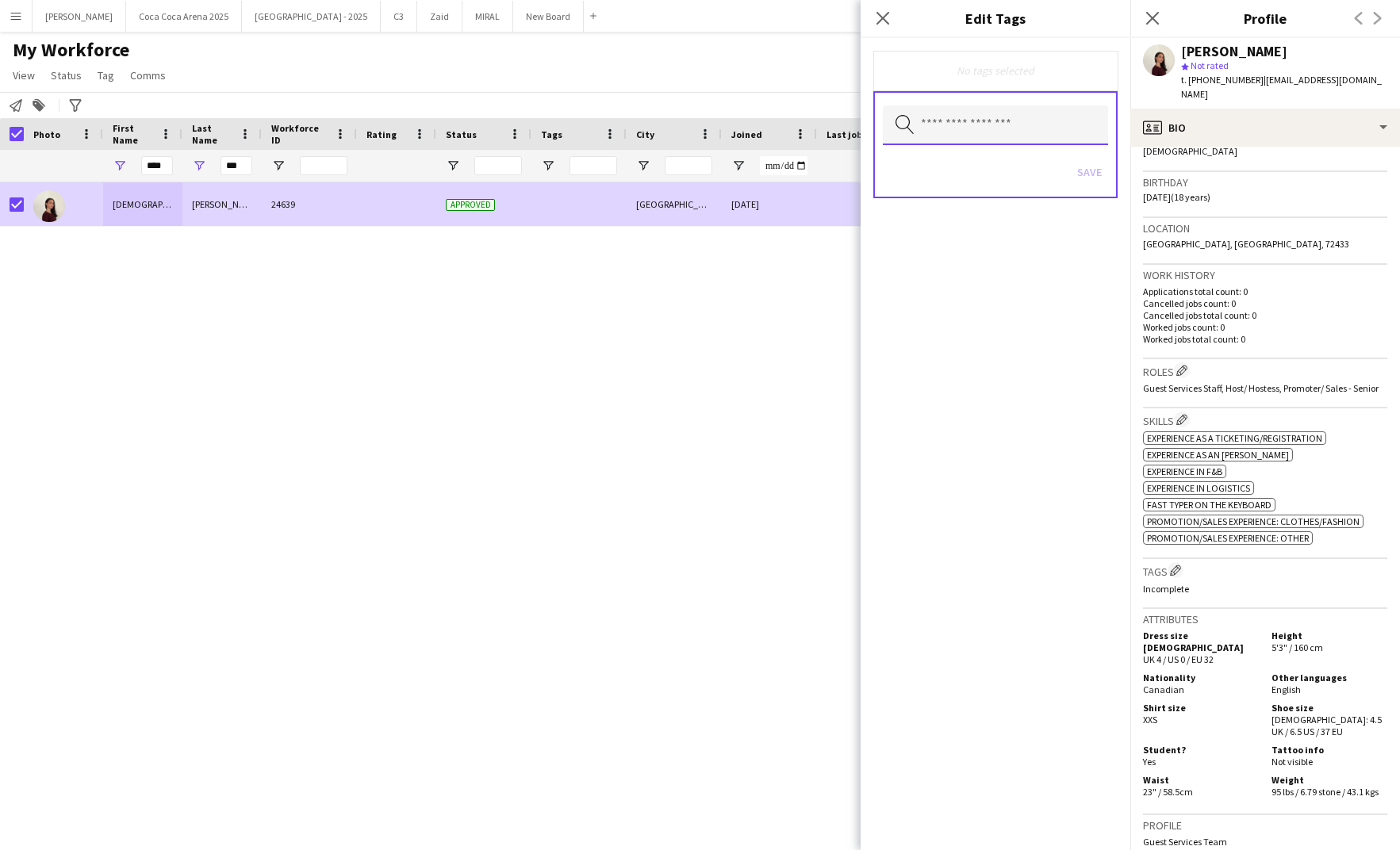
click at [1018, 128] on input "text" at bounding box center [995, 125] width 225 height 40
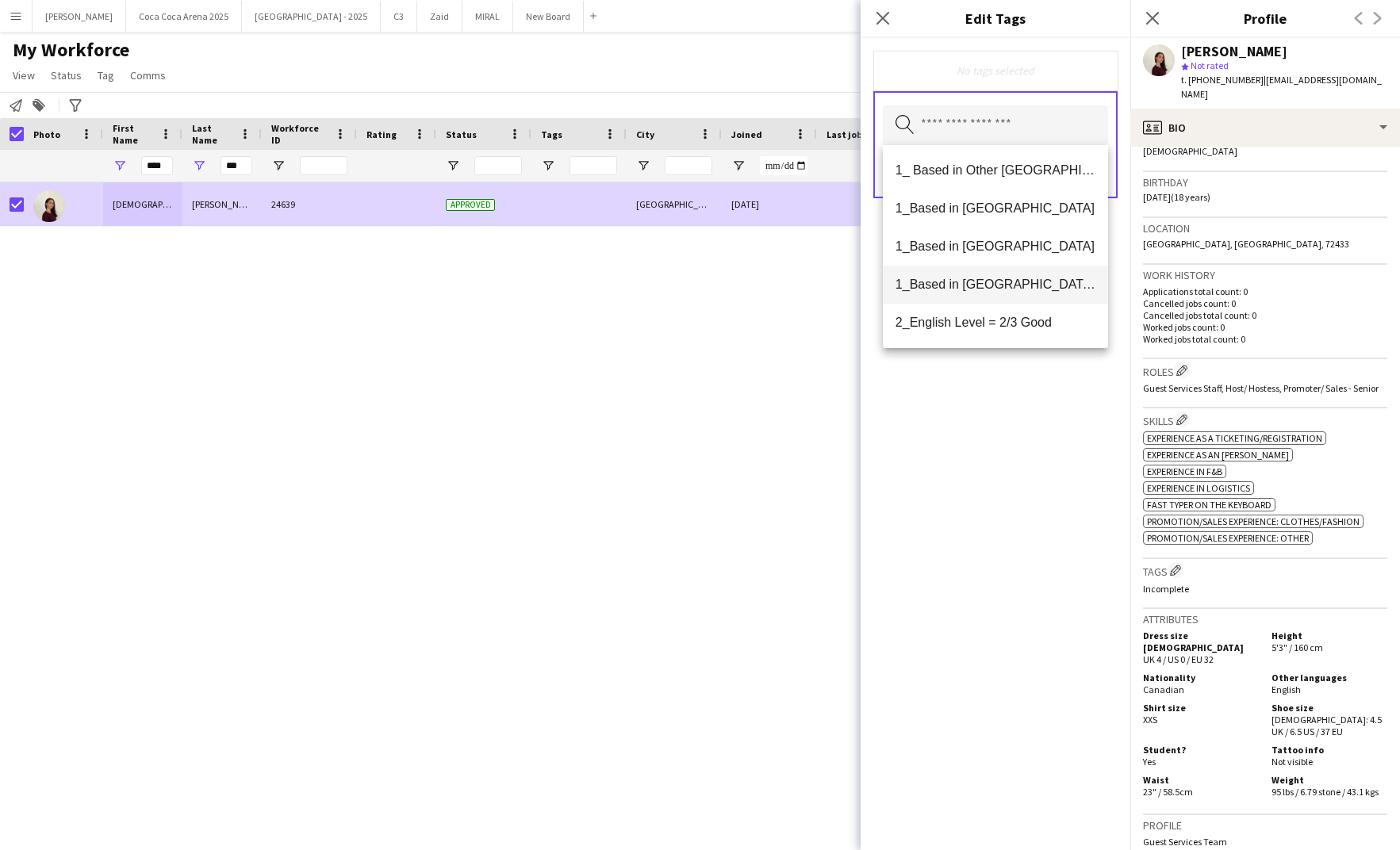
click at [997, 286] on span "1_Based in [GEOGRAPHIC_DATA]/[GEOGRAPHIC_DATA]/Ajman" at bounding box center [995, 284] width 200 height 15
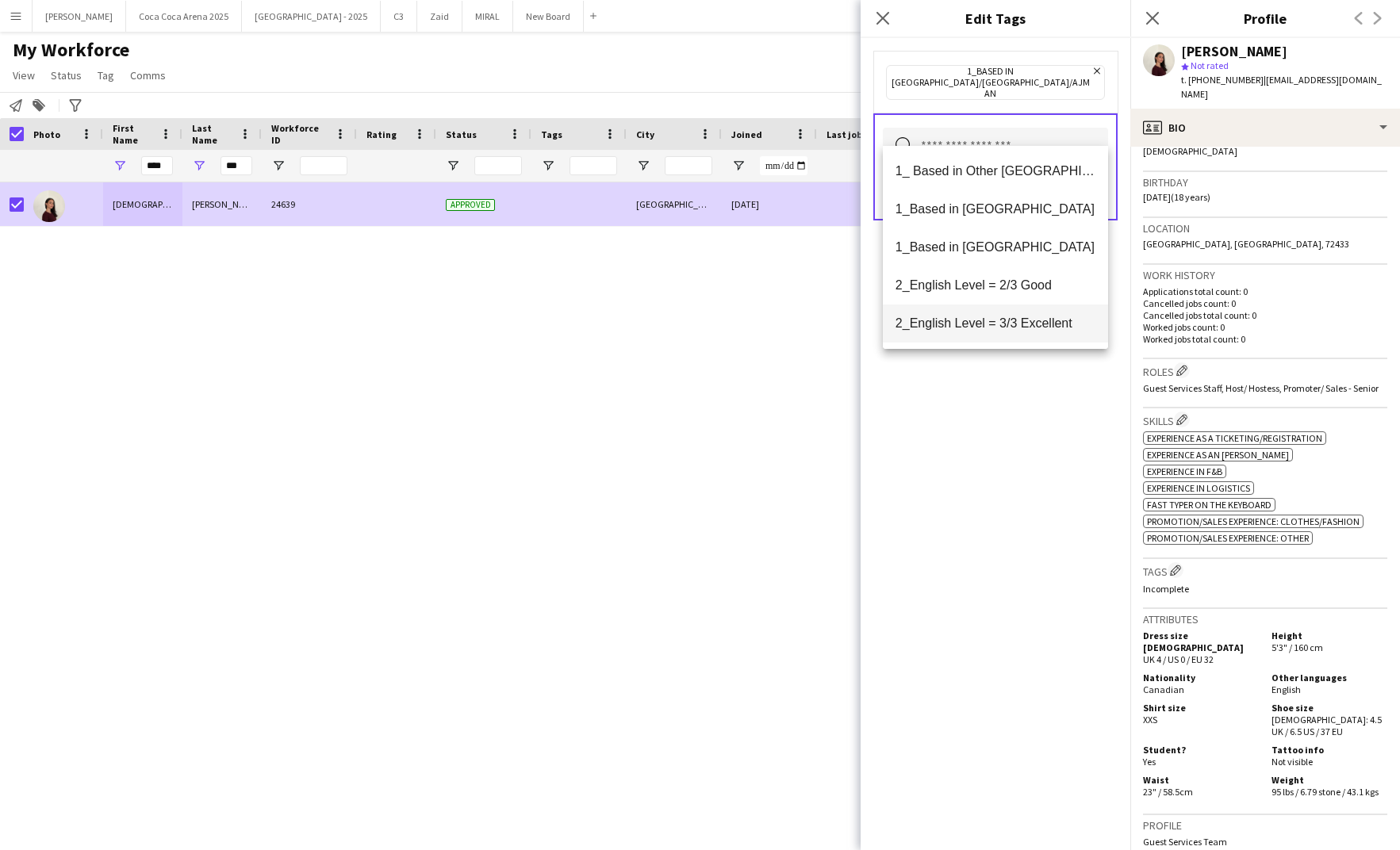
click at [997, 317] on span "2_English Level = 3/3 Excellent" at bounding box center [995, 323] width 200 height 15
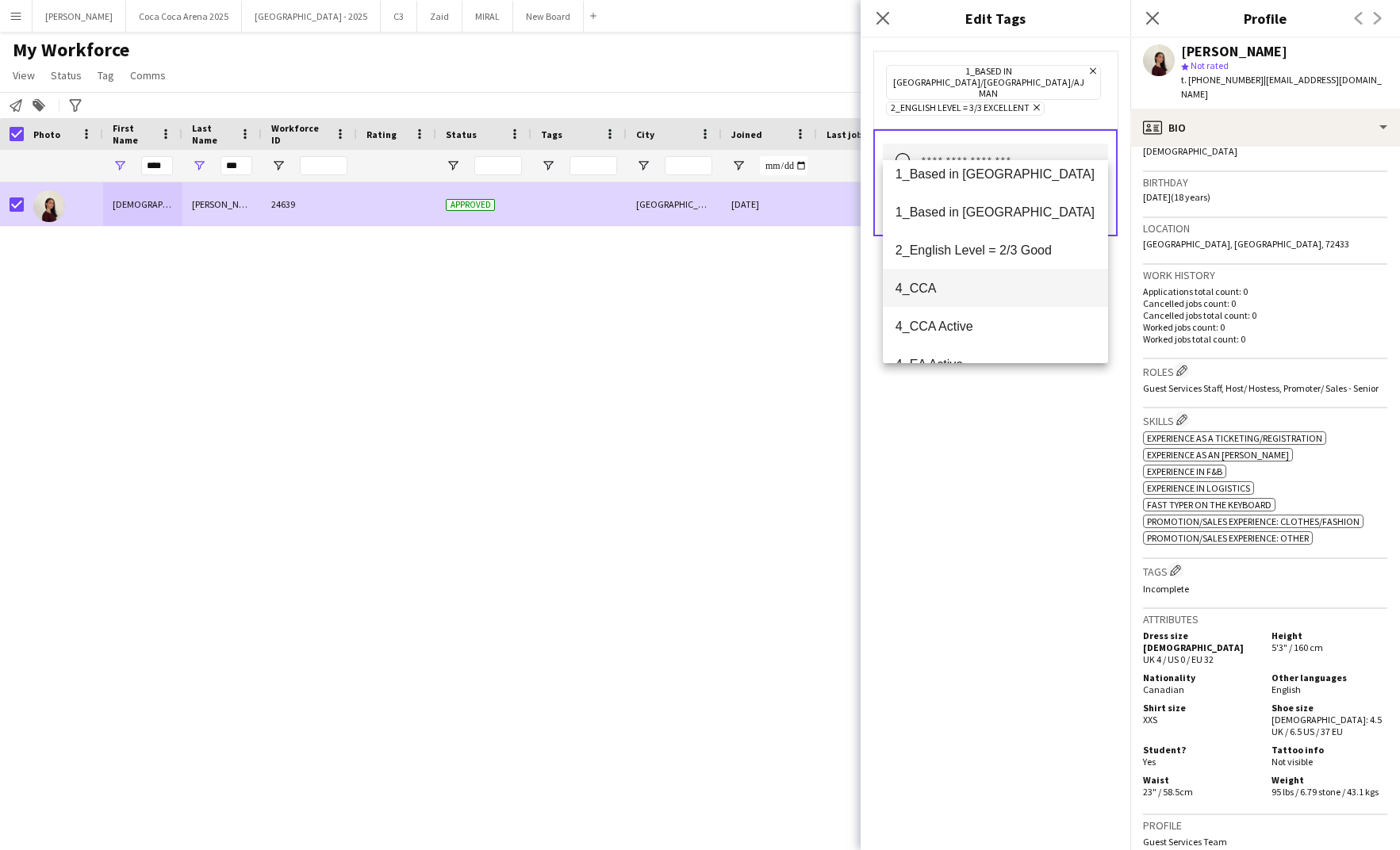
scroll to position [62, 0]
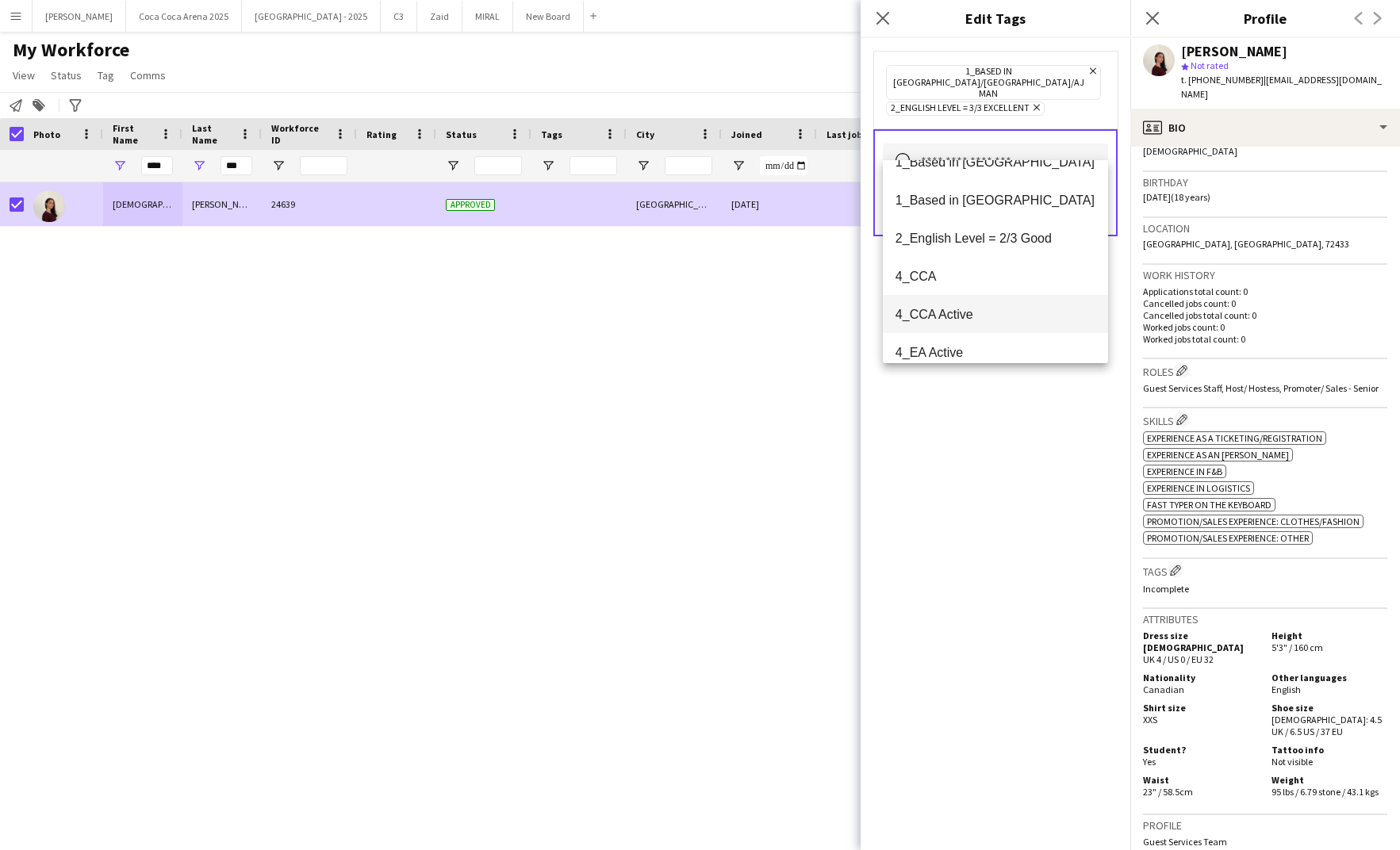
click at [974, 312] on span "4_CCA Active" at bounding box center [995, 315] width 200 height 15
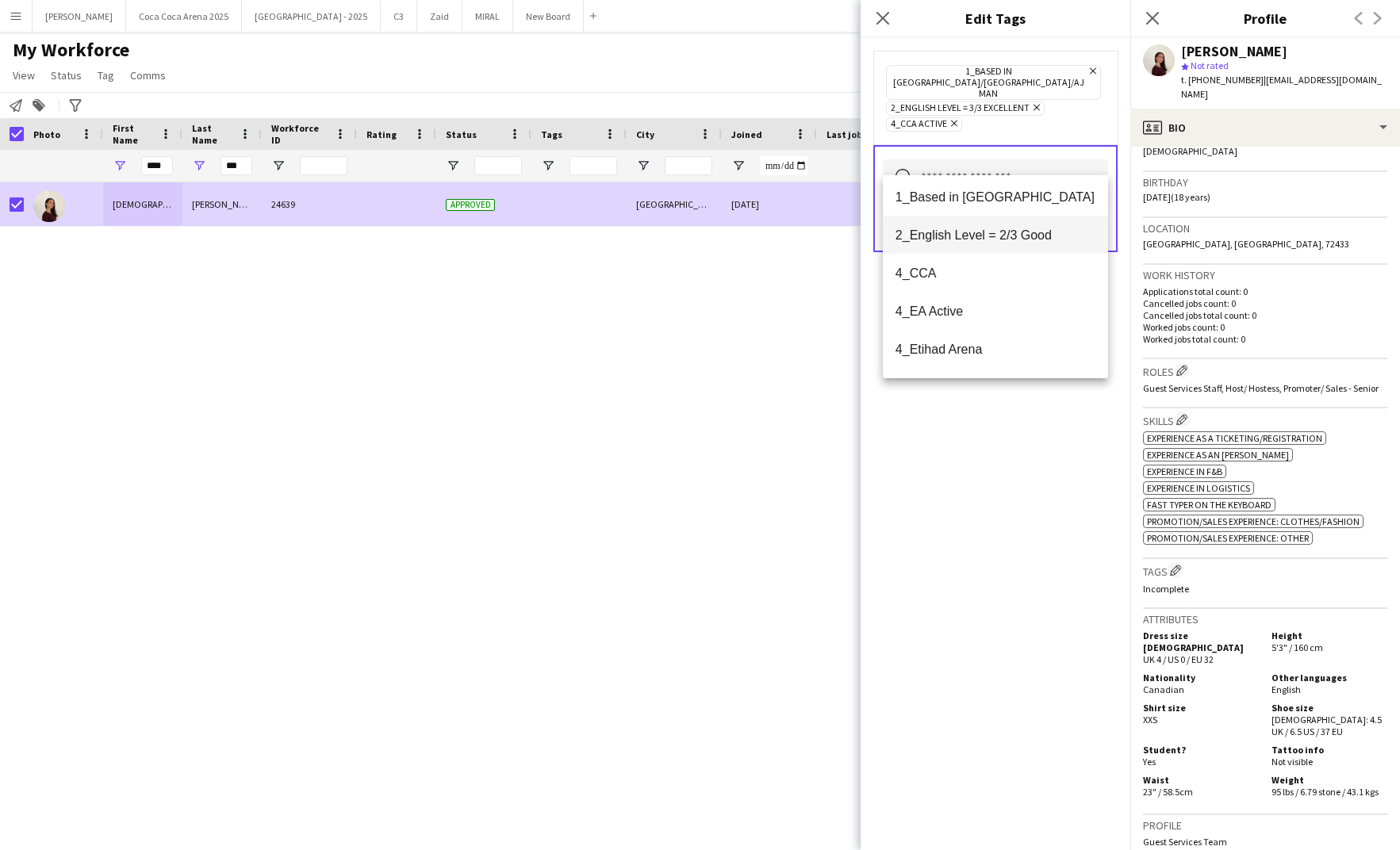
scroll to position [84, 0]
click at [1011, 409] on div "1_Based in [GEOGRAPHIC_DATA]/[GEOGRAPHIC_DATA]/Ajman Remove 2_English Level = 3…" at bounding box center [995, 444] width 270 height 812
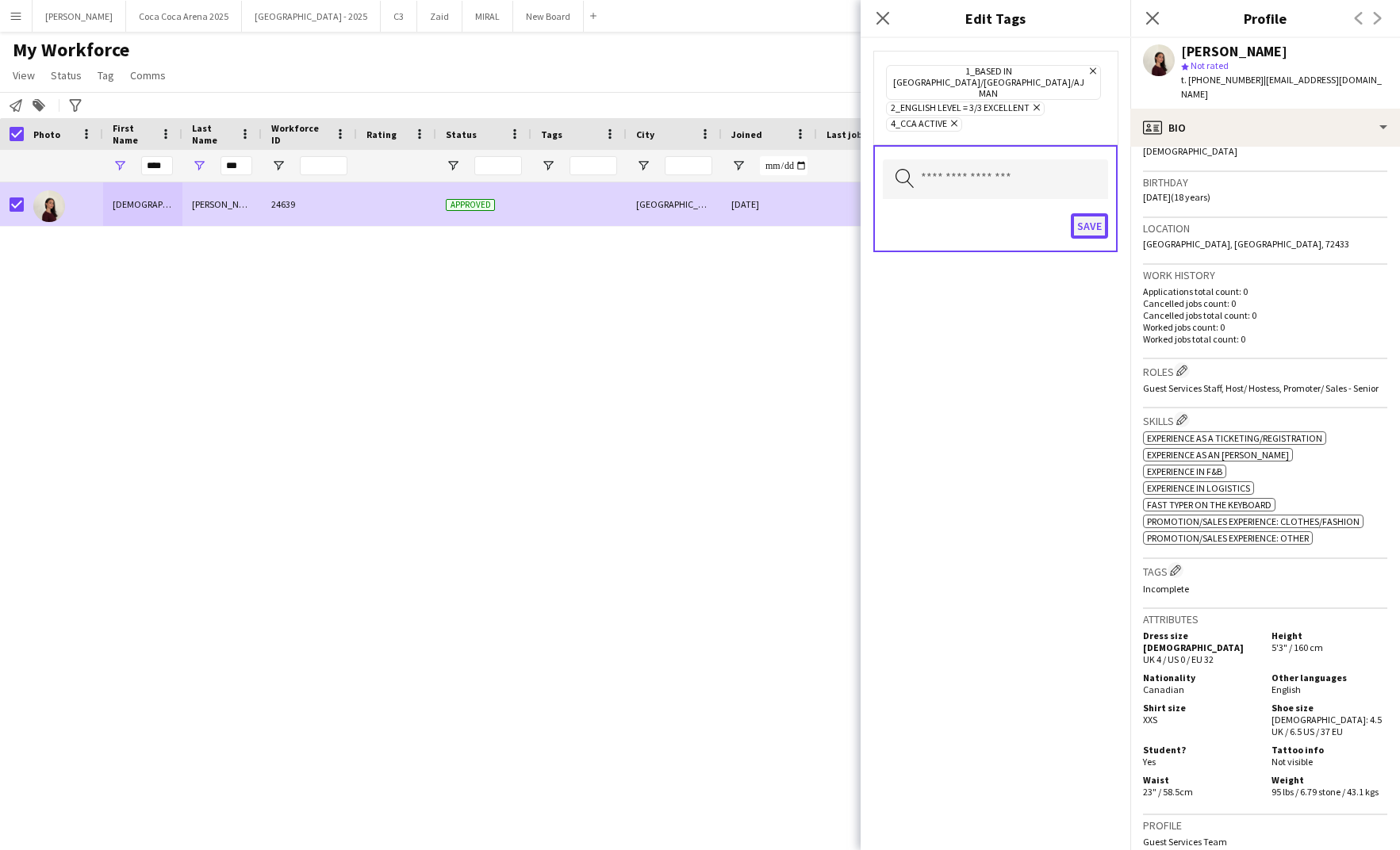
click at [1086, 213] on button "Save" at bounding box center [1089, 226] width 37 height 25
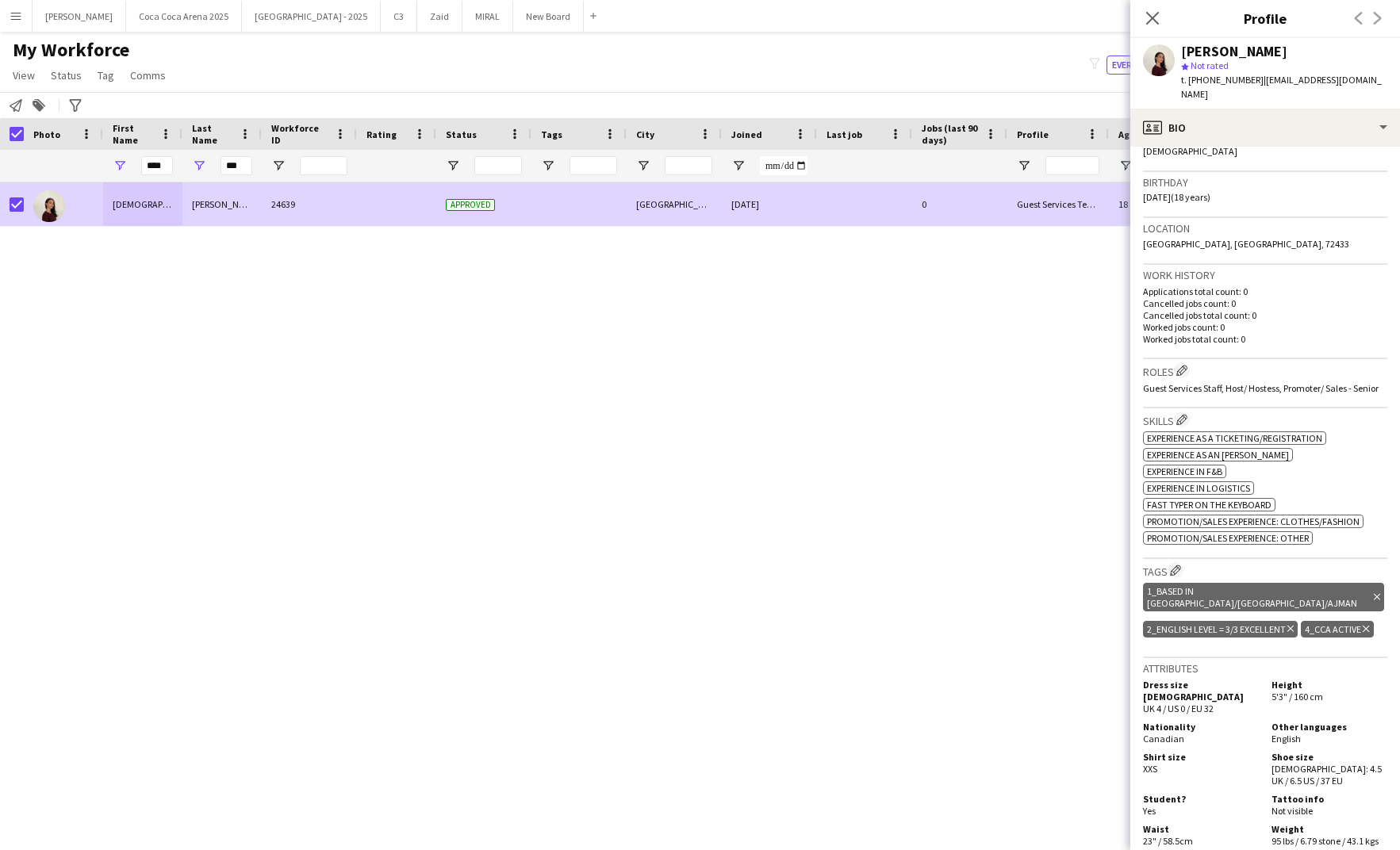
click at [1228, 60] on span "Not rated" at bounding box center [1209, 65] width 38 height 12
drag, startPoint x: 1350, startPoint y: 80, endPoint x: 1256, endPoint y: 80, distance: 94.0
click at [1256, 80] on div "[PERSON_NAME] star Not rated t. [PHONE_NUMBER] | [EMAIL_ADDRESS][DOMAIN_NAME]" at bounding box center [1265, 73] width 270 height 70
copy span "[EMAIL_ADDRESS][DOMAIN_NAME]"
